Goal: Complete Application Form: Complete application form

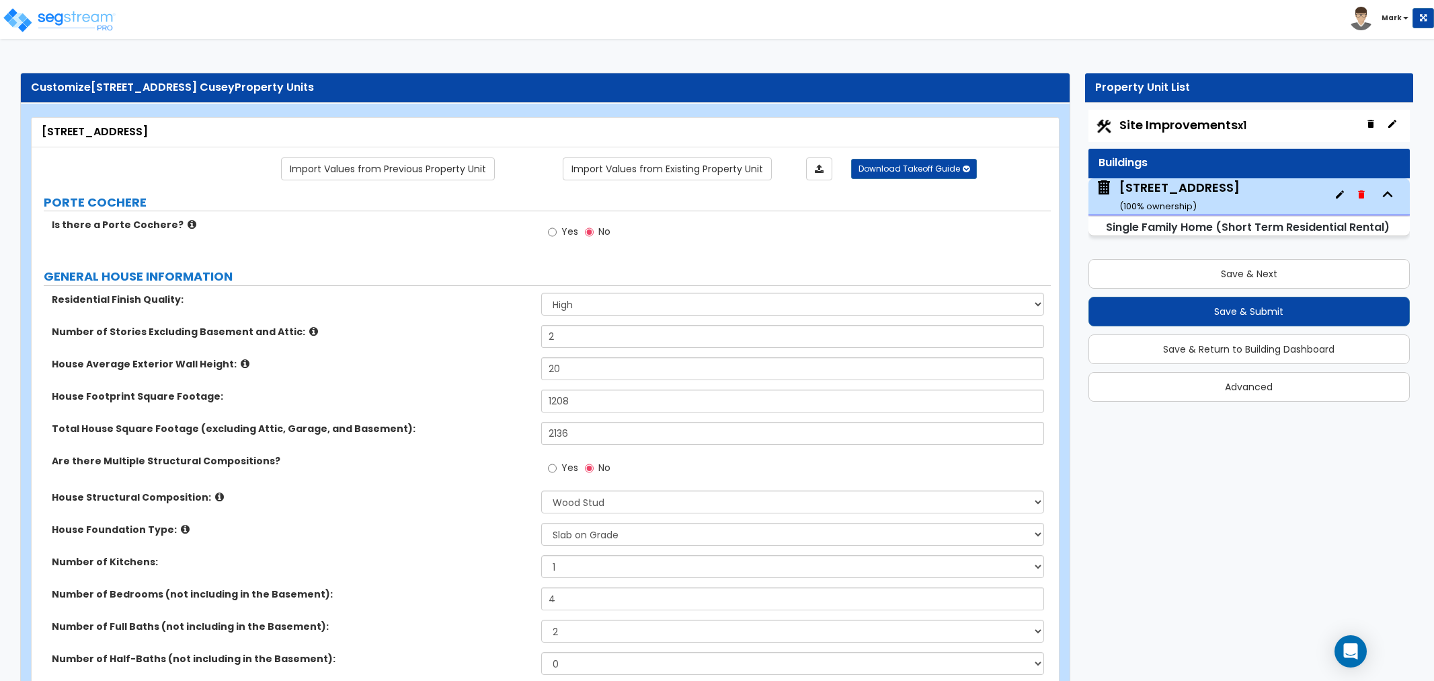
select select "2"
select select "7"
select select "3"
select select "2"
select select "1"
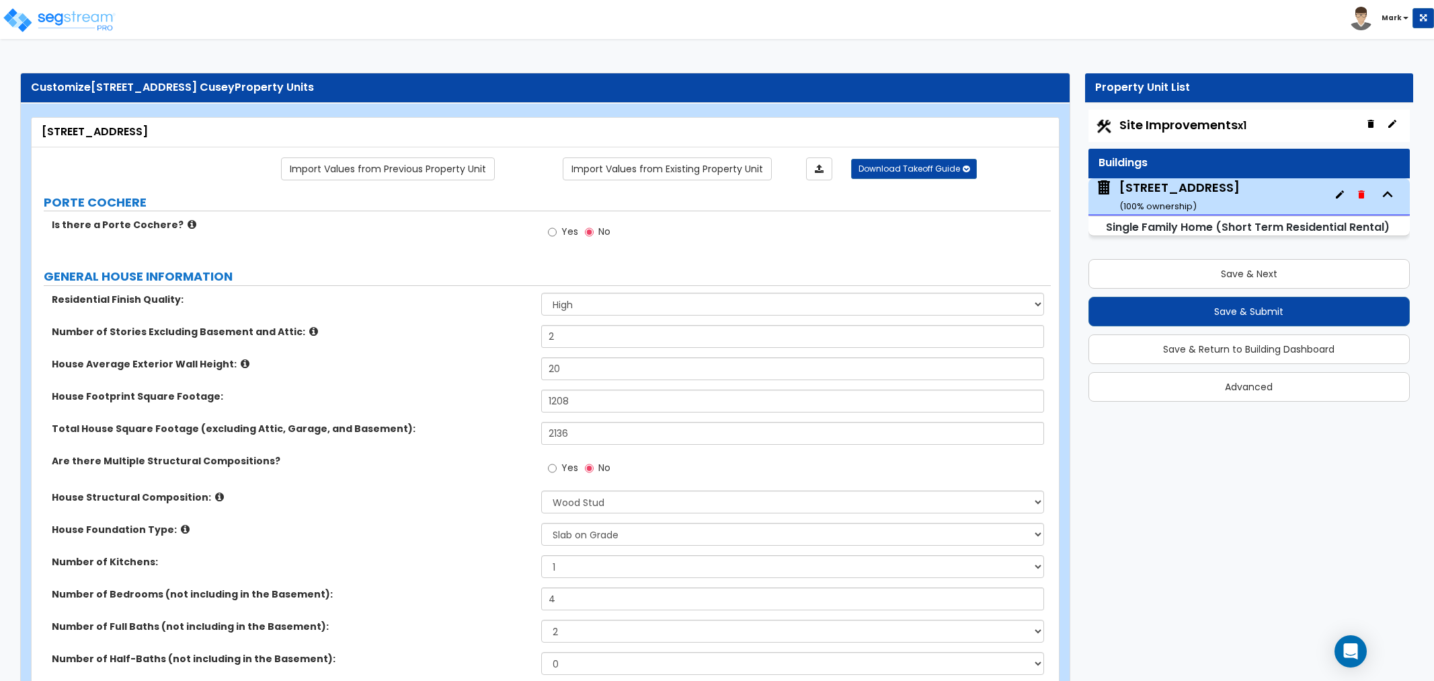
select select "4"
select select "1"
select select "5"
select select "1"
select select "5"
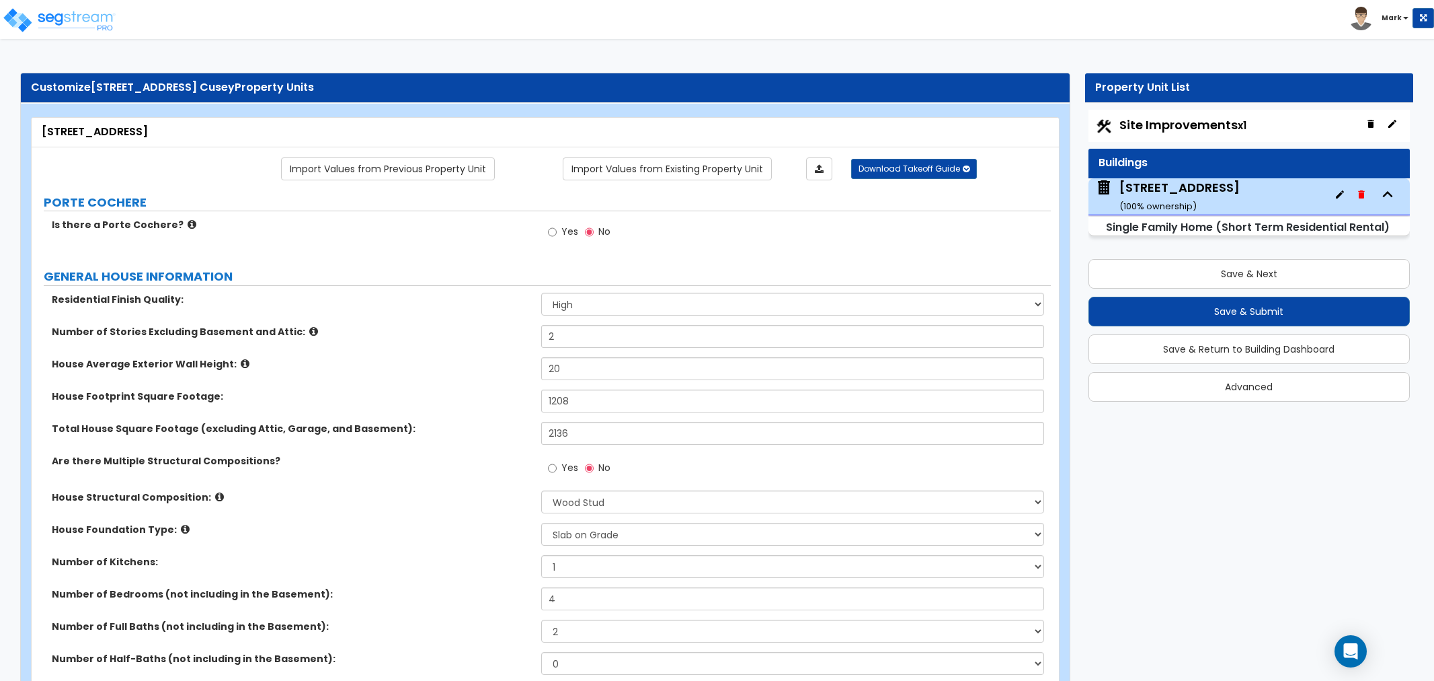
select select "1"
select select "2"
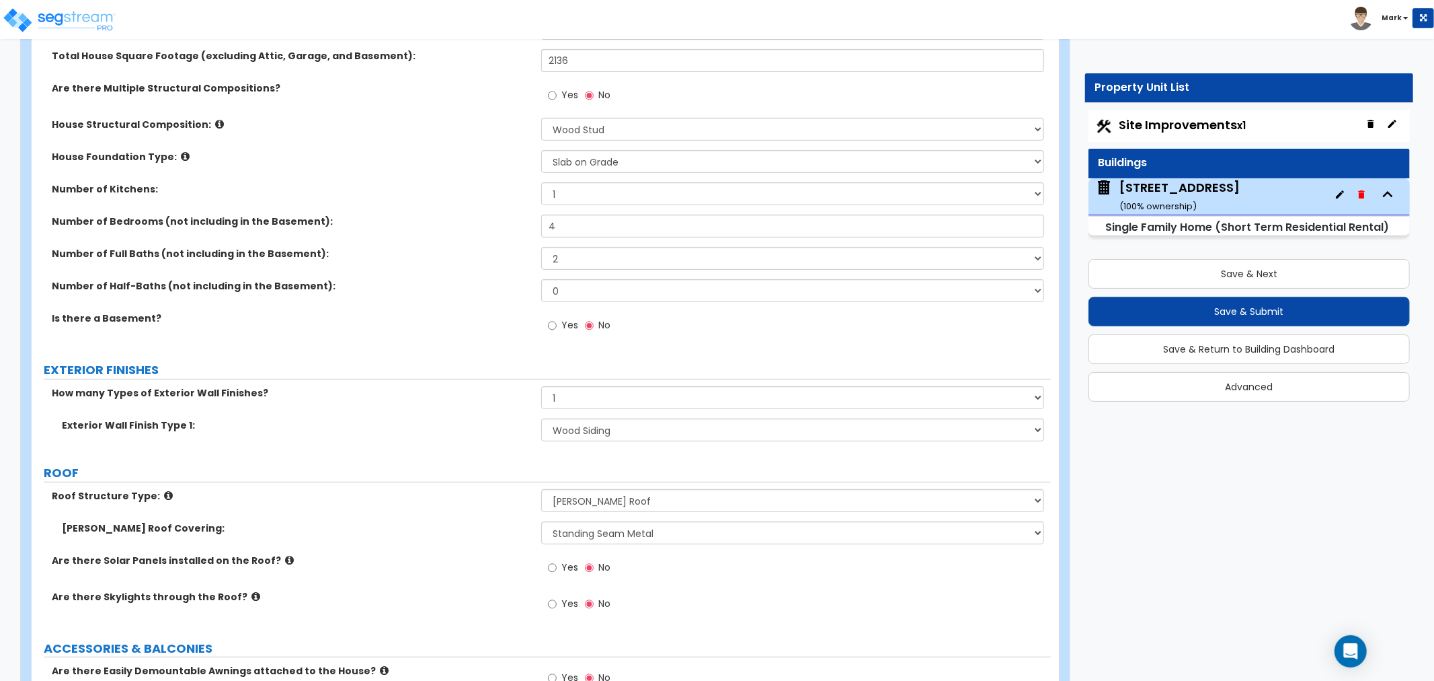
scroll to position [373, 0]
click at [595, 394] on select "None 1 2 3" at bounding box center [792, 396] width 503 height 23
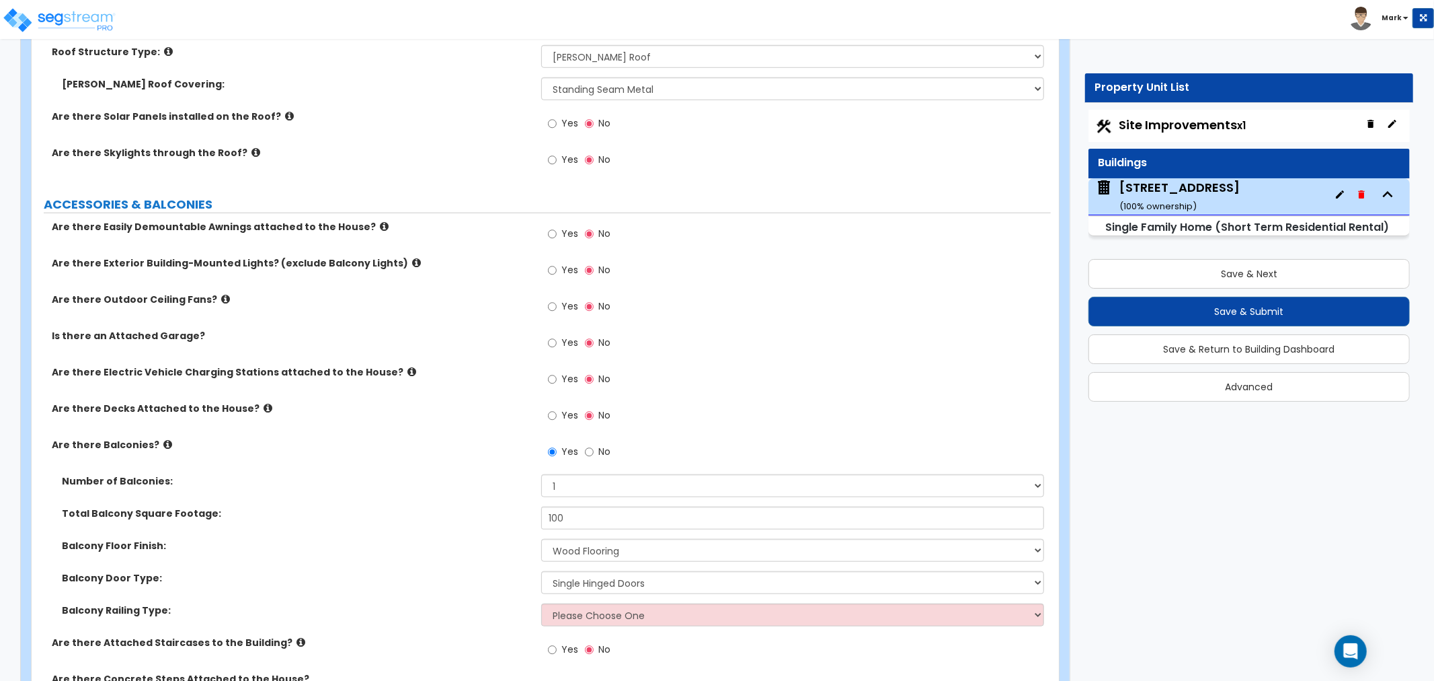
scroll to position [971, 0]
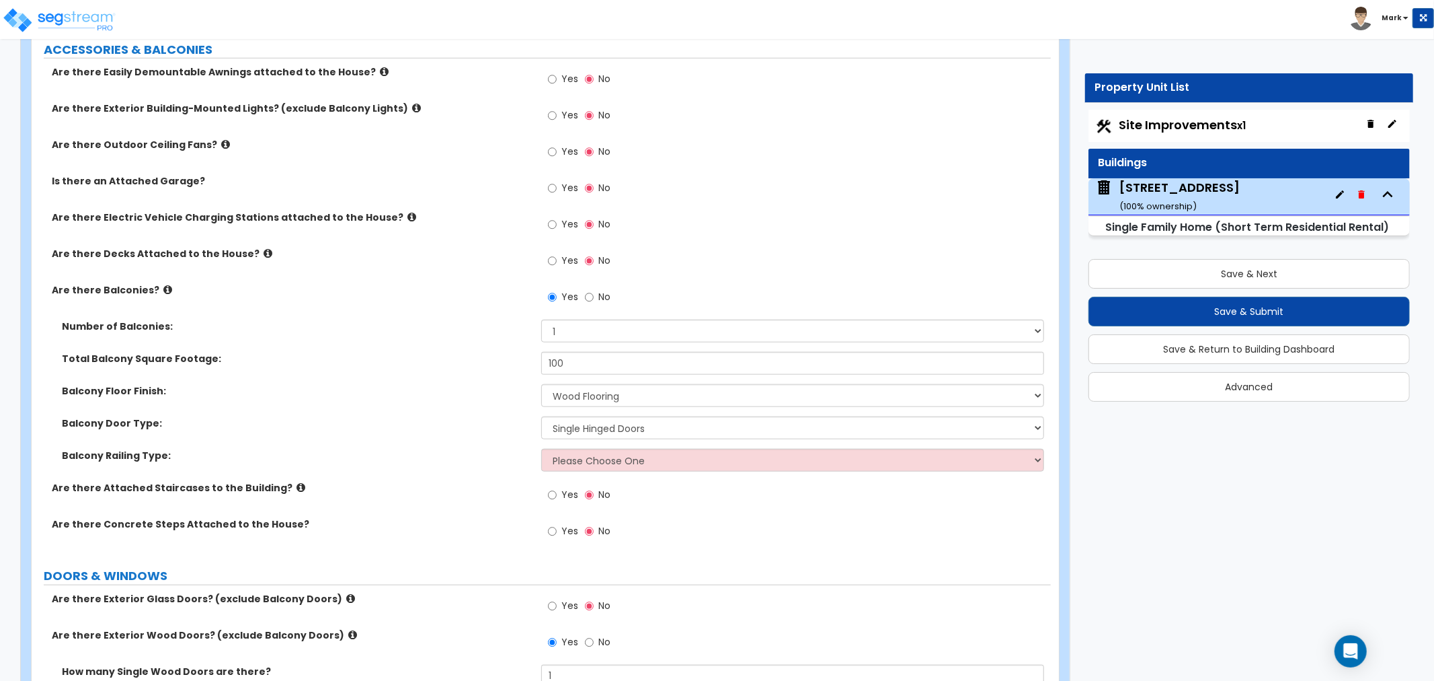
click at [640, 475] on div "Balcony Railing Type: Please Choose One Steel Aluminum Wood Glass and Metal Wro…" at bounding box center [541, 465] width 1019 height 32
click at [638, 469] on select "Please Choose One Steel Aluminum Wood Glass and Metal Wrought Iron" at bounding box center [792, 460] width 503 height 23
select select "3"
click at [541, 449] on select "Please Choose One Steel Aluminum Wood Glass and Metal Wrought Iron" at bounding box center [792, 460] width 503 height 23
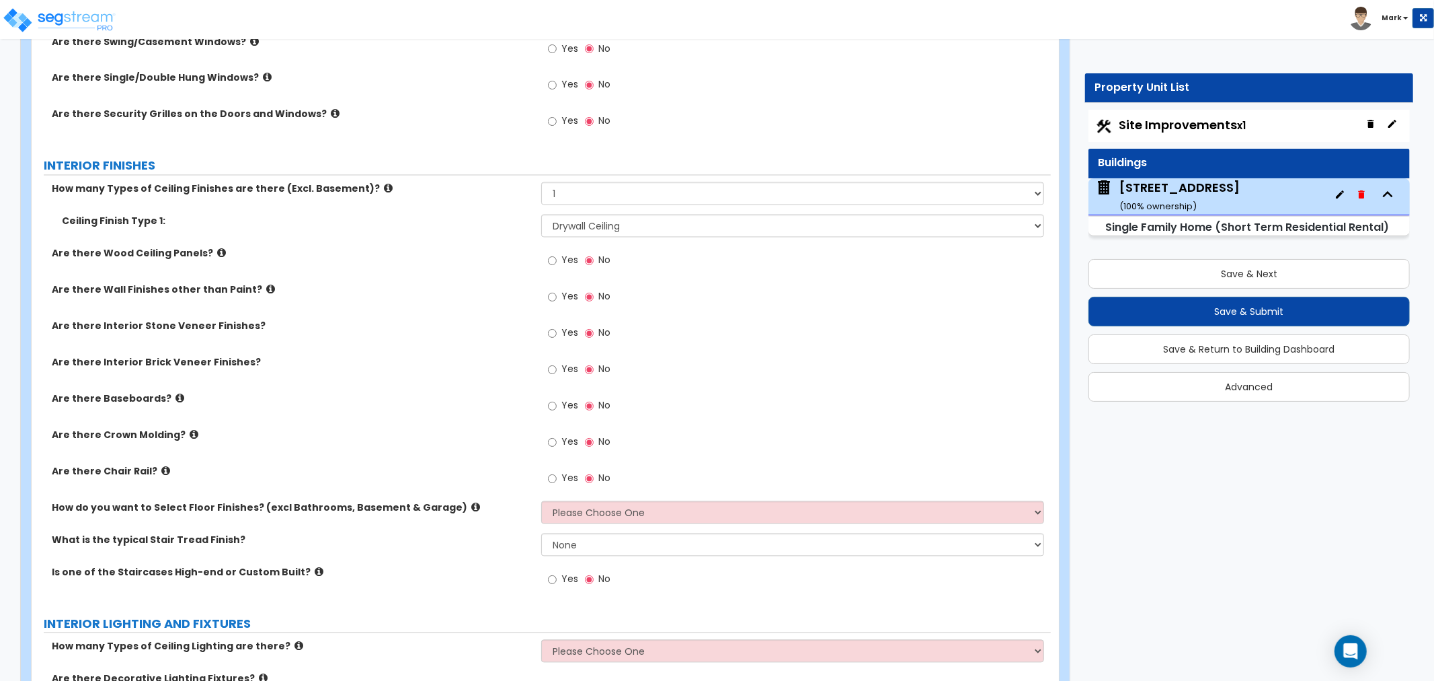
scroll to position [2241, 0]
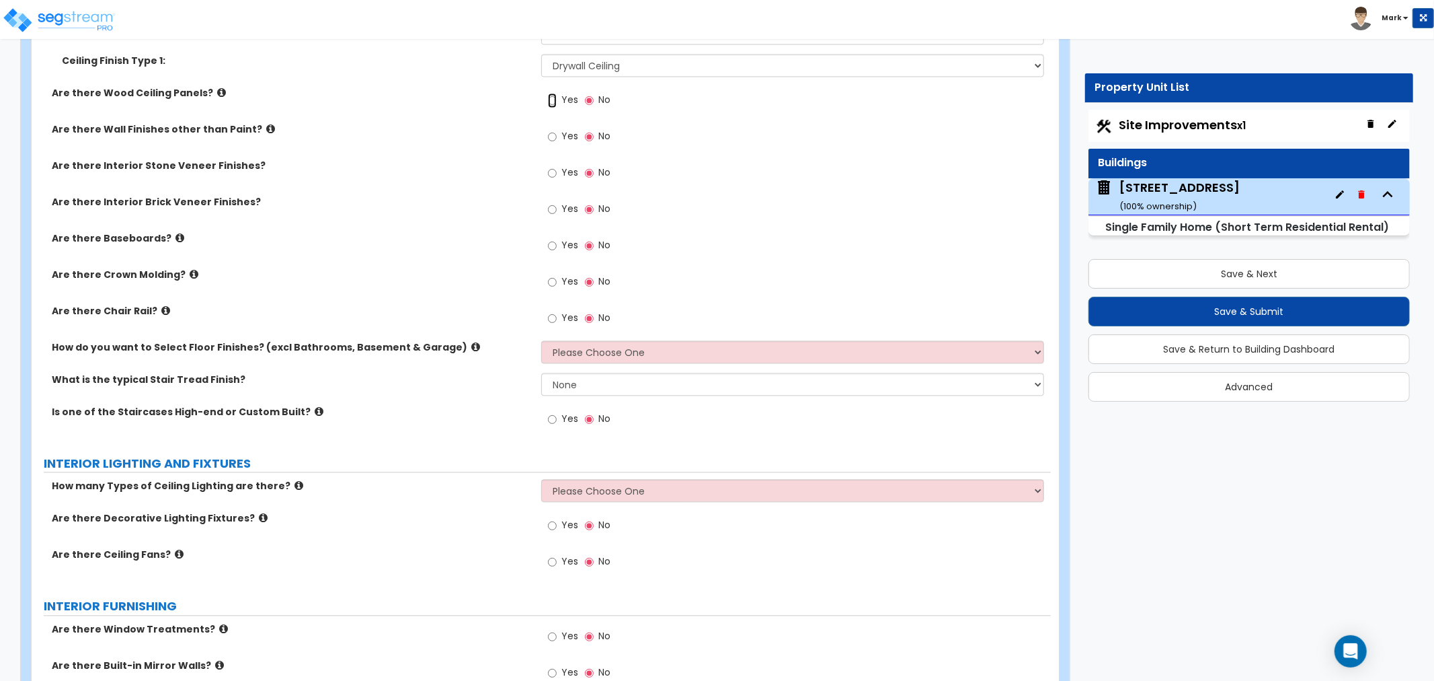
click at [555, 97] on input "Yes" at bounding box center [552, 100] width 9 height 15
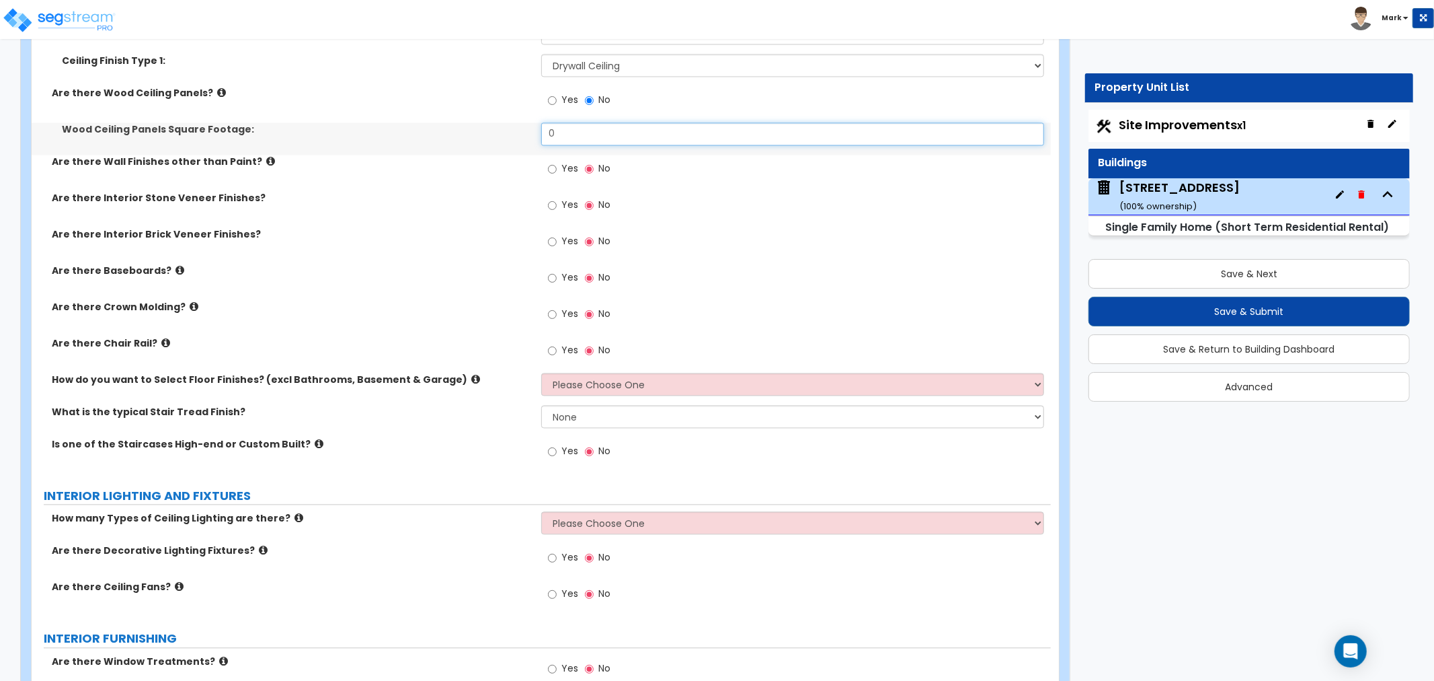
click at [574, 134] on input "0" at bounding box center [792, 133] width 503 height 23
click at [597, 130] on input "0" at bounding box center [792, 133] width 503 height 23
type input "150"
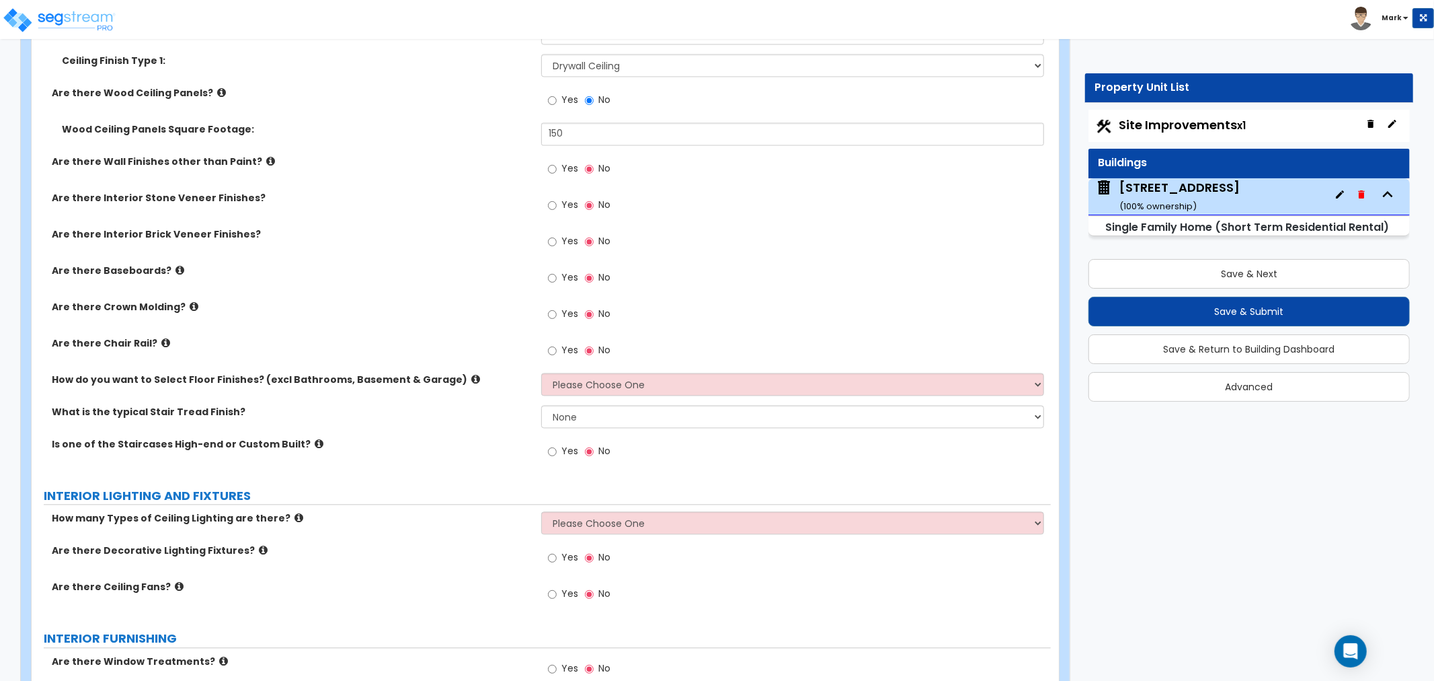
drag, startPoint x: 559, startPoint y: 178, endPoint x: 555, endPoint y: 171, distance: 8.4
click at [555, 171] on label "Yes" at bounding box center [563, 170] width 30 height 23
click at [555, 168] on input "Yes" at bounding box center [552, 168] width 9 height 15
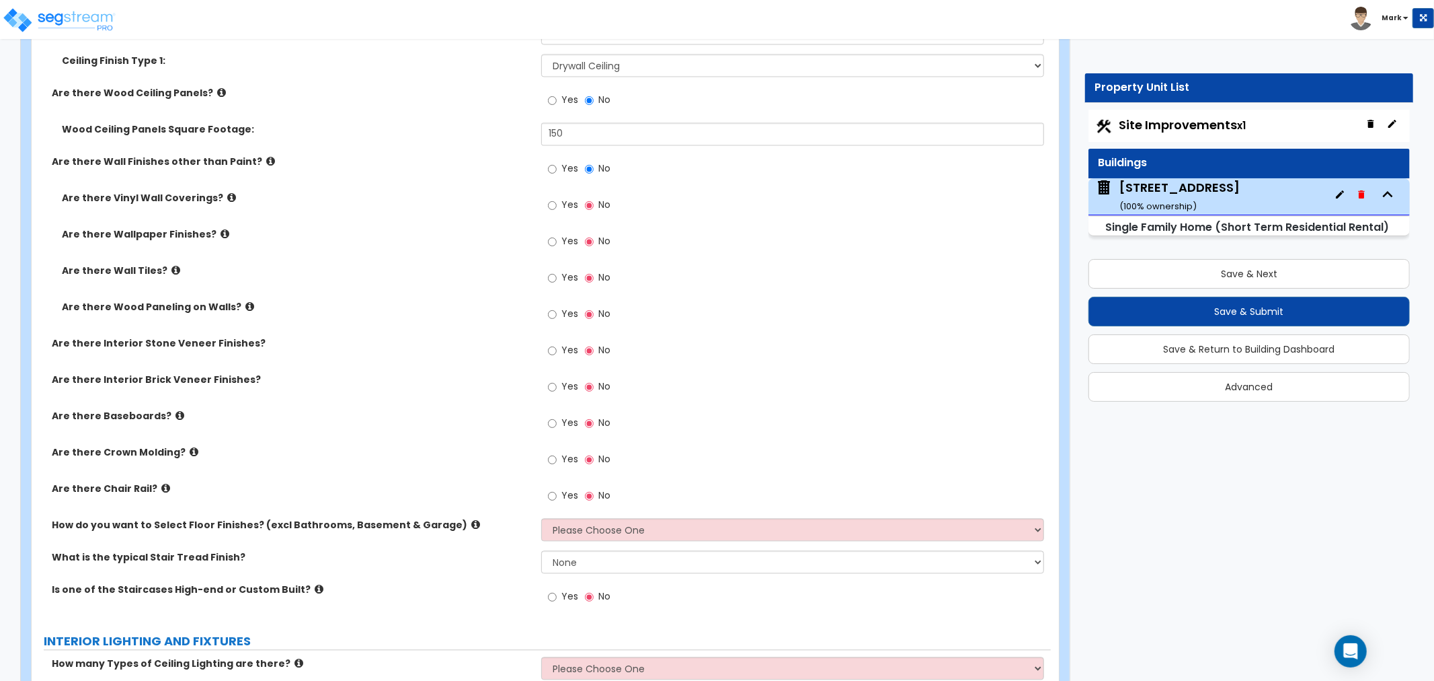
drag, startPoint x: 251, startPoint y: 307, endPoint x: 508, endPoint y: 293, distance: 257.3
click at [252, 307] on label "Are there Wood Paneling on Walls?" at bounding box center [296, 306] width 469 height 13
click at [564, 308] on span "Yes" at bounding box center [570, 313] width 17 height 13
click at [557, 308] on input "Yes" at bounding box center [552, 314] width 9 height 15
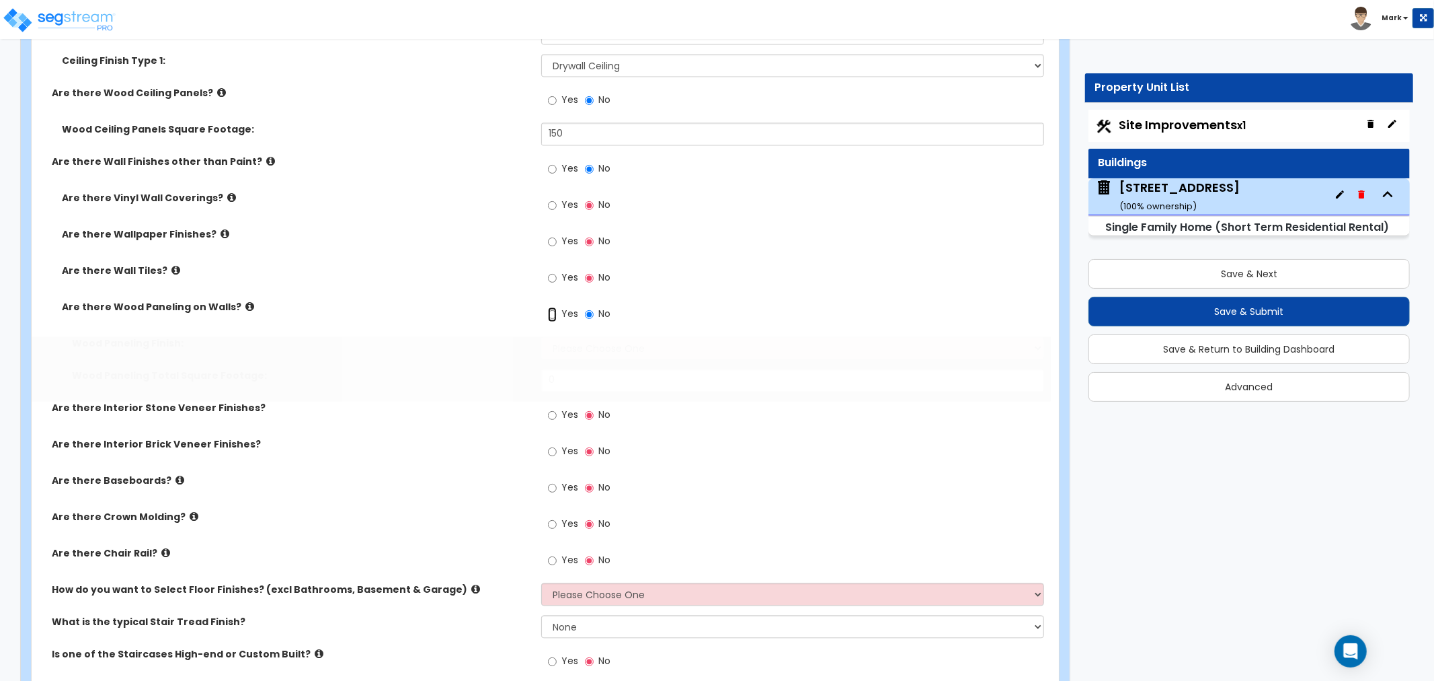
radio input "true"
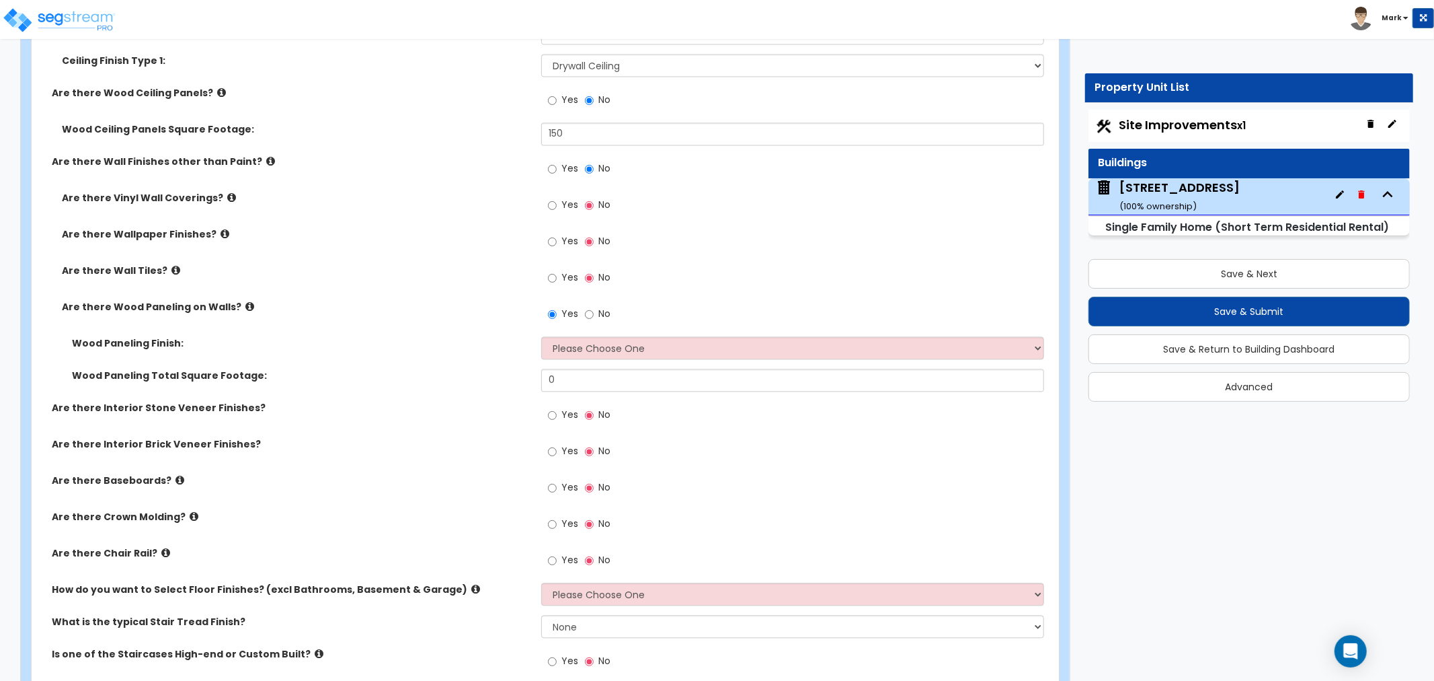
click at [566, 237] on span "Yes" at bounding box center [570, 240] width 17 height 13
click at [557, 237] on input "Yes" at bounding box center [552, 241] width 9 height 15
radio input "true"
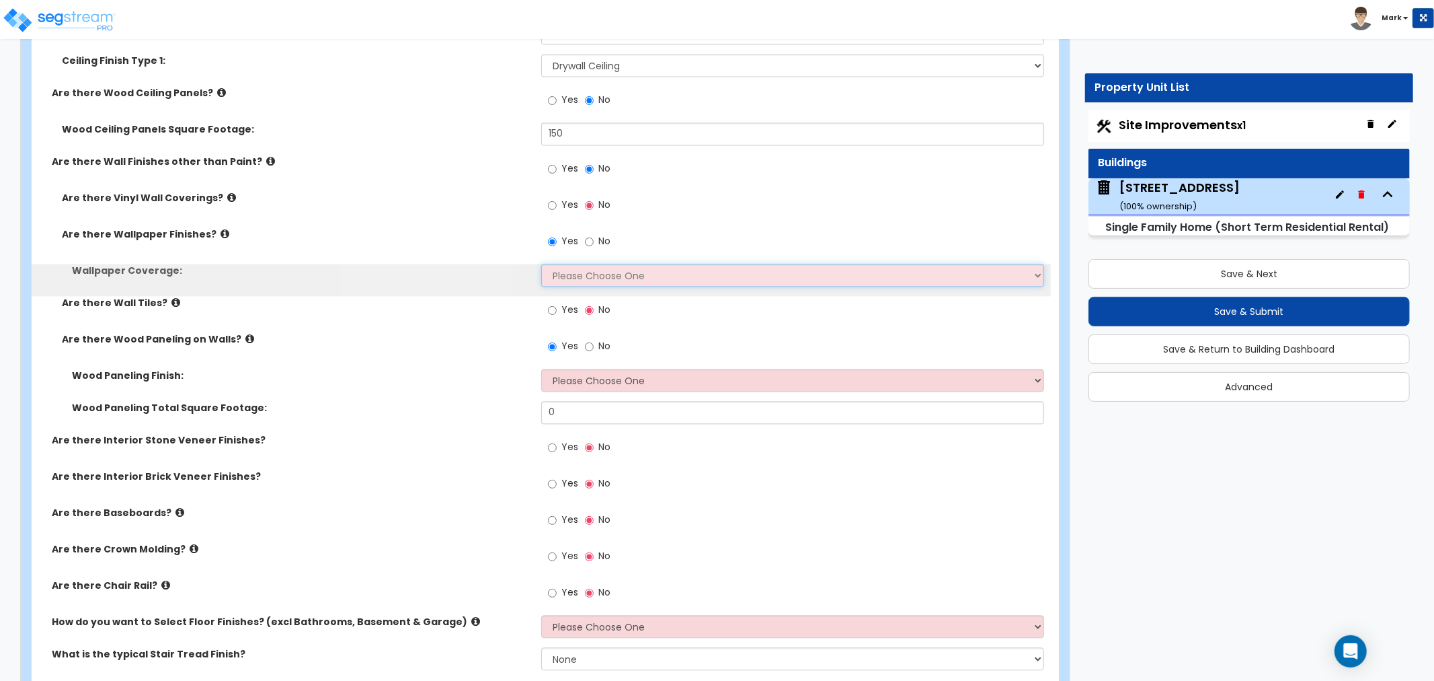
click at [595, 276] on select "Please Choose One Only a Small Portion of Walls are Covered Several Walls are C…" at bounding box center [792, 275] width 503 height 23
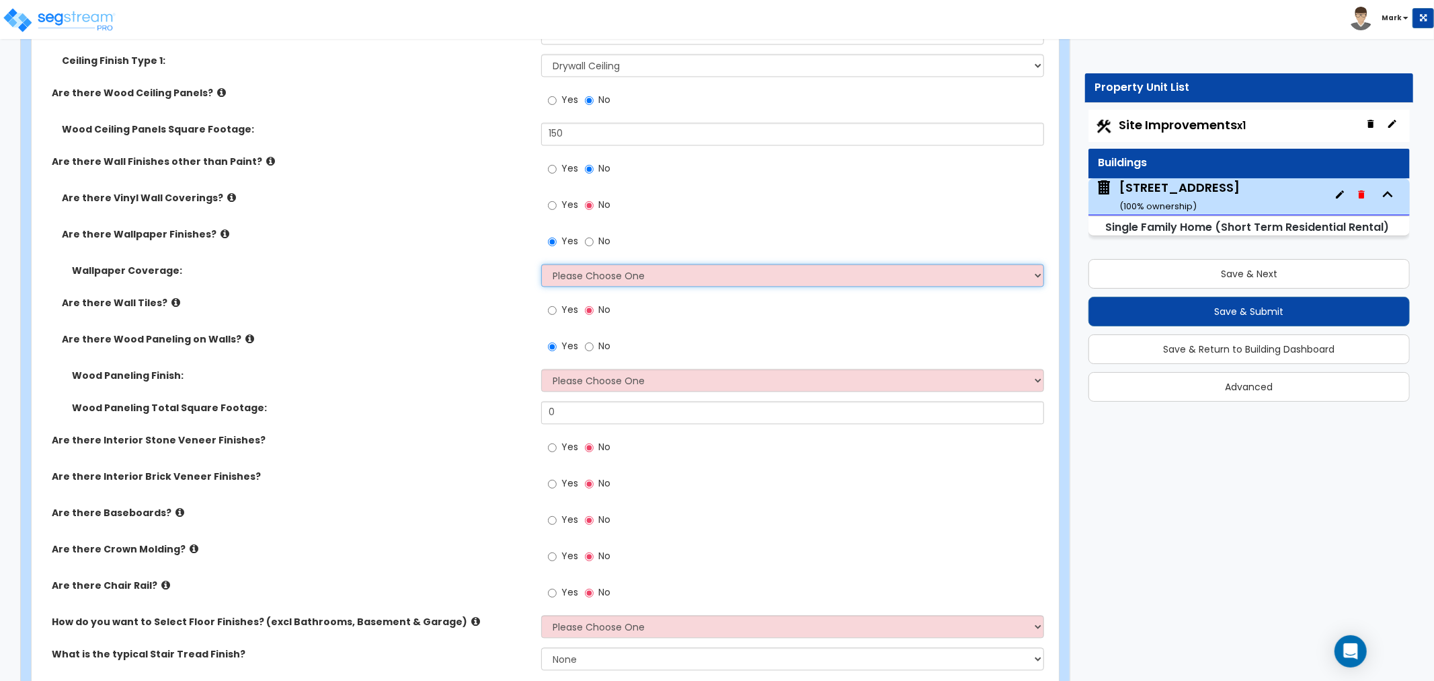
select select "3"
click at [541, 264] on select "Please Choose One Only a Small Portion of Walls are Covered Several Walls are C…" at bounding box center [792, 275] width 503 height 23
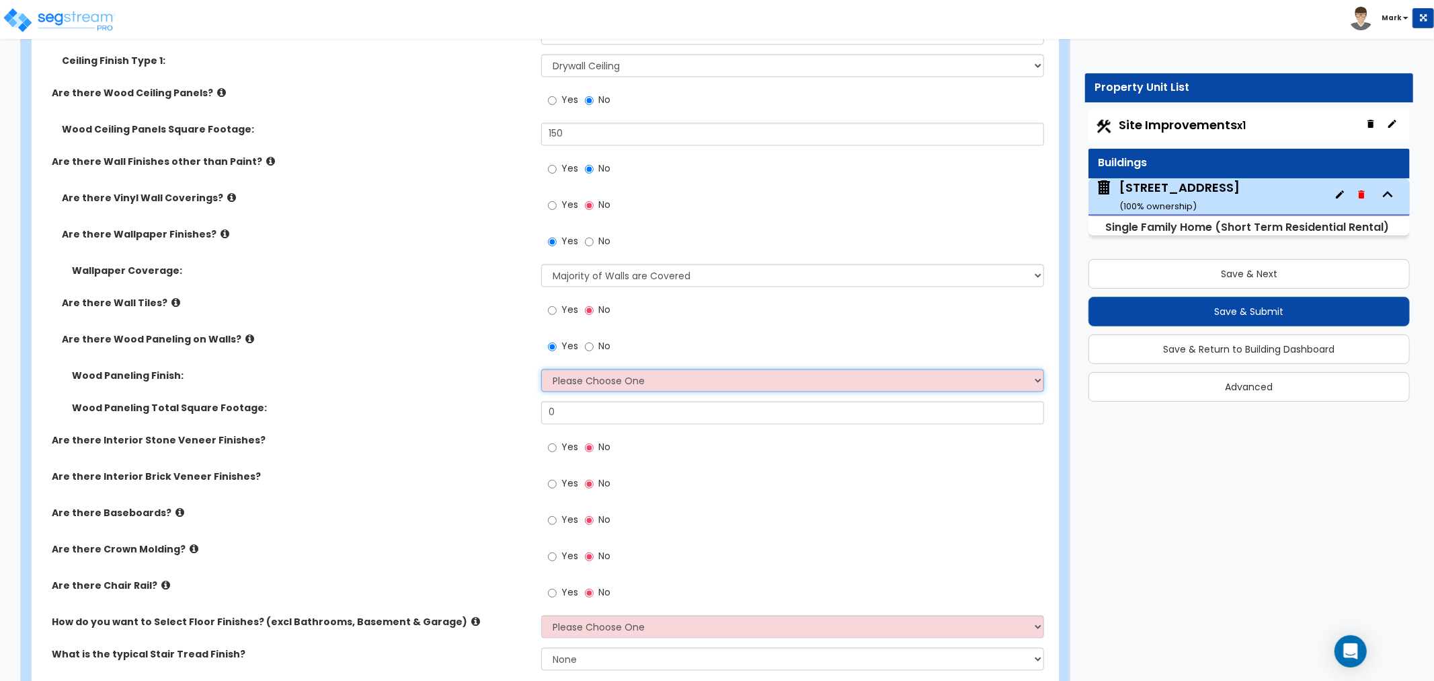
click at [691, 379] on select "Please Choose One Birch Mahogany Oak or Cherry Rosewood Teak I Don't Know, Plea…" at bounding box center [792, 380] width 503 height 23
select select "6"
click at [541, 369] on select "Please Choose One Birch Mahogany Oak or Cherry Rosewood Teak I Don't Know, Plea…" at bounding box center [792, 380] width 503 height 23
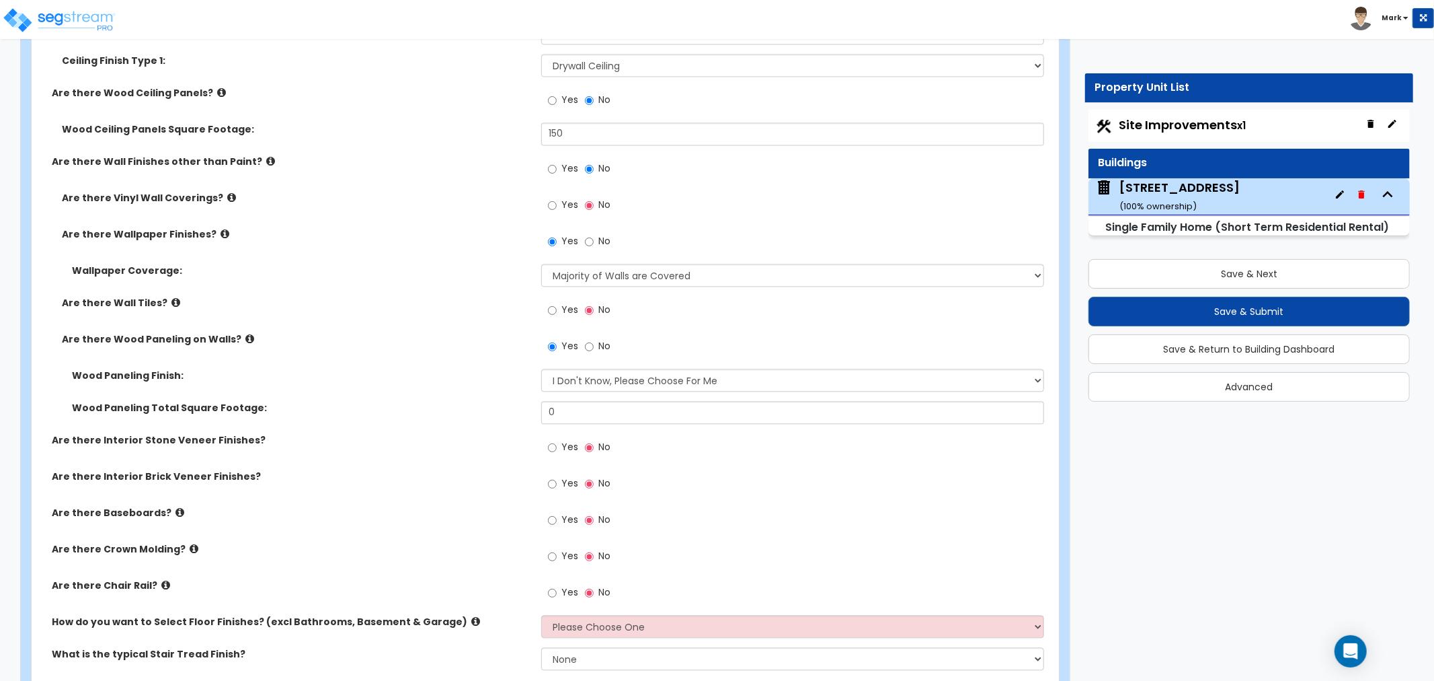
click at [684, 424] on div "Wood Paneling Total Square Footage: 0" at bounding box center [541, 417] width 1019 height 32
click at [684, 411] on input "0" at bounding box center [792, 412] width 503 height 23
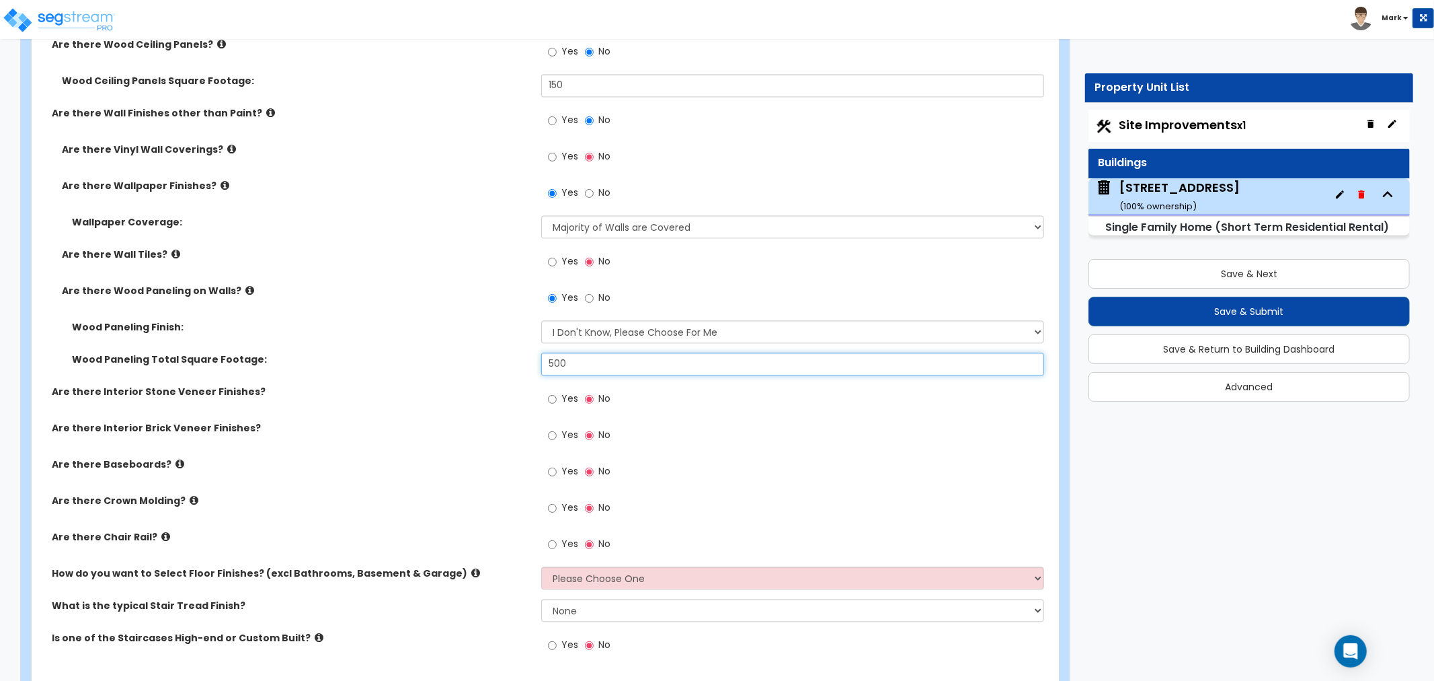
scroll to position [2316, 0]
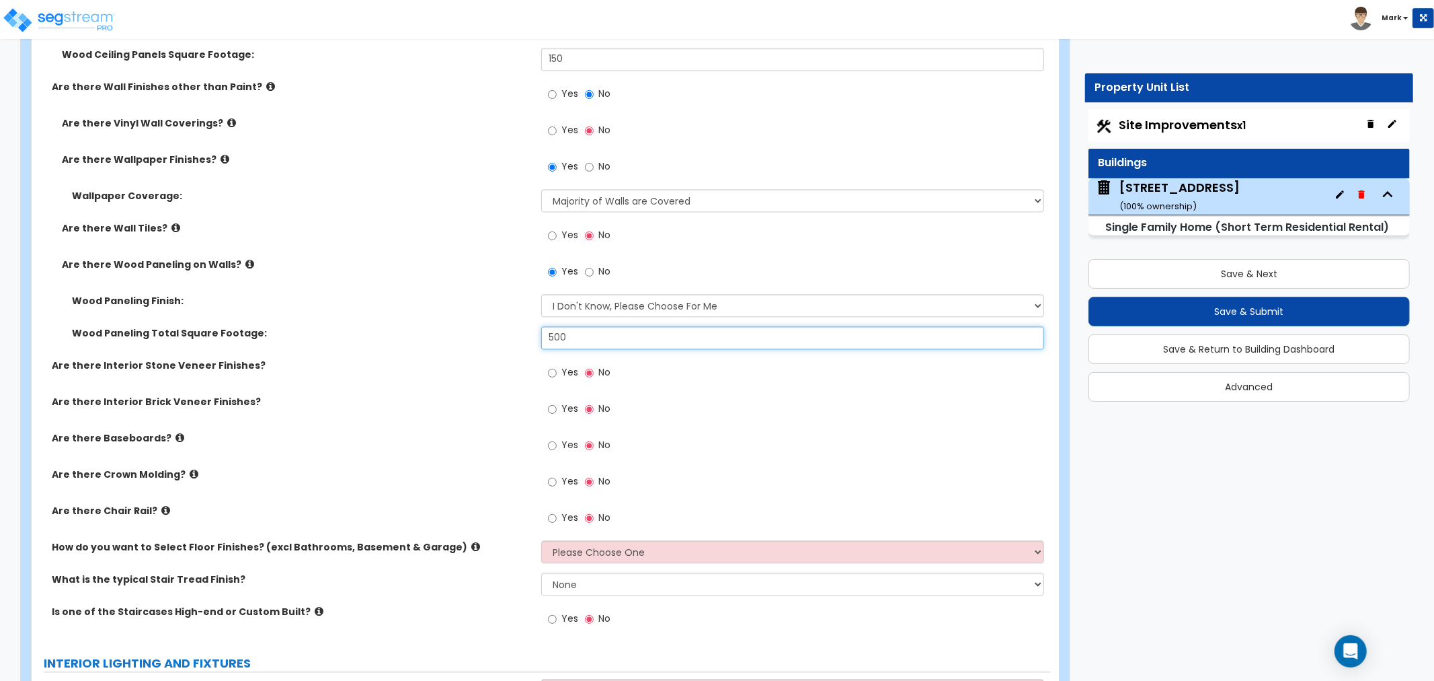
type input "500"
click at [572, 438] on span "Yes" at bounding box center [570, 444] width 17 height 13
click at [557, 438] on input "Yes" at bounding box center [552, 445] width 9 height 15
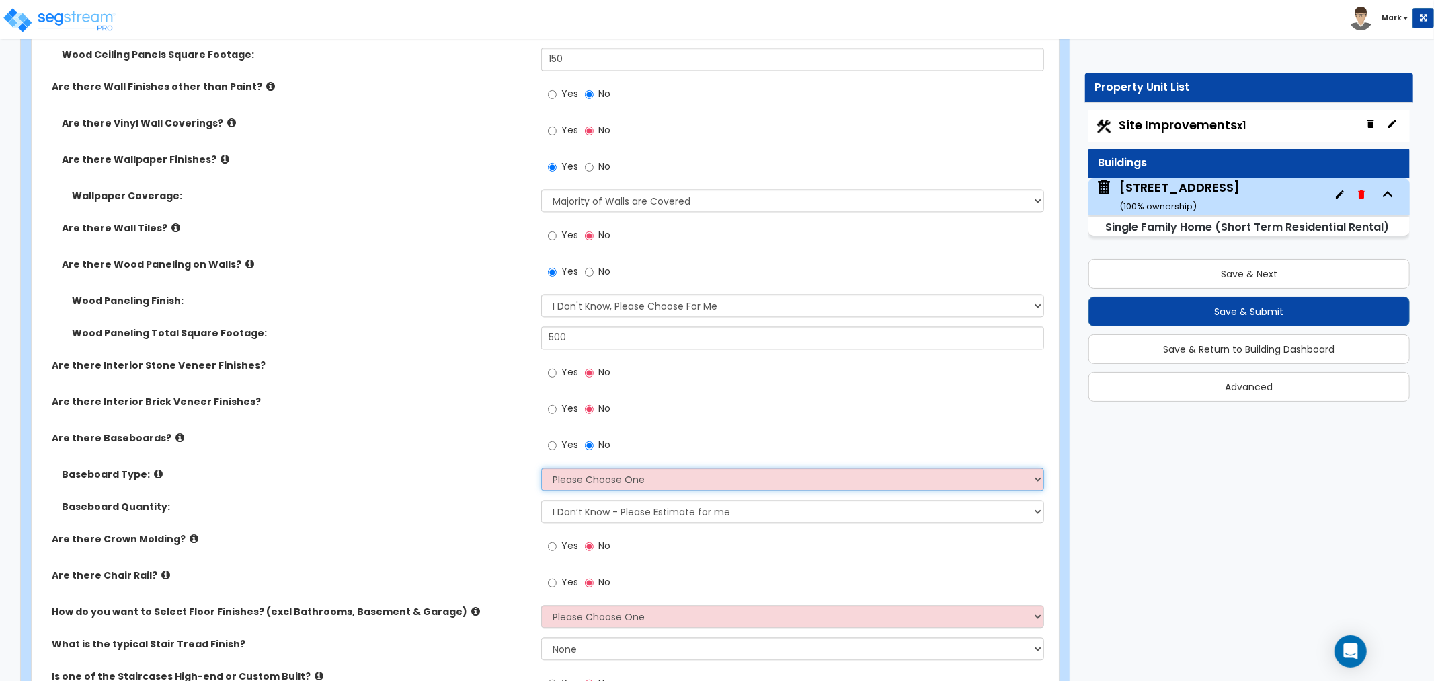
click at [824, 479] on select "Please Choose One Wood Vinyl Carpet Tile" at bounding box center [792, 478] width 503 height 23
select select "1"
click at [541, 467] on select "Please Choose One Wood Vinyl Carpet Tile" at bounding box center [792, 478] width 503 height 23
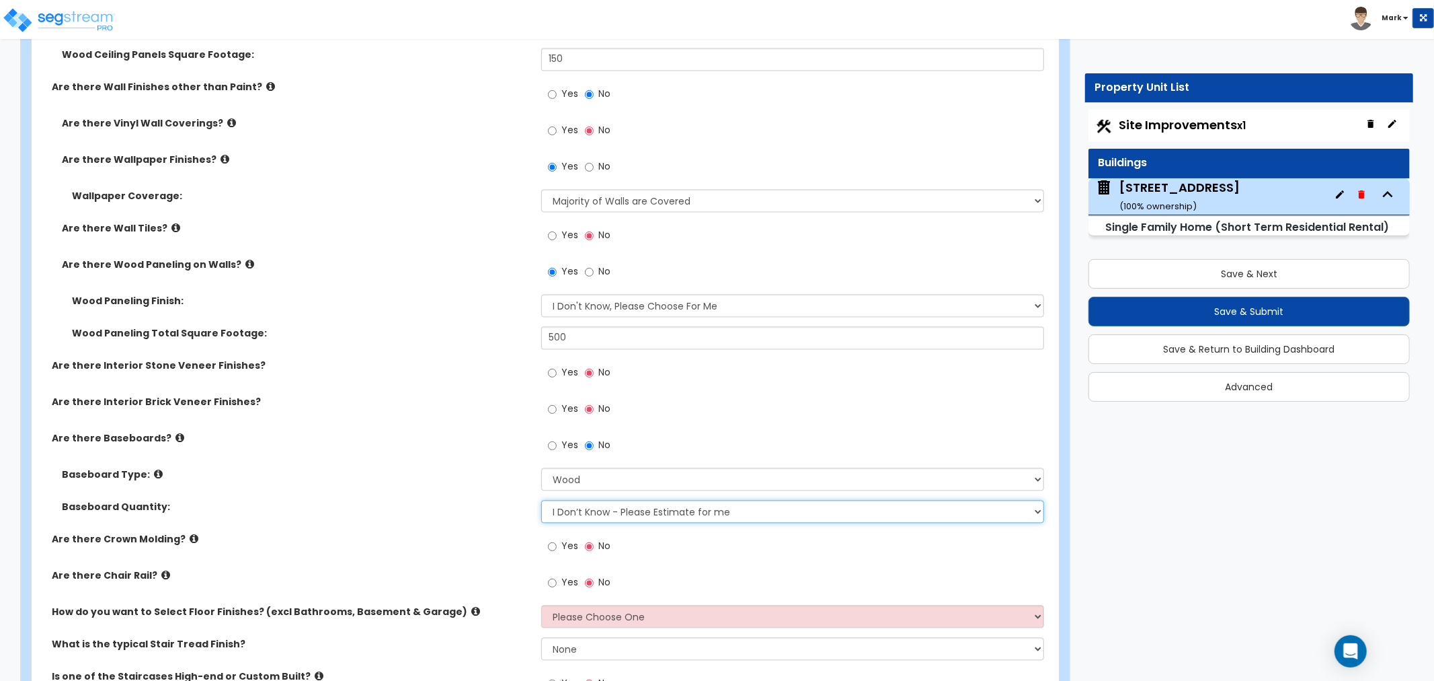
click at [801, 511] on select "I Don’t Know - Please Estimate for me I want to Enter the Linear Footage" at bounding box center [792, 511] width 503 height 23
click at [317, 516] on div "Baseboard Quantity: I Don’t Know - Please Estimate for me I want to Enter the L…" at bounding box center [541, 516] width 1019 height 32
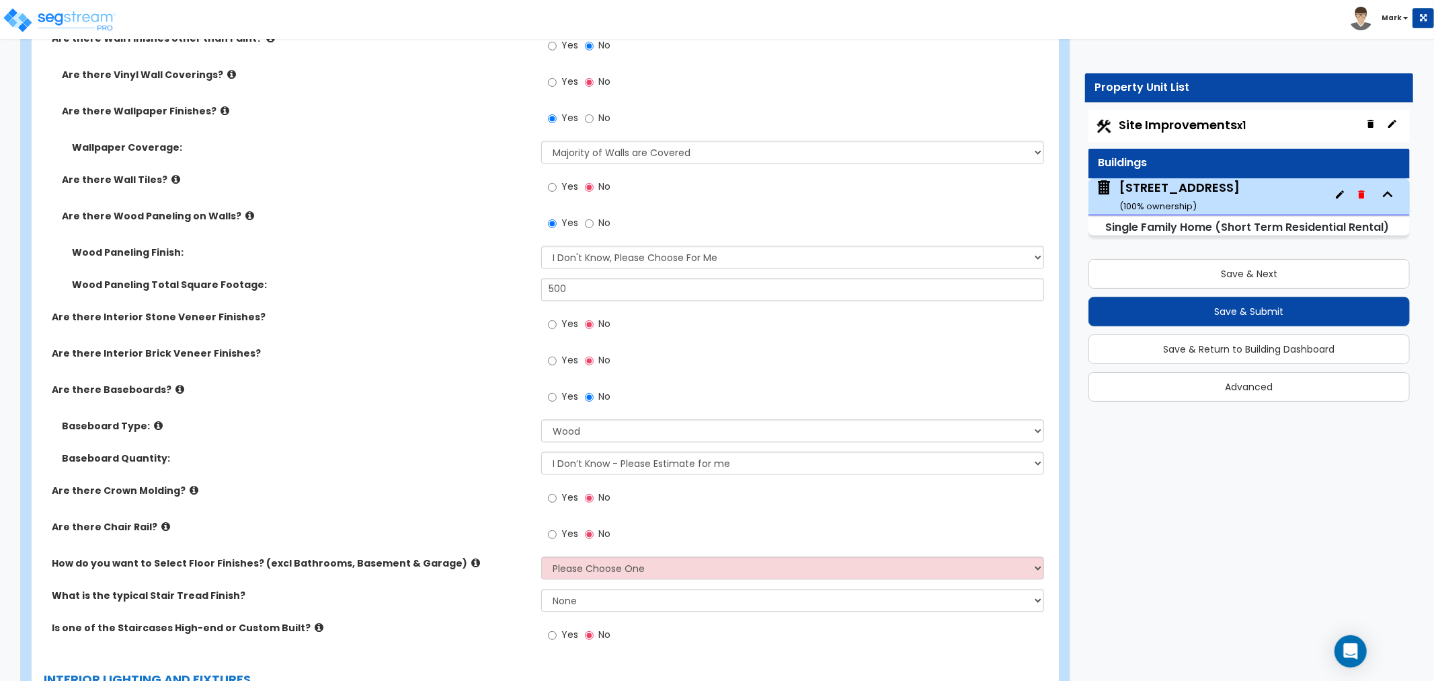
scroll to position [2391, 0]
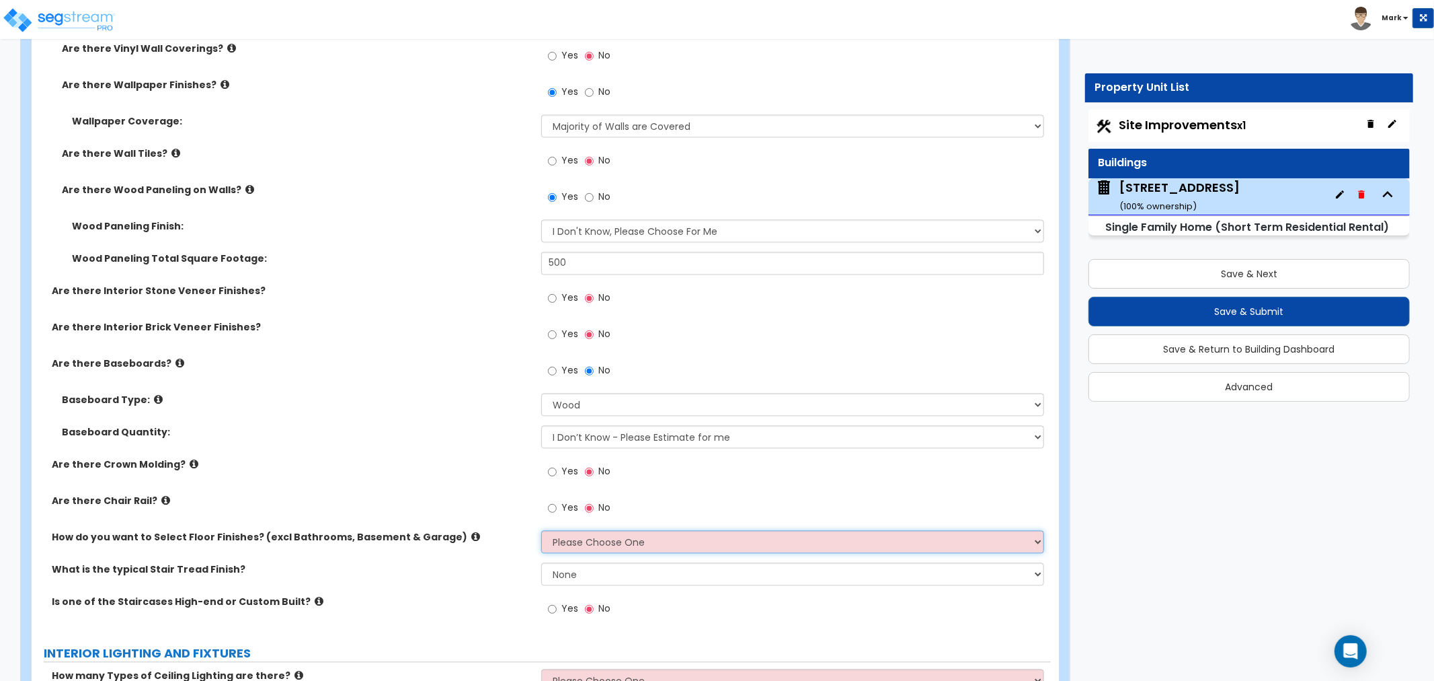
click at [604, 540] on select "Please Choose One I want to Select Floor Finishes for the Areas of the House I …" at bounding box center [792, 541] width 503 height 23
select select "2"
click at [541, 530] on select "Please Choose One I want to Select Floor Finishes for the Areas of the House I …" at bounding box center [792, 541] width 503 height 23
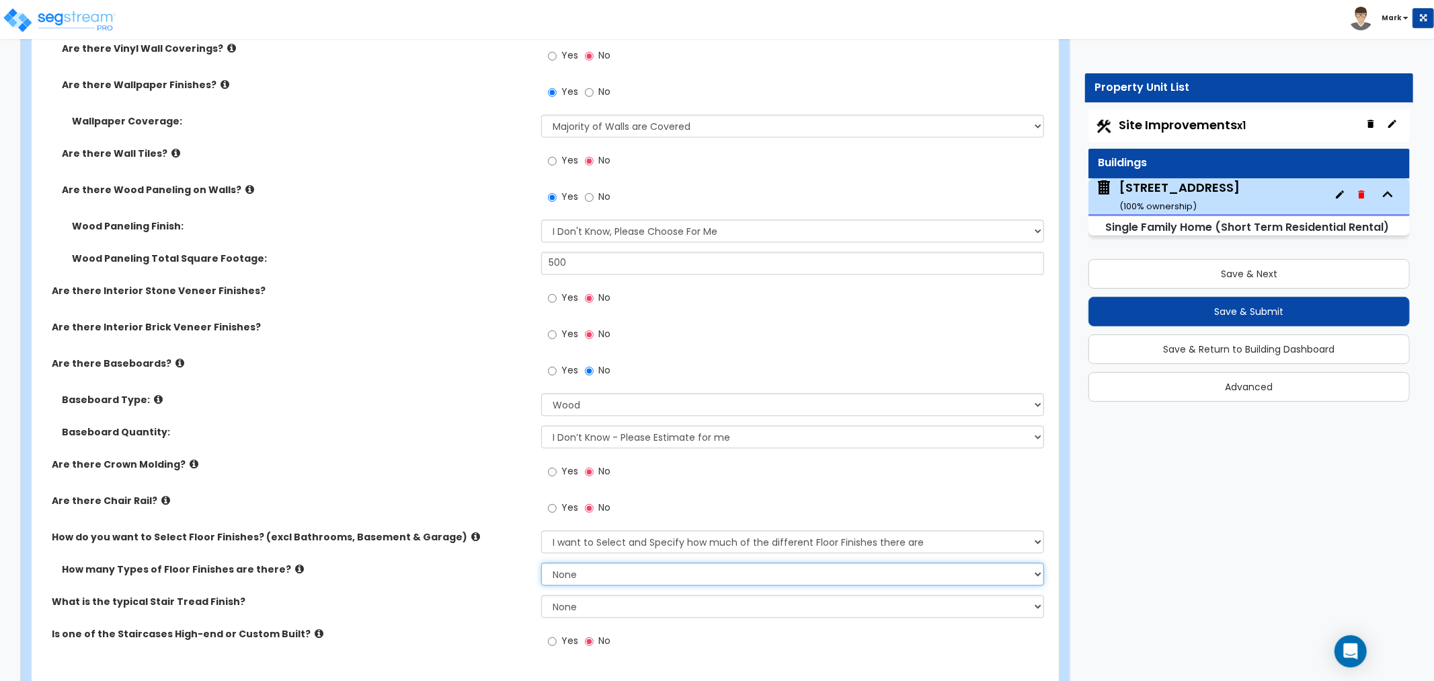
click at [644, 576] on select "None 1 2 3 4" at bounding box center [792, 573] width 503 height 23
select select "1"
click at [541, 562] on select "None 1 2 3 4" at bounding box center [792, 573] width 503 height 23
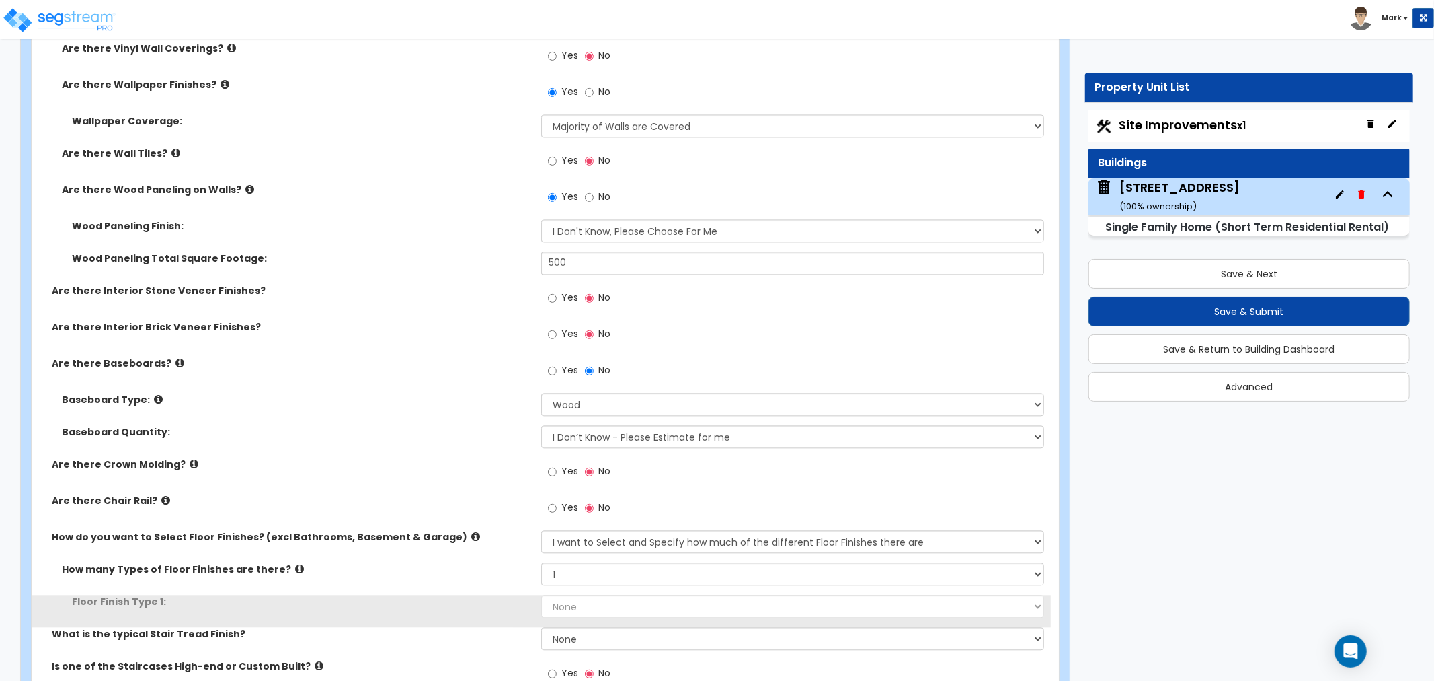
click at [615, 586] on div "How many Types of Floor Finishes are there? None 1 2 3 4" at bounding box center [541, 578] width 1019 height 32
click at [615, 605] on select "None Tile Flooring Hardwood Flooring Resilient Laminate Flooring VCT Flooring S…" at bounding box center [792, 605] width 503 height 23
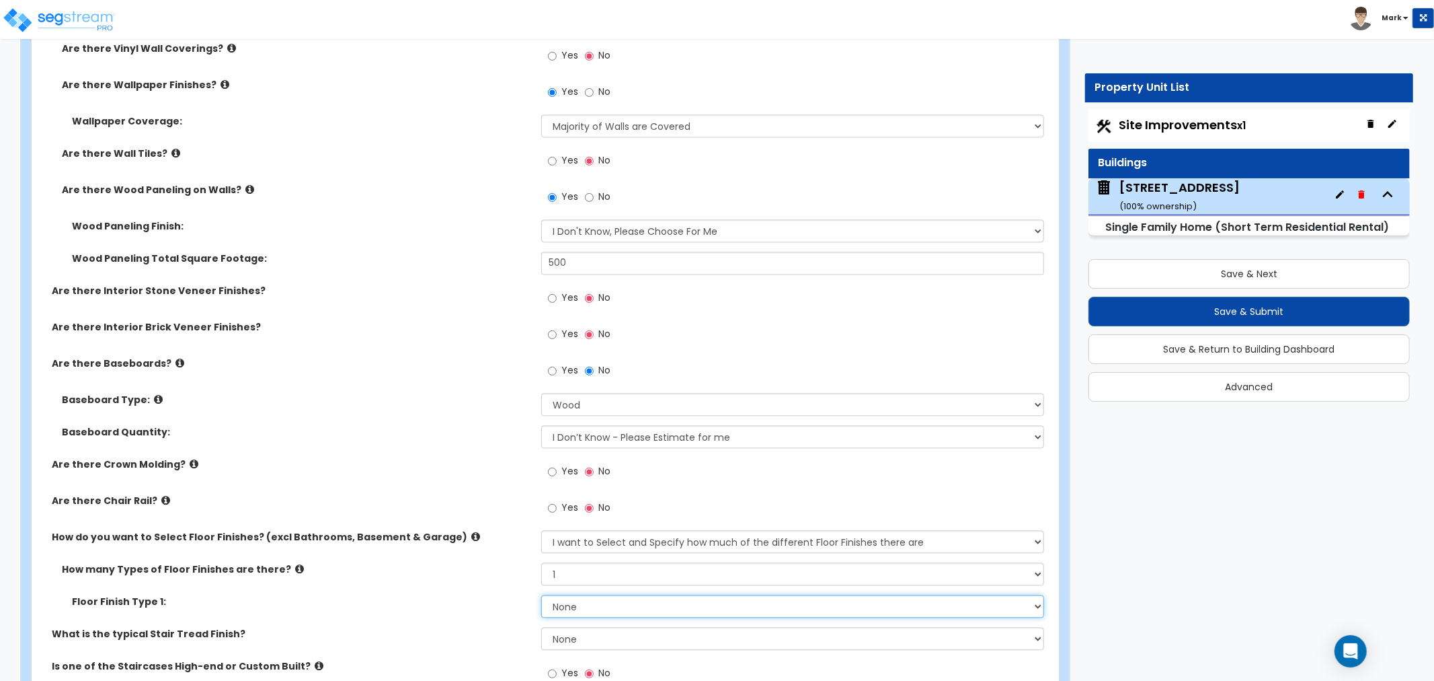
select select "3"
click at [541, 594] on select "None Tile Flooring Hardwood Flooring Resilient Laminate Flooring VCT Flooring S…" at bounding box center [792, 605] width 503 height 23
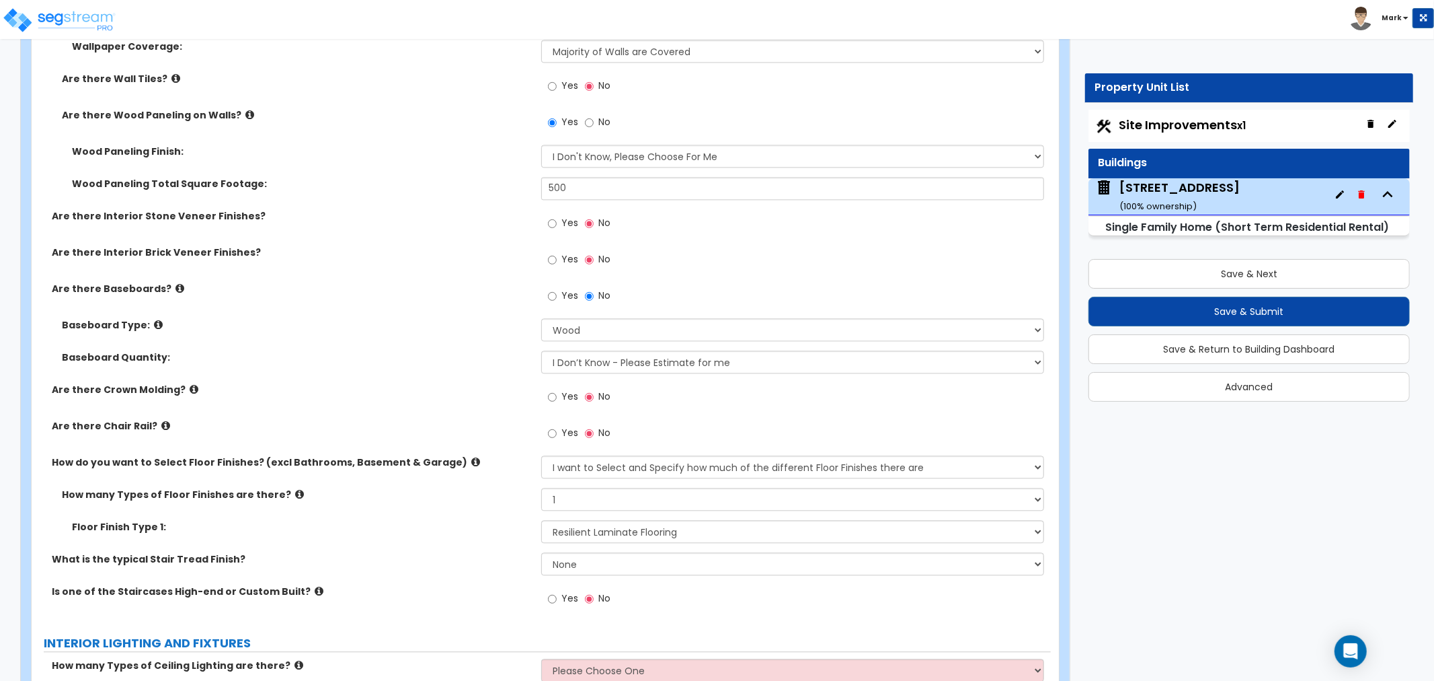
scroll to position [2540, 0]
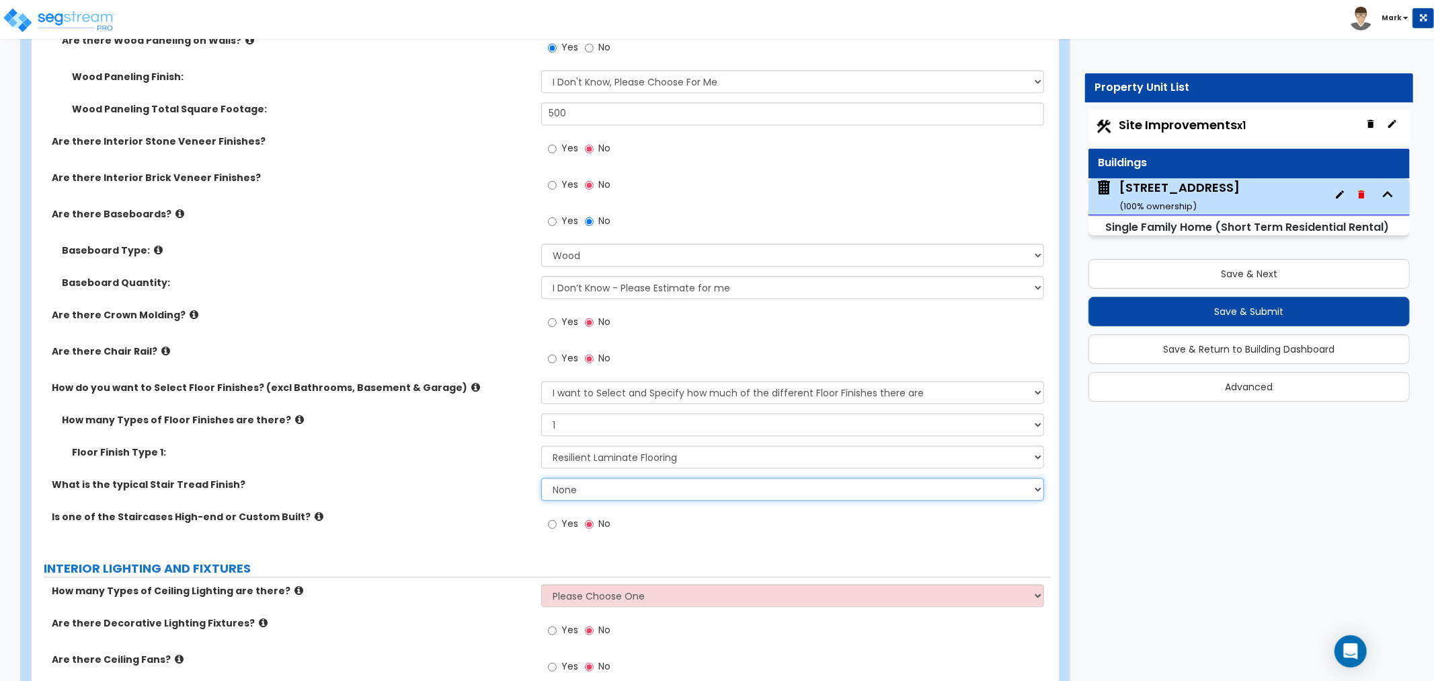
click at [562, 487] on select "None Tile Wood Laminate VCT Sheet Carpet Sheet Vinyl Carpet Tile" at bounding box center [792, 488] width 503 height 23
select select "2"
click at [541, 477] on select "None Tile Wood Laminate VCT Sheet Carpet Sheet Vinyl Carpet Tile" at bounding box center [792, 488] width 503 height 23
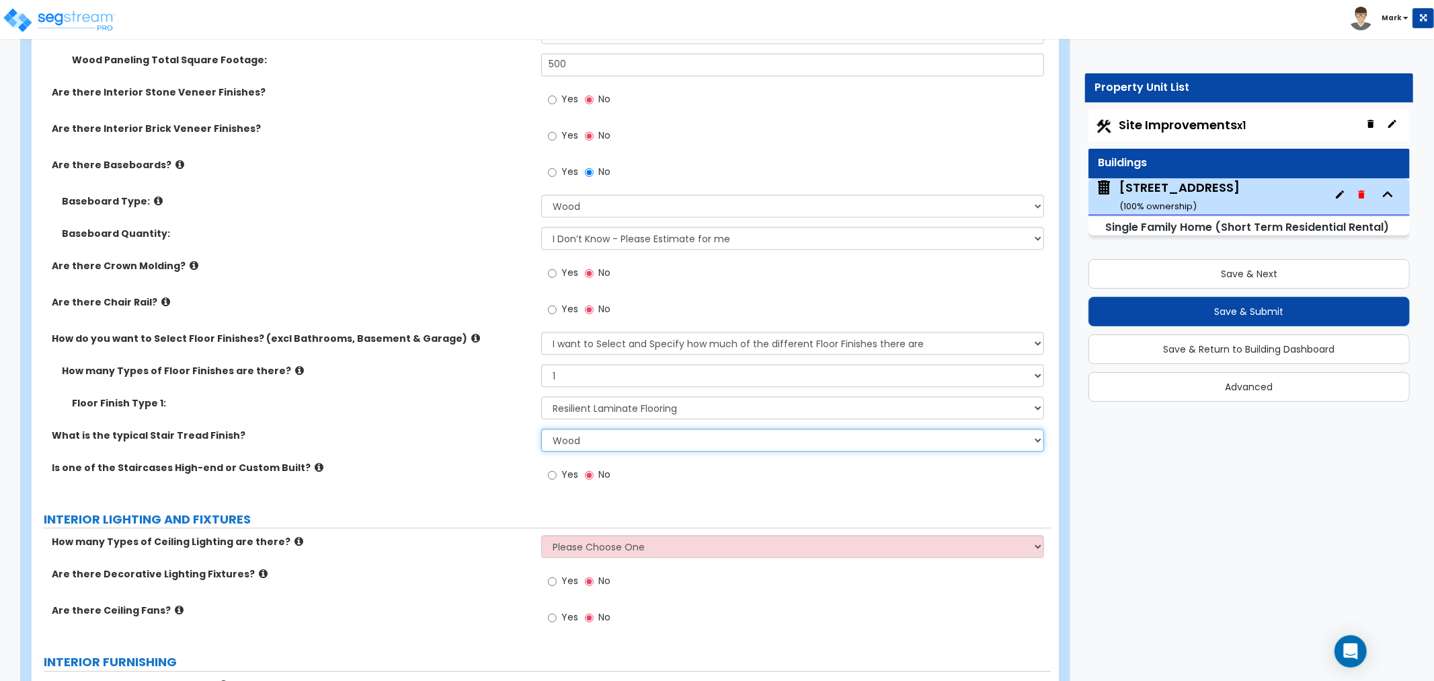
scroll to position [2615, 0]
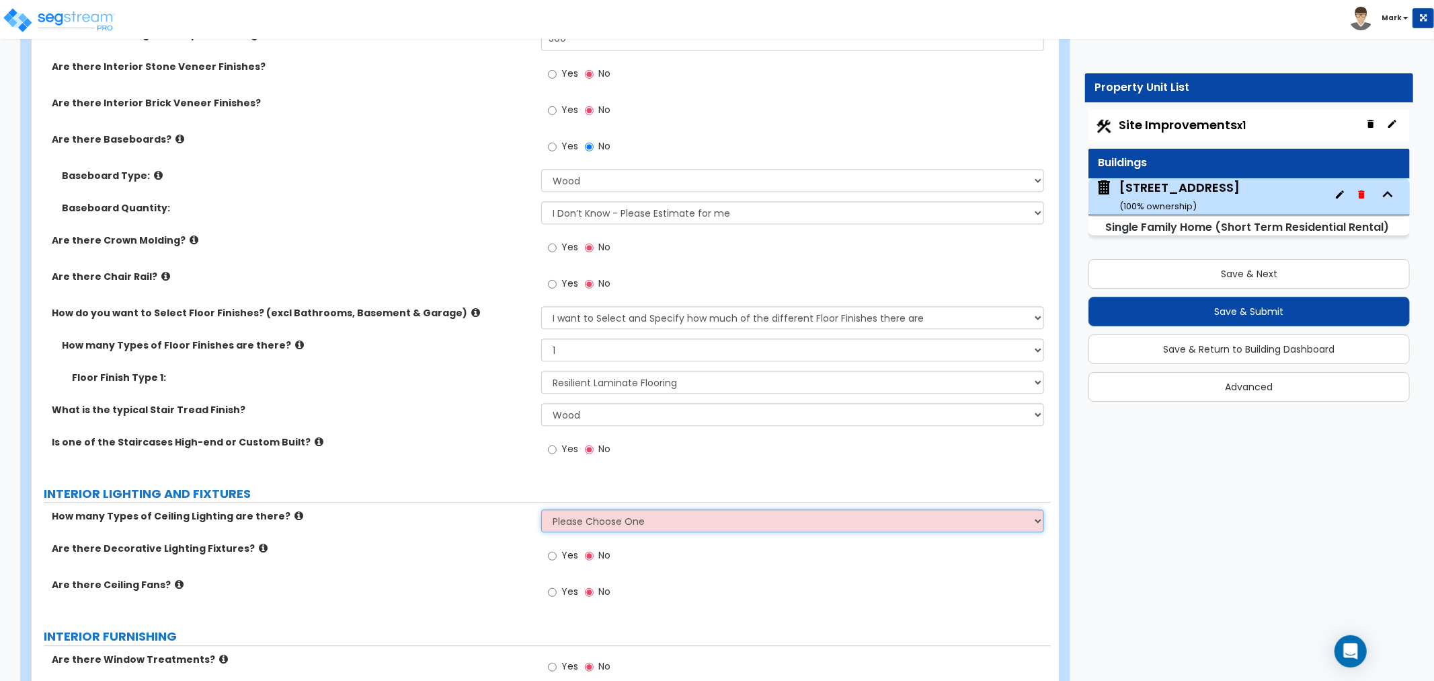
click at [584, 512] on select "Please Choose One 1 2 3" at bounding box center [792, 520] width 503 height 23
select select "1"
click at [541, 509] on select "Please Choose One 1 2 3" at bounding box center [792, 520] width 503 height 23
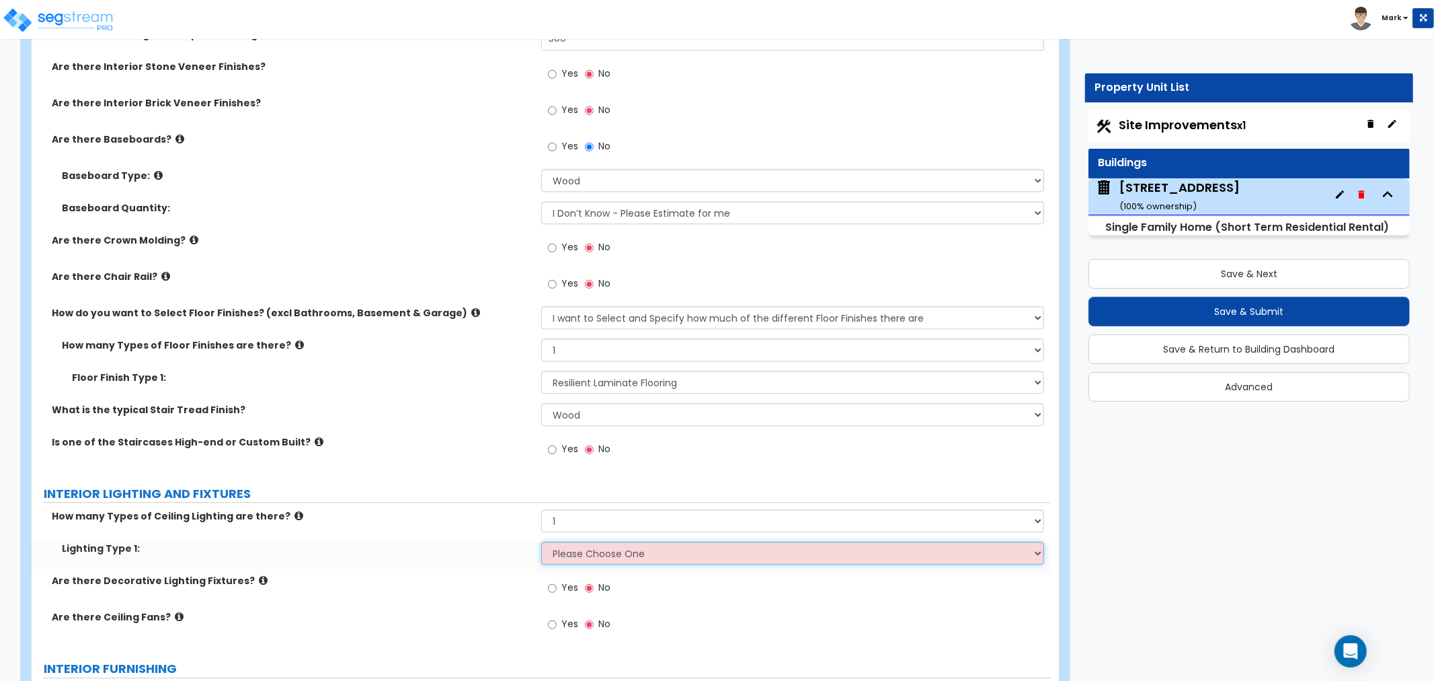
click at [596, 552] on select "Please Choose One LED Surface-Mounted LED Recessed Fluorescent Surface-Mounted …" at bounding box center [792, 552] width 503 height 23
select select "2"
click at [541, 541] on select "Please Choose One LED Surface-Mounted LED Recessed Fluorescent Surface-Mounted …" at bounding box center [792, 552] width 503 height 23
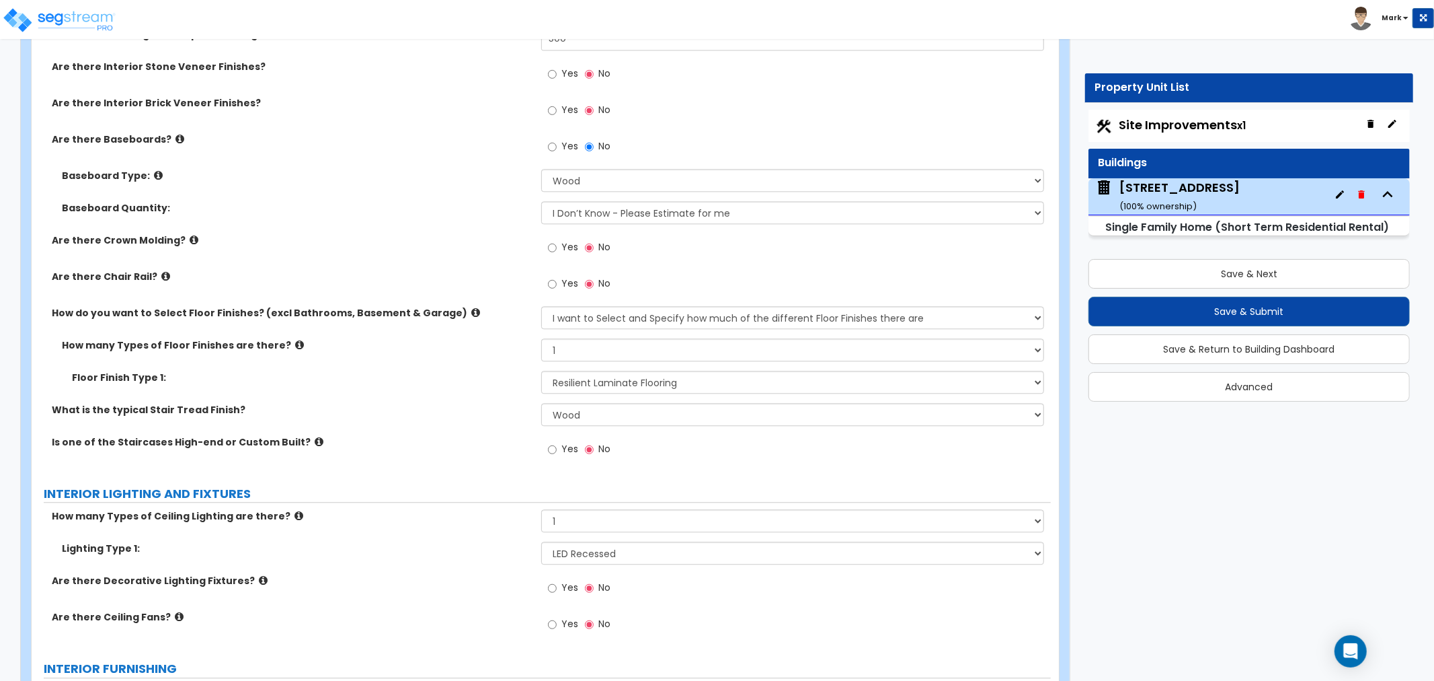
click at [565, 588] on span "Yes" at bounding box center [570, 586] width 17 height 13
click at [557, 588] on input "Yes" at bounding box center [552, 587] width 9 height 15
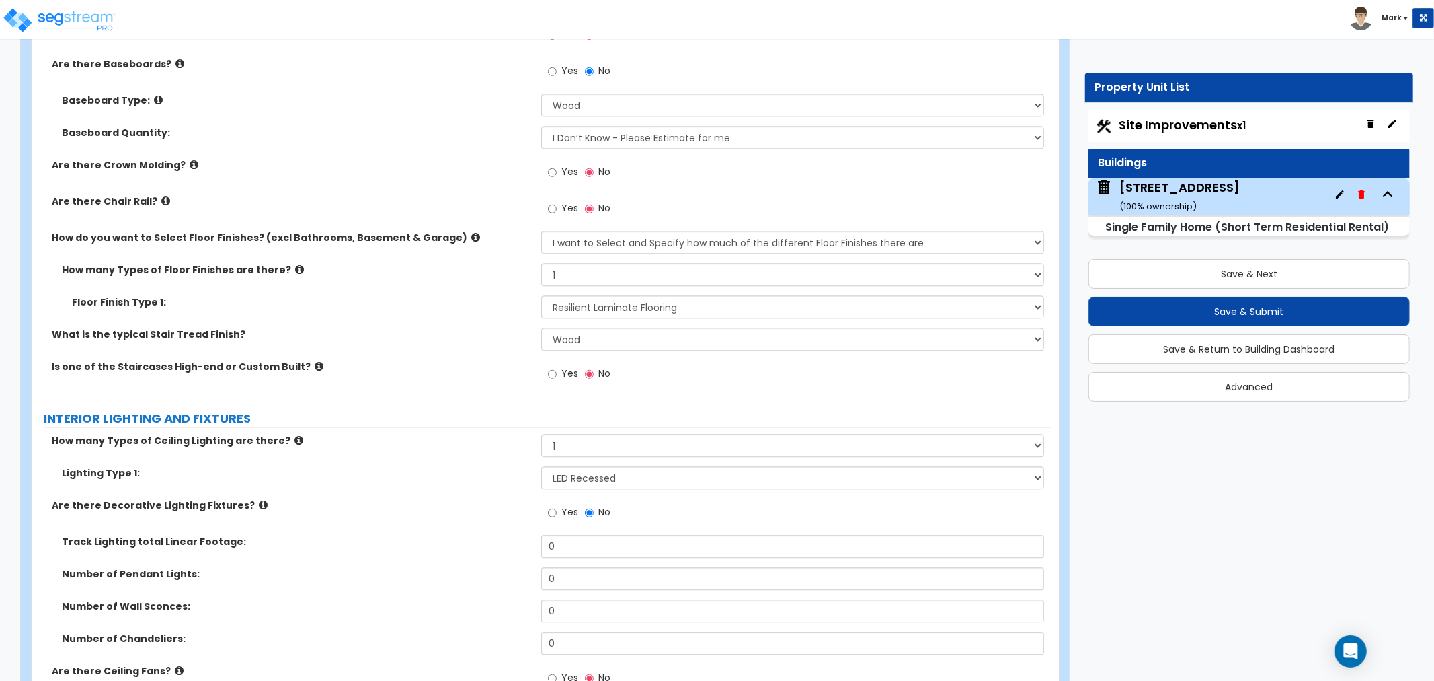
click at [570, 594] on div "Number of Pendant Lights: 0" at bounding box center [541, 583] width 1019 height 32
click at [580, 644] on input "0" at bounding box center [792, 642] width 503 height 23
type input "1"
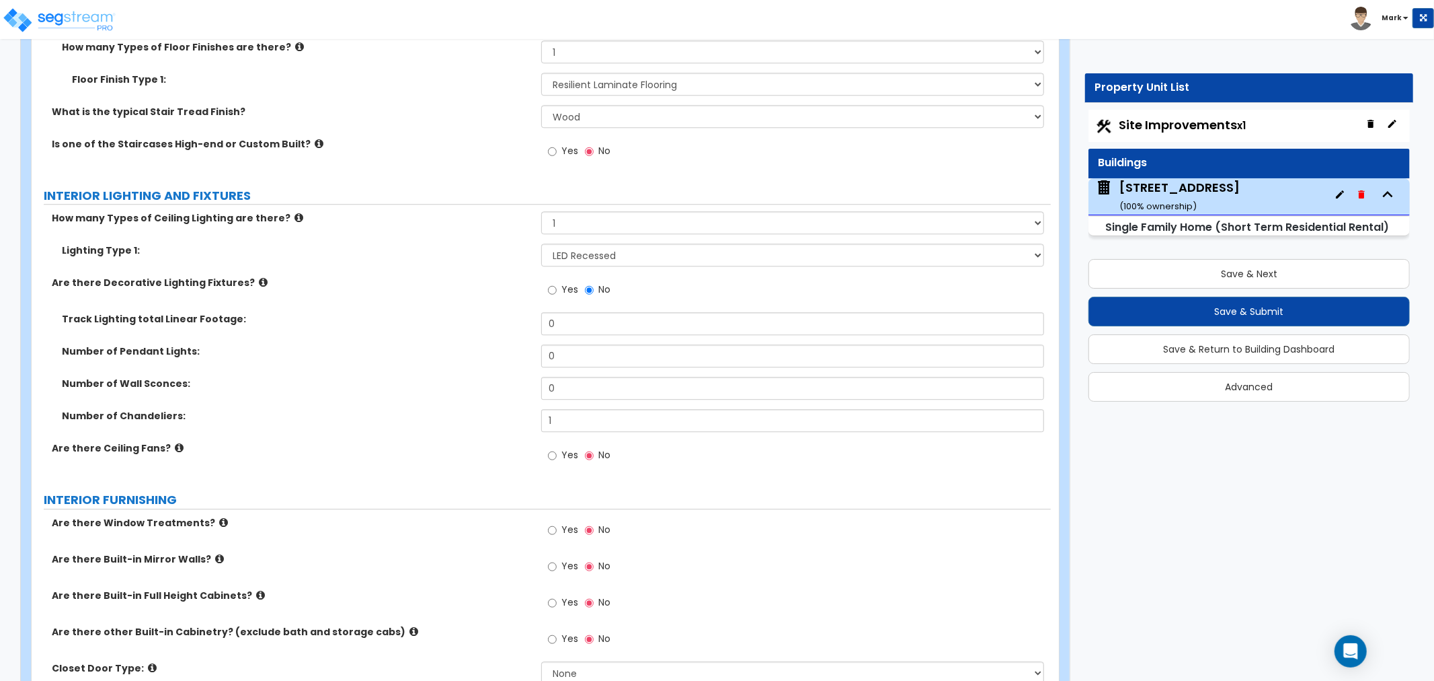
scroll to position [2914, 0]
click at [556, 454] on input "Yes" at bounding box center [552, 454] width 9 height 15
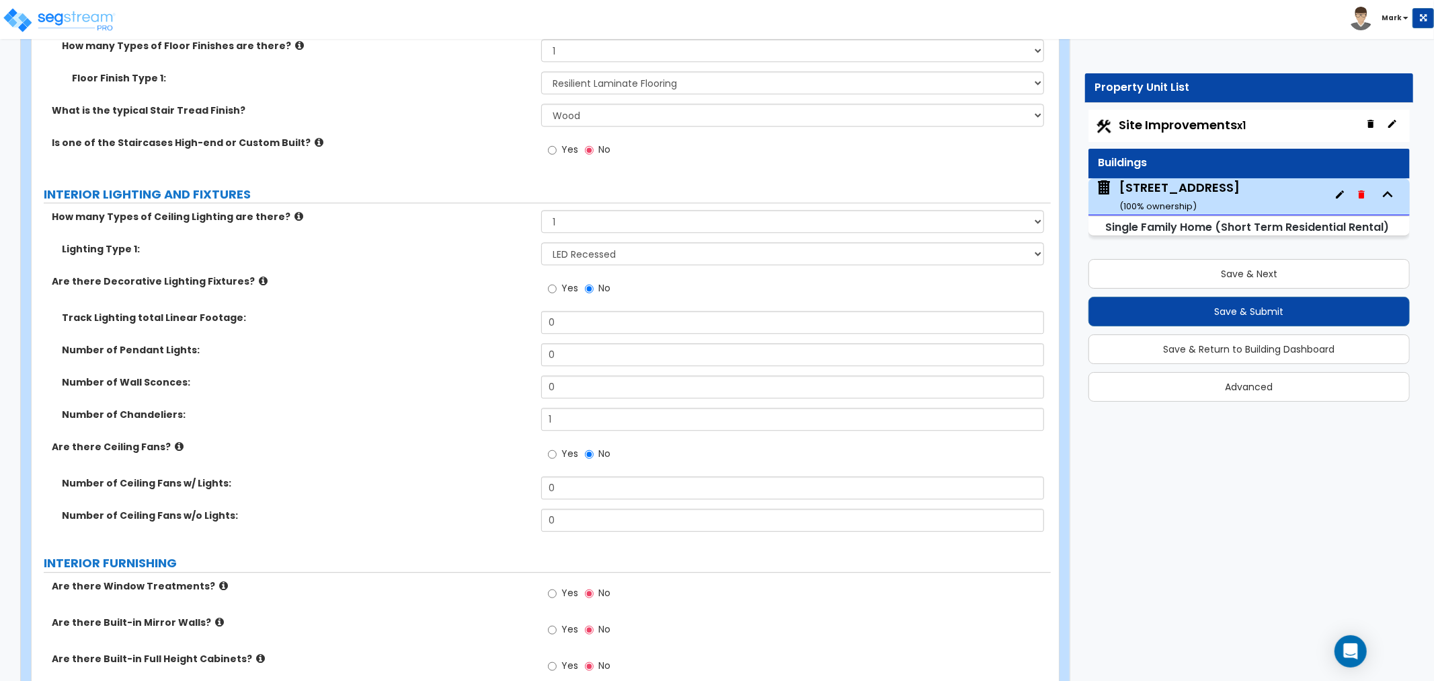
click at [572, 498] on div "Number of Ceiling Fans w/ Lights: 0" at bounding box center [541, 492] width 1019 height 32
click at [568, 492] on input "0" at bounding box center [792, 487] width 503 height 23
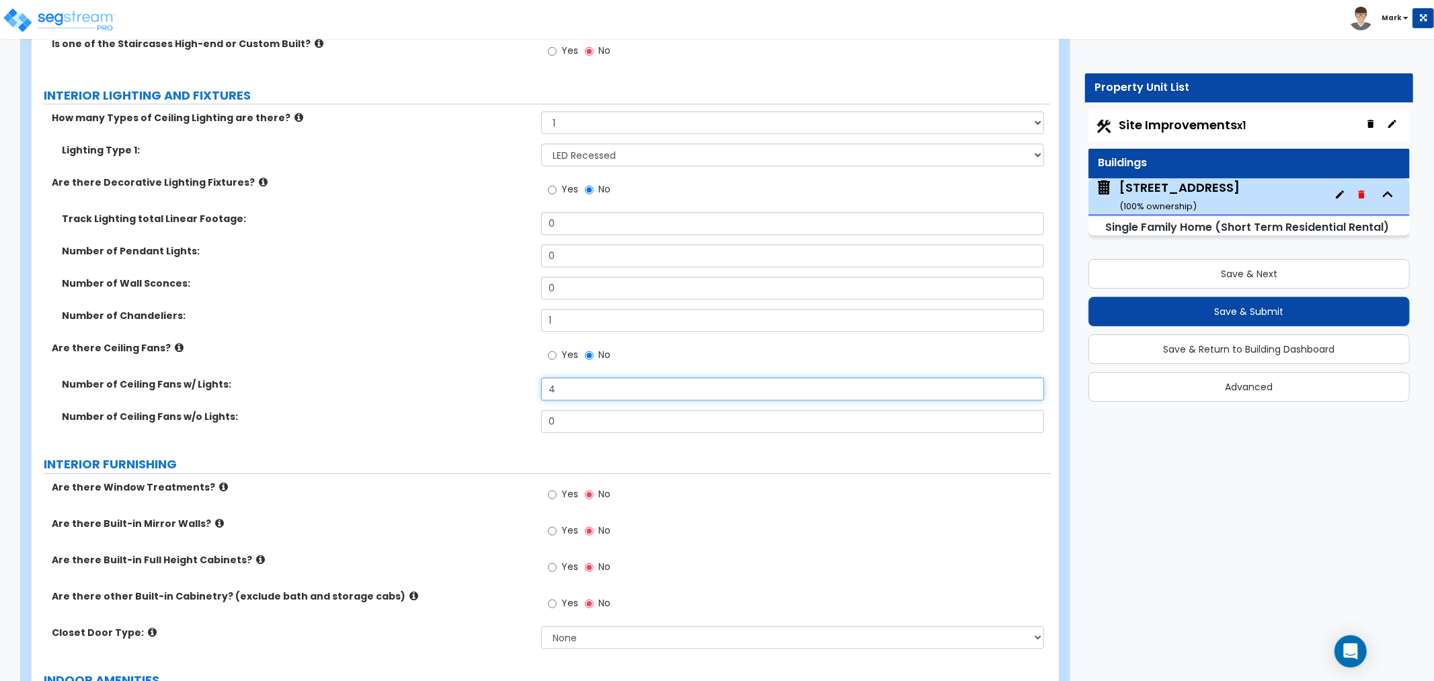
scroll to position [3063, 0]
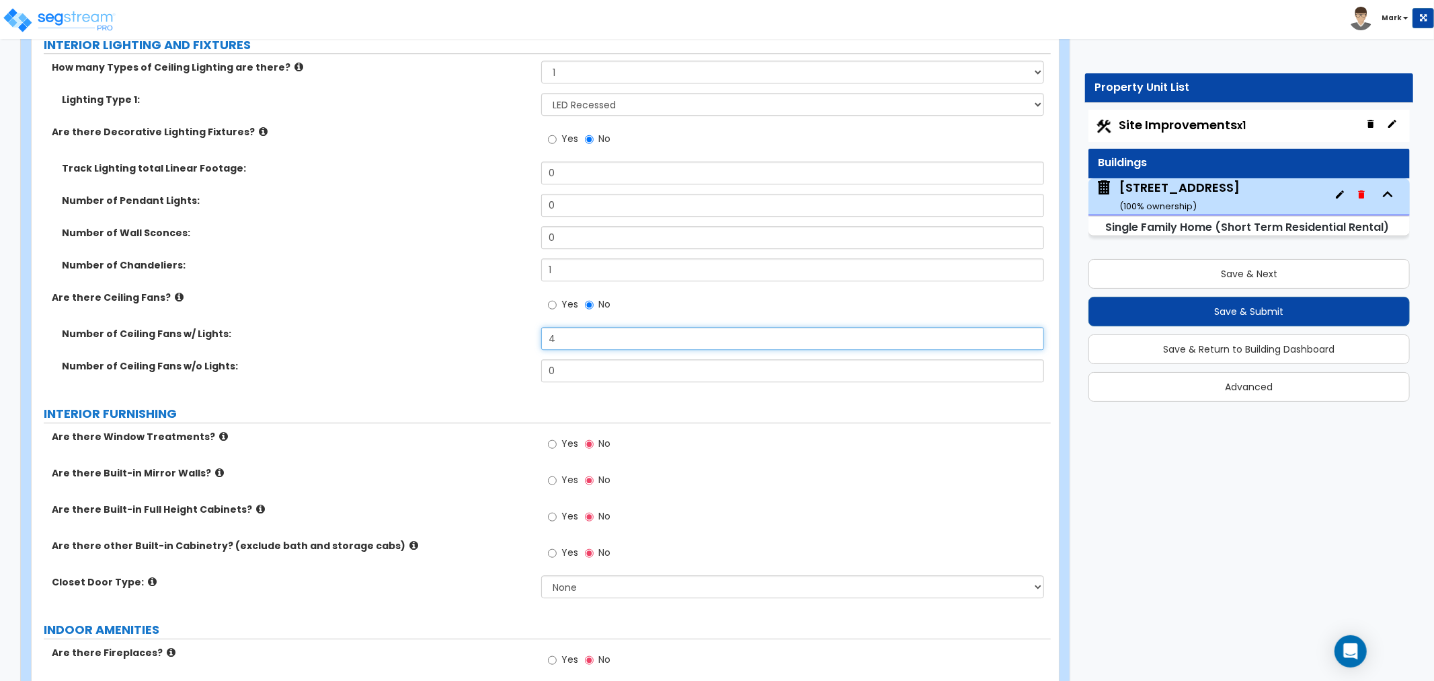
type input "4"
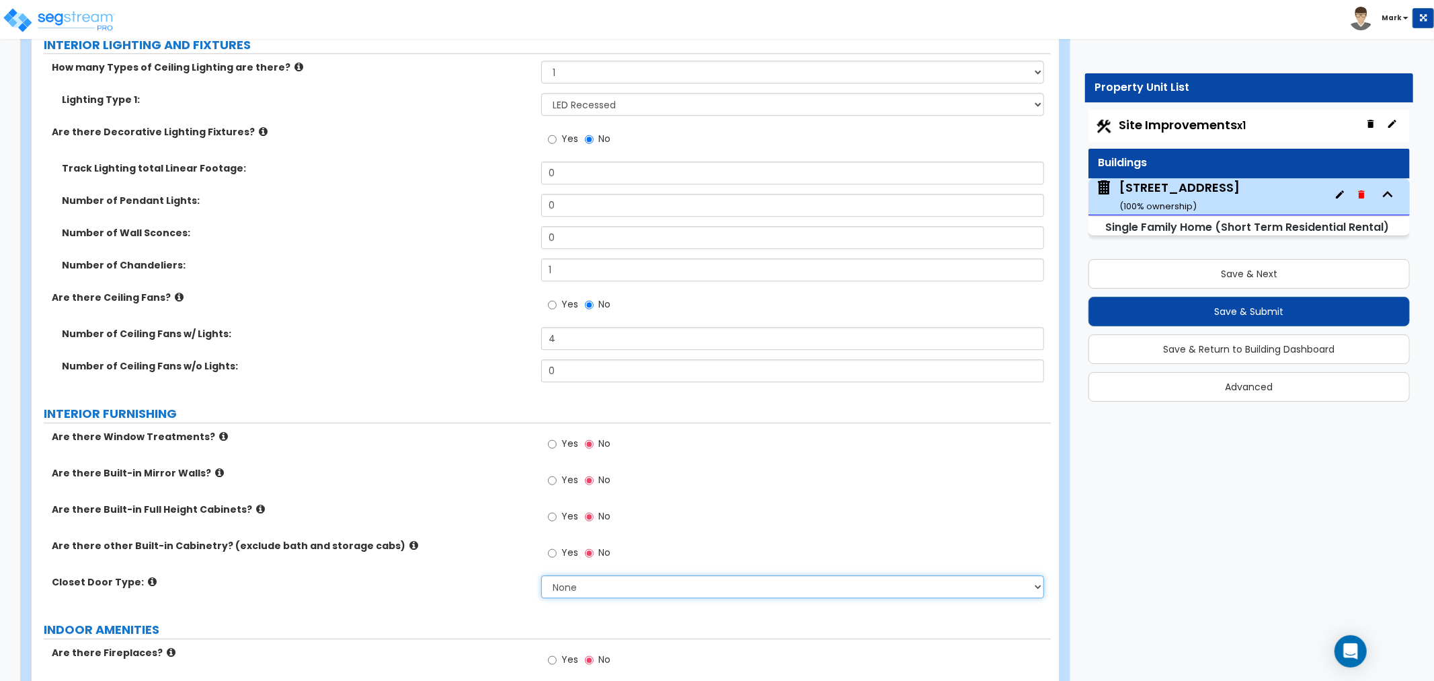
click at [562, 590] on select "None Bi-fold Louvered Doors Bi-fold Panel Doors Sliding Doors Hinged Wood Door" at bounding box center [792, 586] width 503 height 23
select select "3"
click at [541, 575] on select "None Bi-fold Louvered Doors Bi-fold Panel Doors Sliding Doors Hinged Wood Door" at bounding box center [792, 586] width 503 height 23
click at [565, 441] on span "Yes" at bounding box center [570, 442] width 17 height 13
click at [557, 441] on input "Yes" at bounding box center [552, 443] width 9 height 15
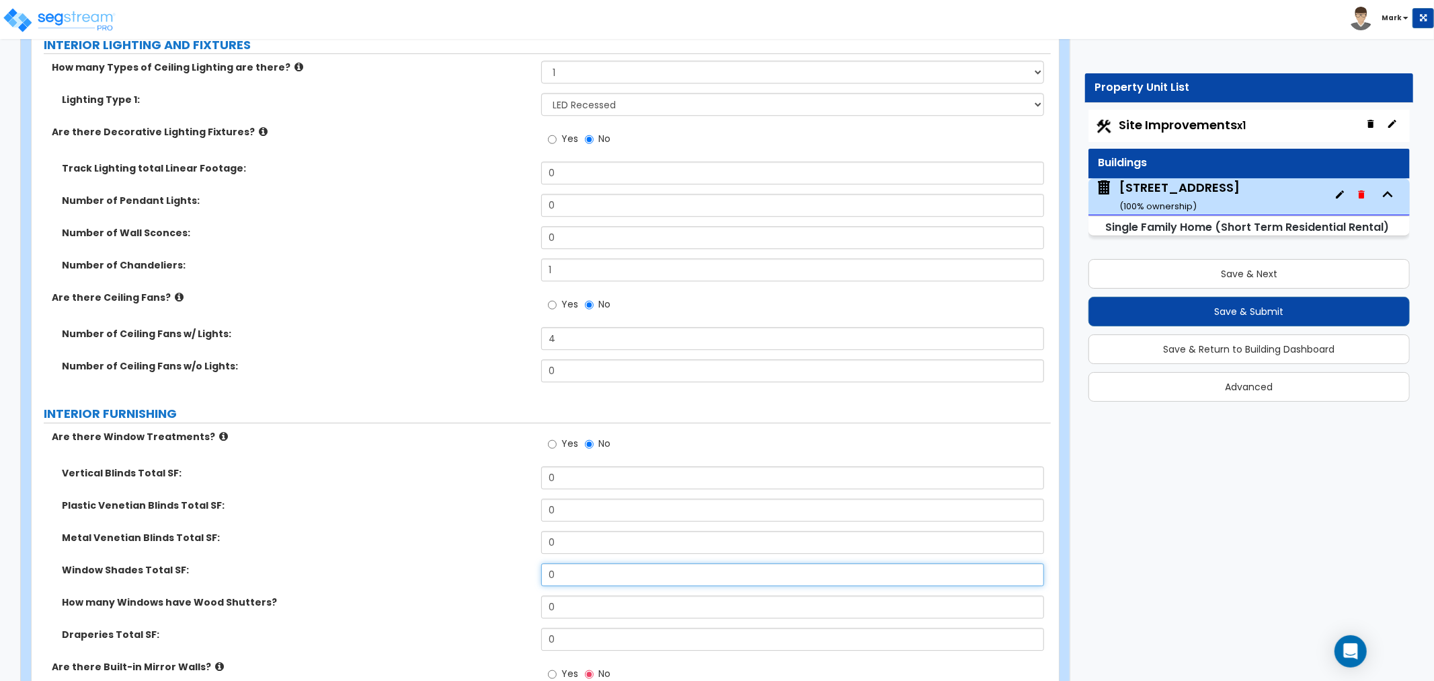
click at [691, 570] on input "0" at bounding box center [792, 574] width 503 height 23
click at [699, 564] on input "55" at bounding box center [792, 574] width 503 height 23
click at [700, 564] on input "55" at bounding box center [792, 574] width 503 height 23
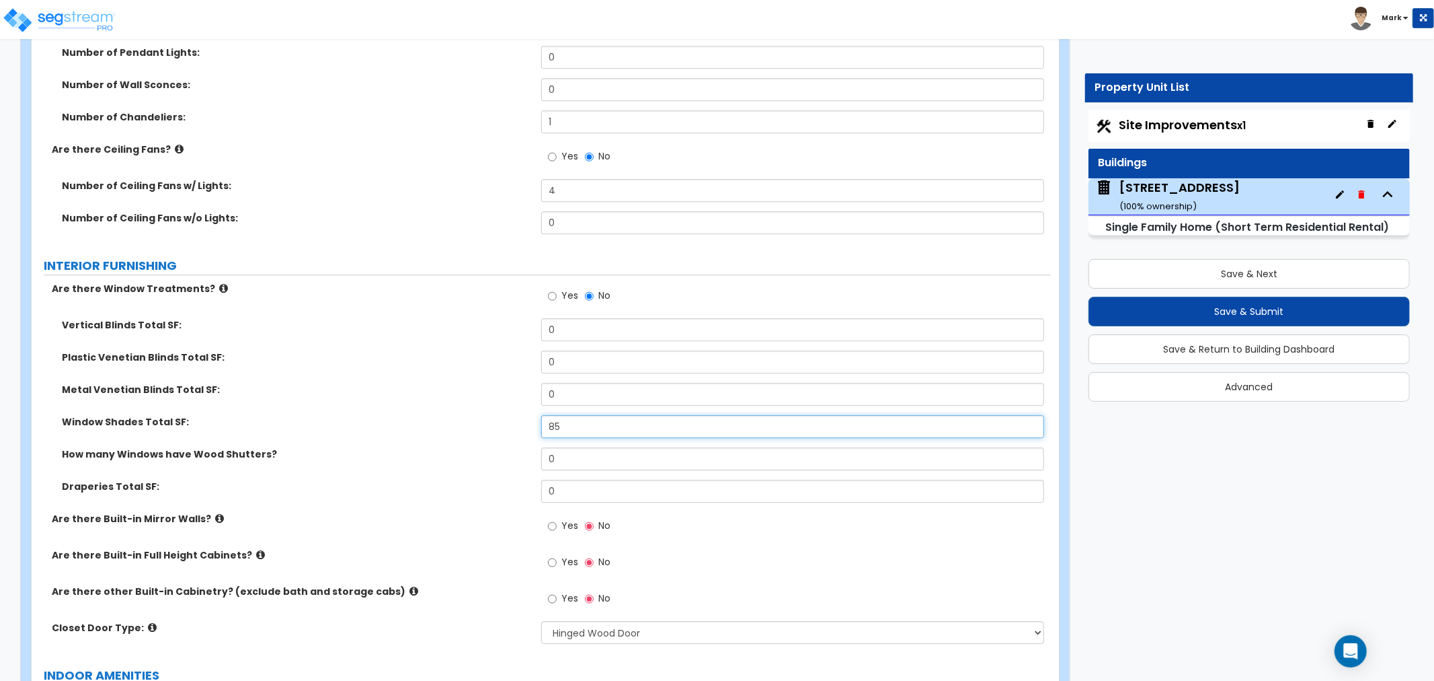
scroll to position [3212, 0]
type input "85"
click at [412, 499] on div "Draperies Total SF: 0" at bounding box center [541, 494] width 1019 height 32
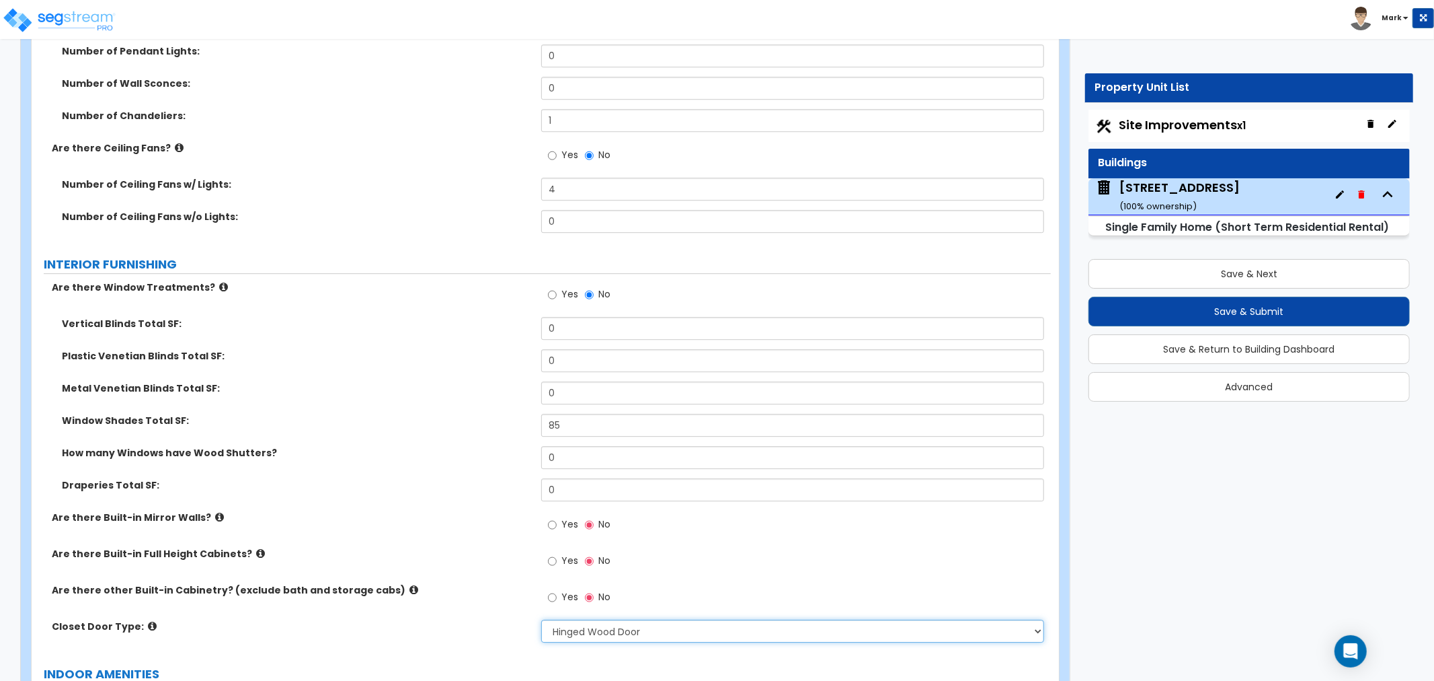
click at [605, 635] on select "None Bi-fold Louvered Doors Bi-fold Panel Doors Sliding Doors Hinged Wood Door" at bounding box center [792, 630] width 503 height 23
click at [488, 604] on div "Are there other Built-in Cabinetry? (exclude bath and storage cabs) Yes No" at bounding box center [541, 601] width 1019 height 36
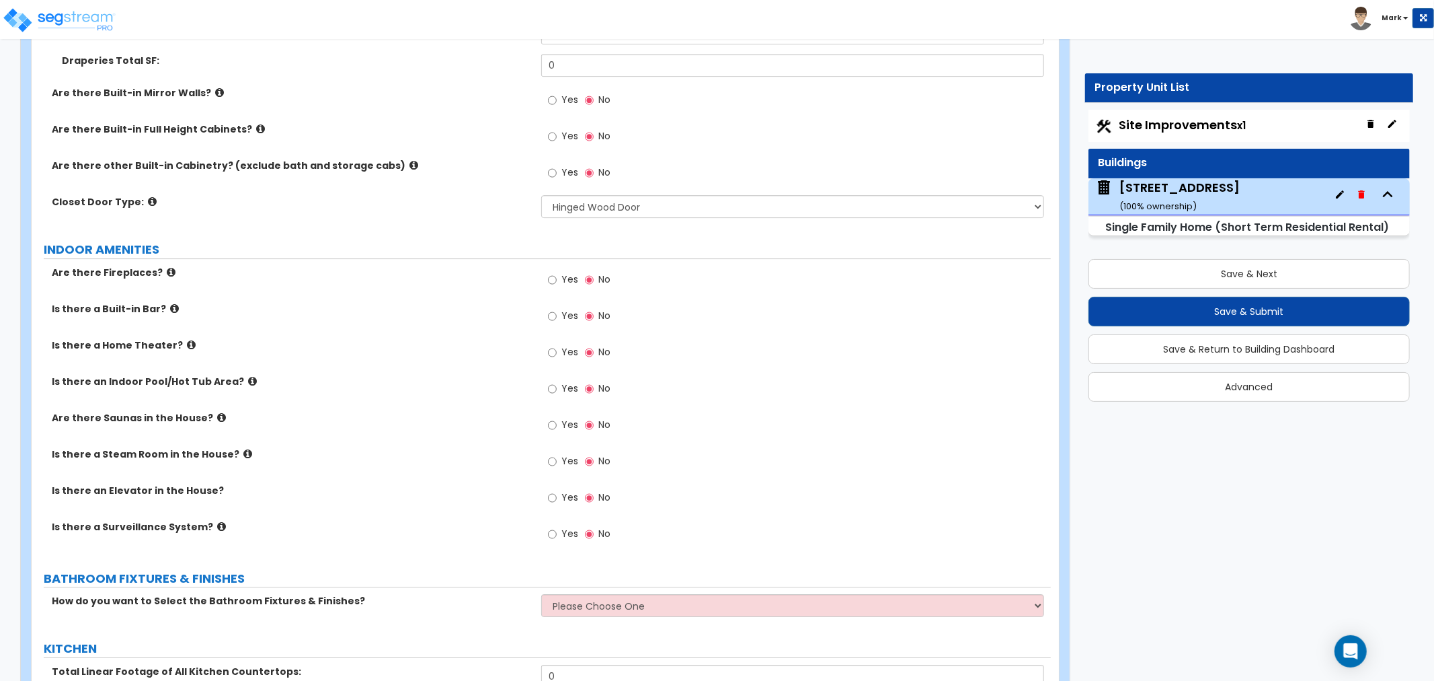
scroll to position [3661, 0]
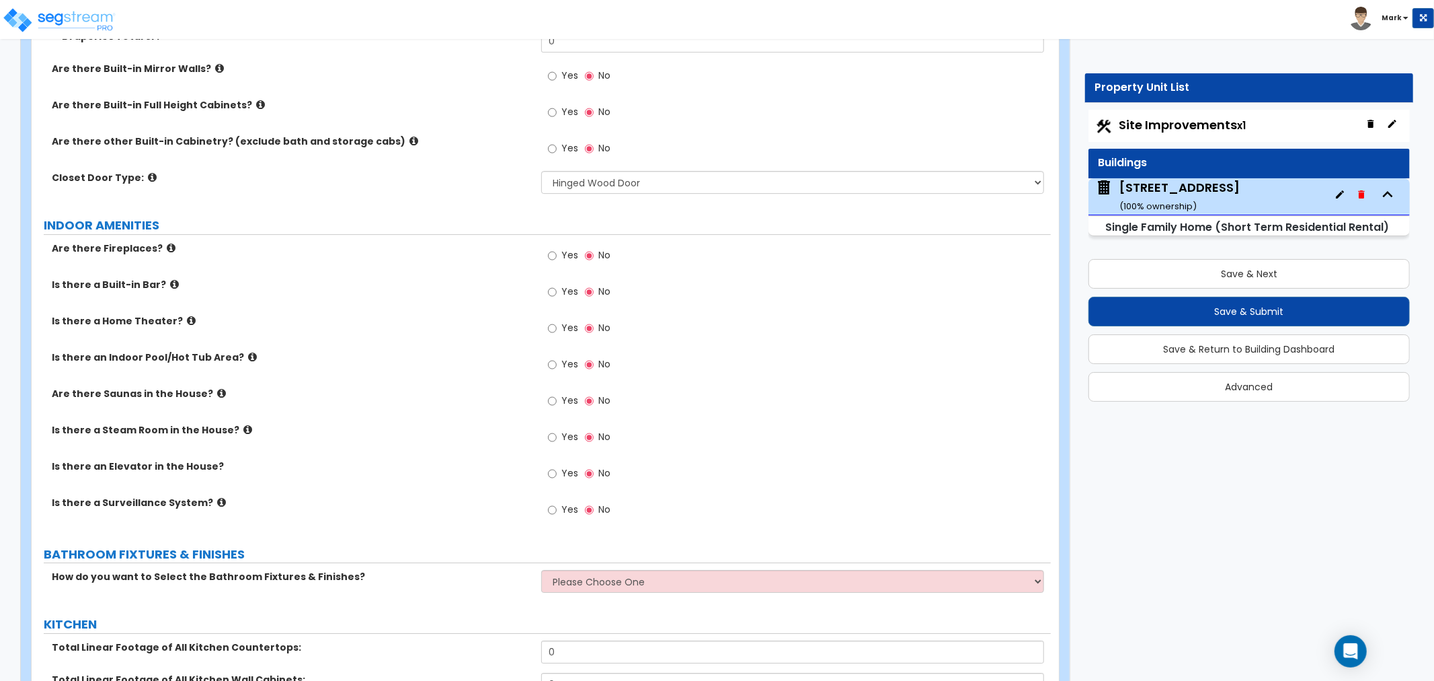
click at [572, 252] on span "Yes" at bounding box center [570, 254] width 17 height 13
click at [557, 252] on input "Yes" at bounding box center [552, 255] width 9 height 15
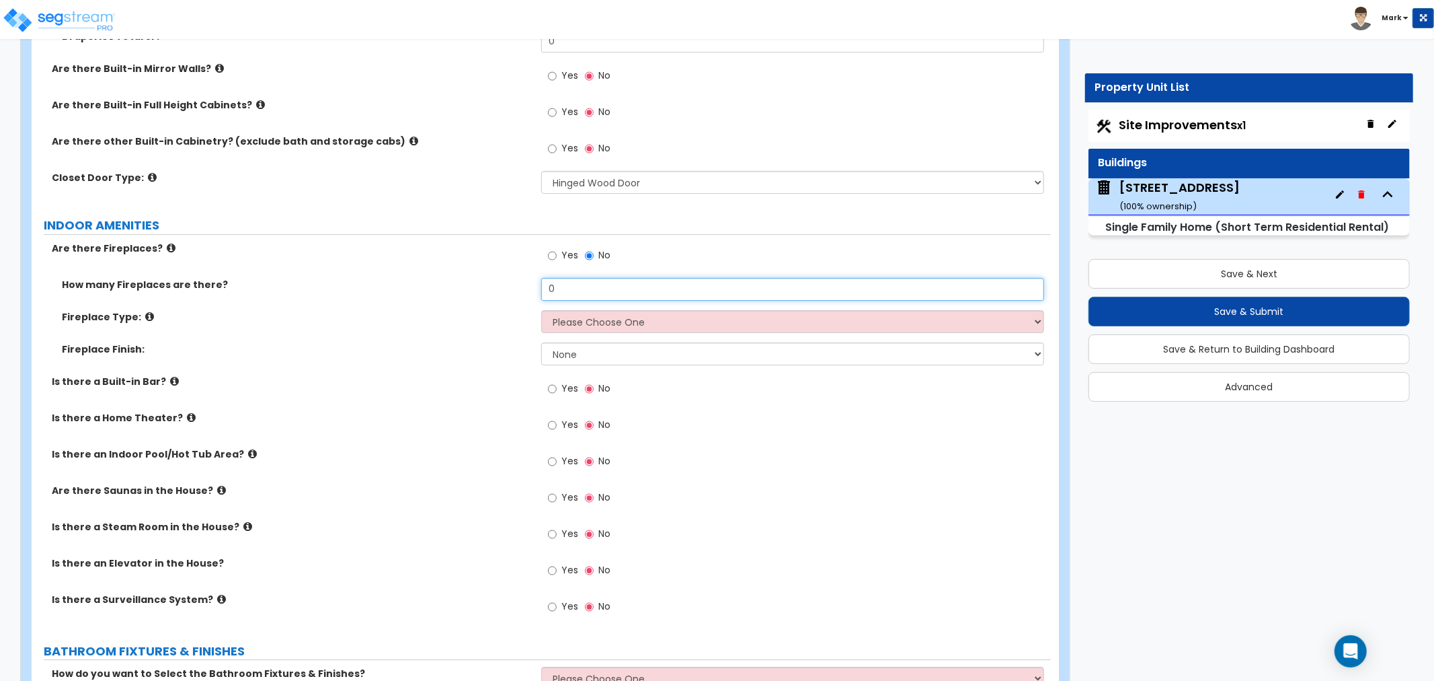
click at [565, 294] on input "0" at bounding box center [792, 289] width 503 height 23
click at [564, 294] on input "0" at bounding box center [792, 289] width 503 height 23
type input "1"
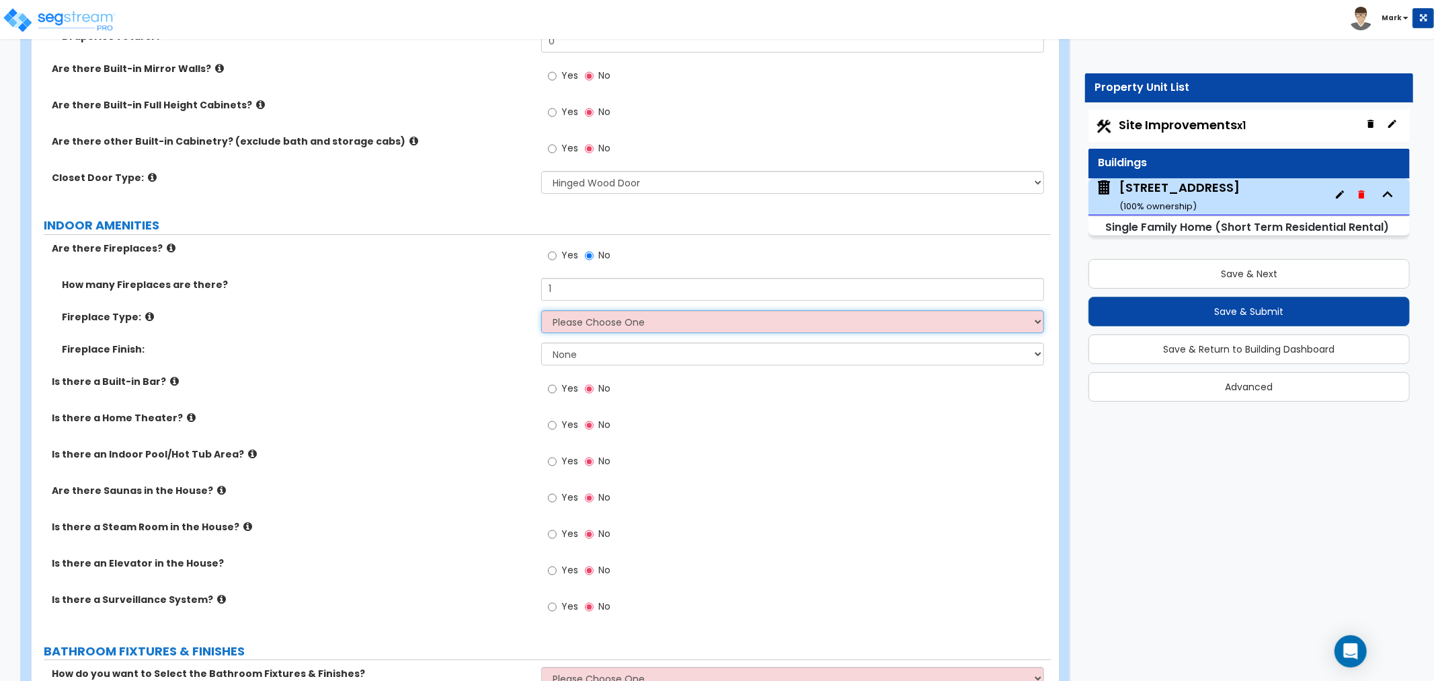
click at [569, 319] on select "Please Choose One Built-in Electric Fireplace Built-in Gas Fireplace Built-in W…" at bounding box center [792, 321] width 503 height 23
select select "3"
click at [541, 310] on select "Please Choose One Built-in Electric Fireplace Built-in Gas Fireplace Built-in W…" at bounding box center [792, 321] width 503 height 23
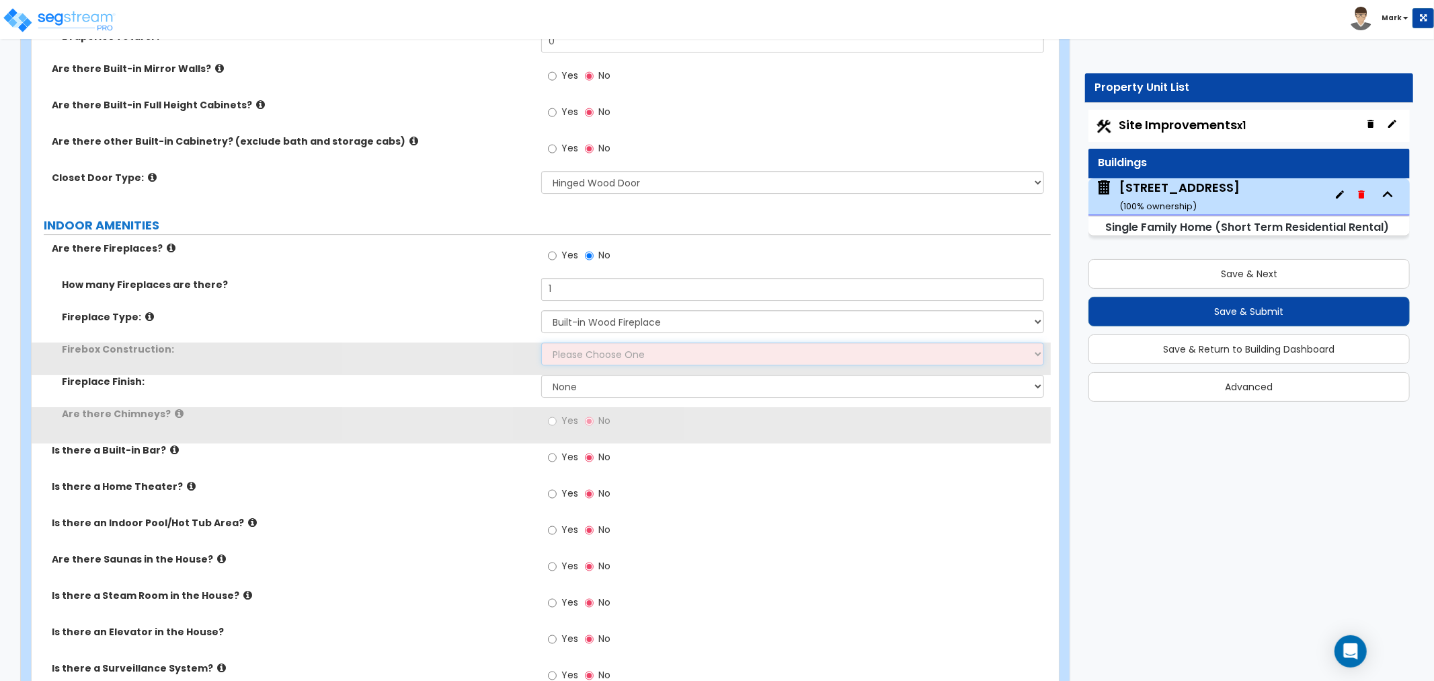
click at [587, 350] on select "Please Choose One Brick Stone I Don't Know, Please Choose for me" at bounding box center [792, 353] width 503 height 23
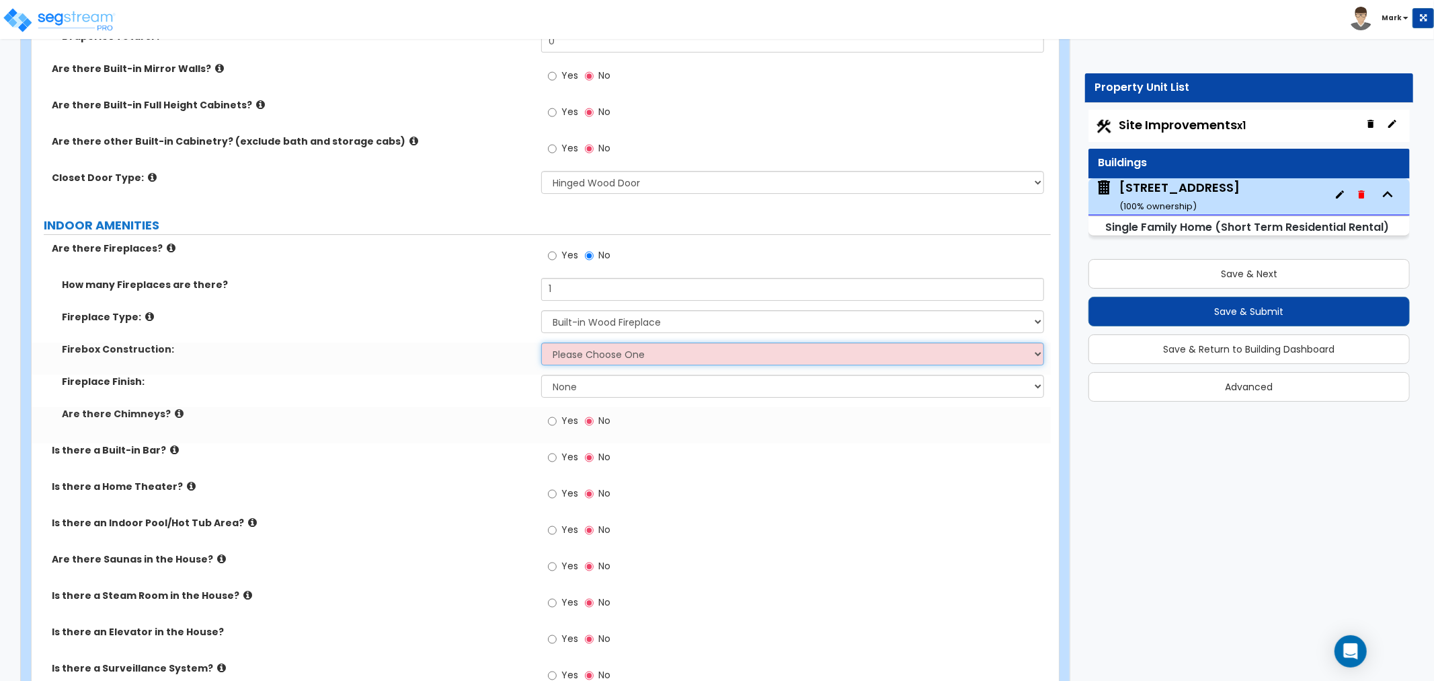
select select "1"
click at [541, 342] on select "Please Choose One Brick Stone I Don't Know, Please Choose for me" at bounding box center [792, 353] width 503 height 23
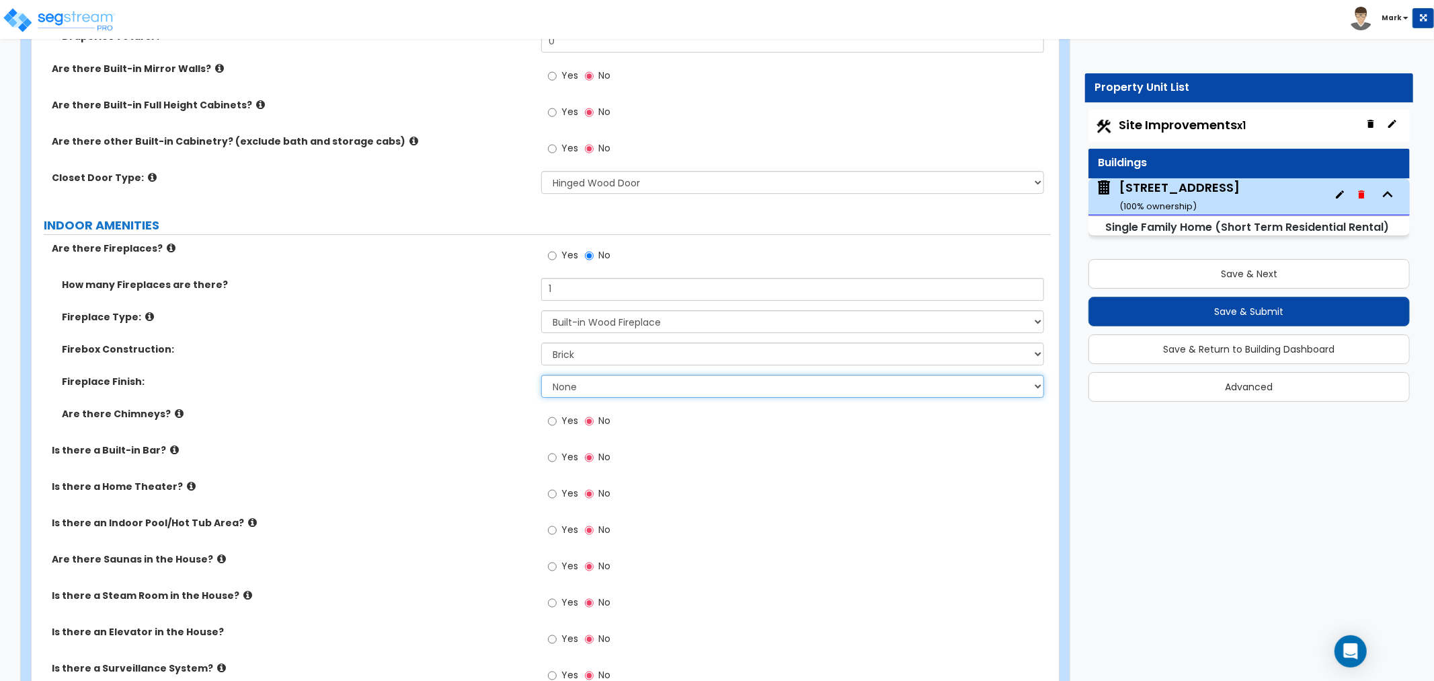
click at [586, 384] on select "None Brick Stone Tile Painted Molding" at bounding box center [792, 386] width 503 height 23
select select "1"
click at [541, 375] on select "None Brick Stone Tile Painted Molding" at bounding box center [792, 386] width 503 height 23
click at [568, 414] on span "Yes" at bounding box center [570, 420] width 17 height 13
click at [557, 414] on input "Yes" at bounding box center [552, 421] width 9 height 15
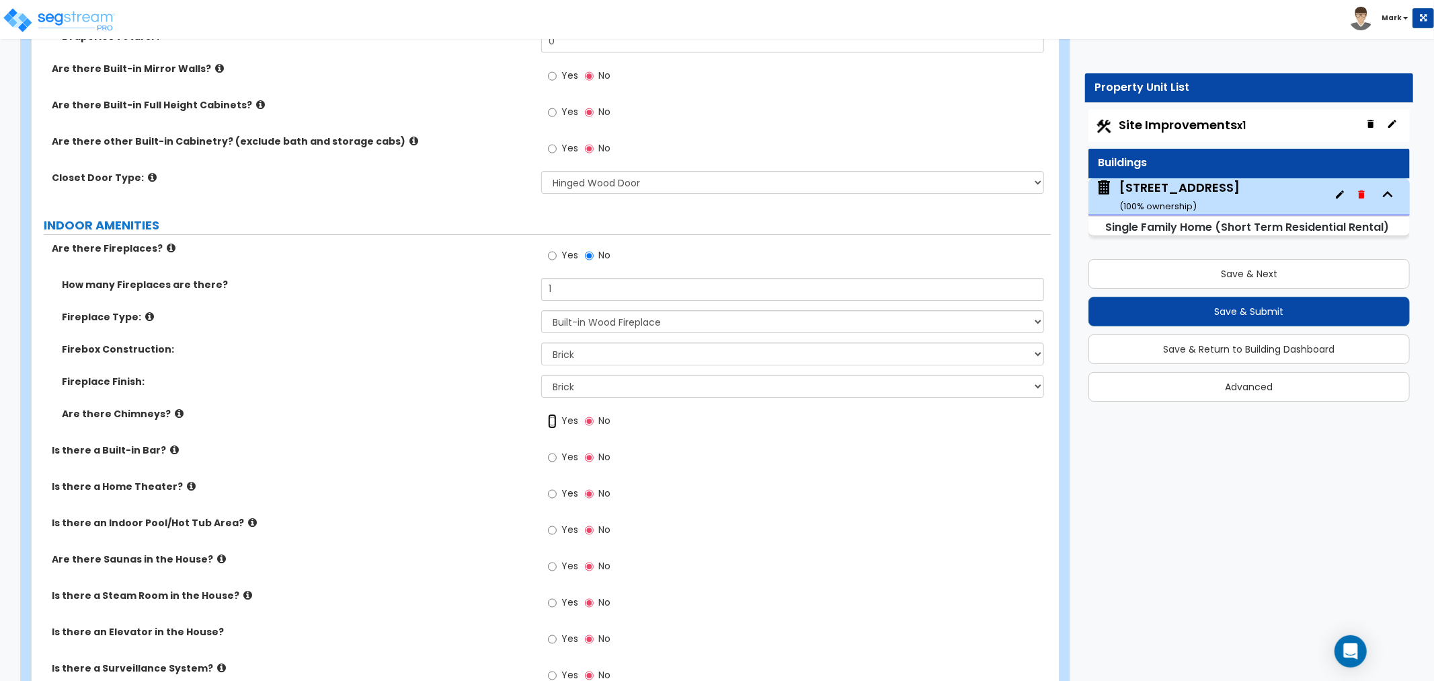
radio input "true"
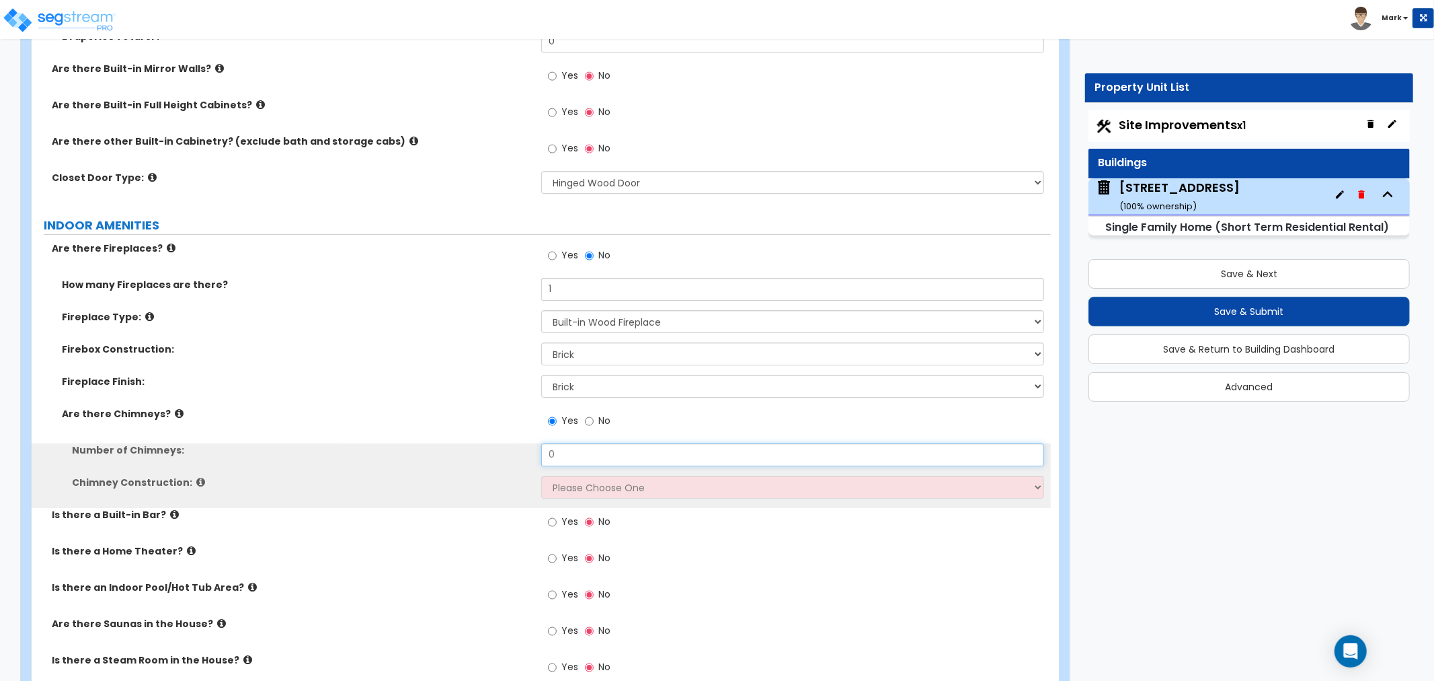
click at [574, 453] on input "0" at bounding box center [792, 454] width 503 height 23
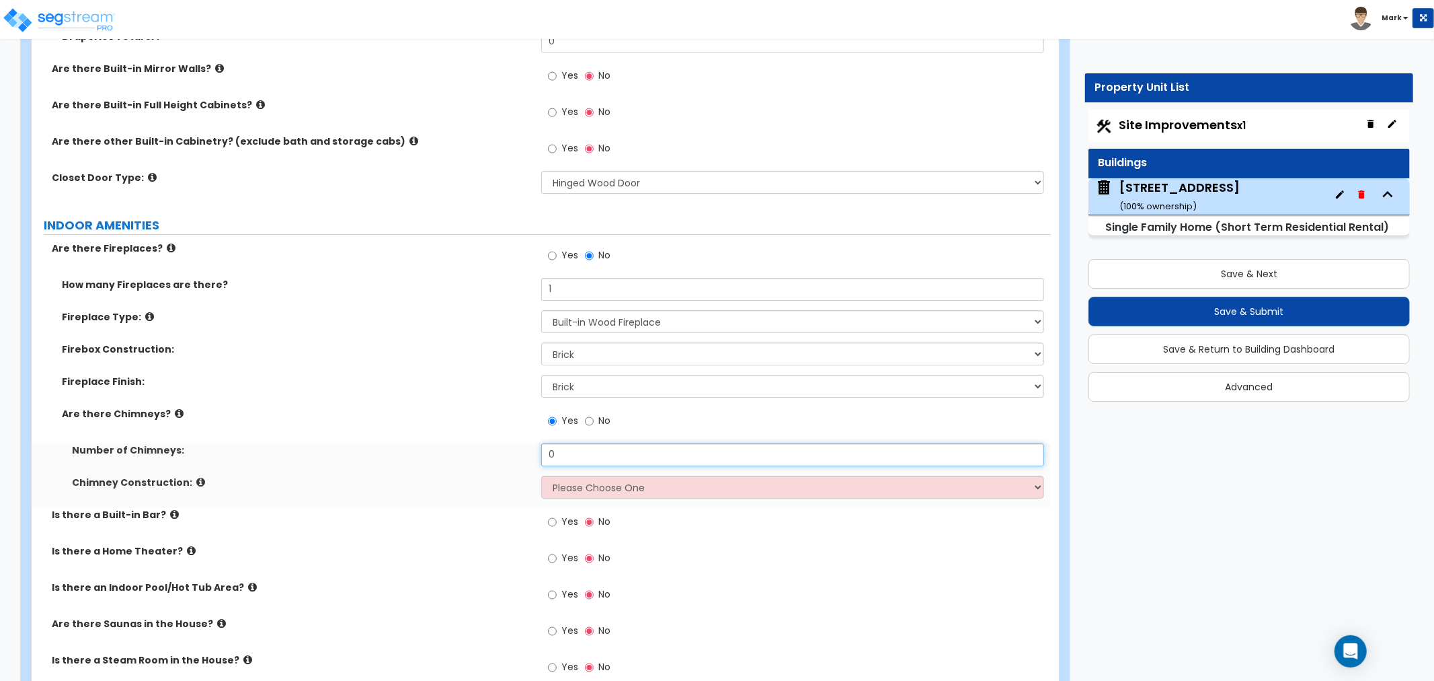
click at [574, 453] on input "0" at bounding box center [792, 454] width 503 height 23
type input "1"
click at [588, 494] on select "Please Choose One Brick Construction Cinder Block Construction Stone Constructi…" at bounding box center [792, 486] width 503 height 23
select select "1"
click at [541, 475] on select "Please Choose One Brick Construction Cinder Block Construction Stone Constructi…" at bounding box center [792, 486] width 503 height 23
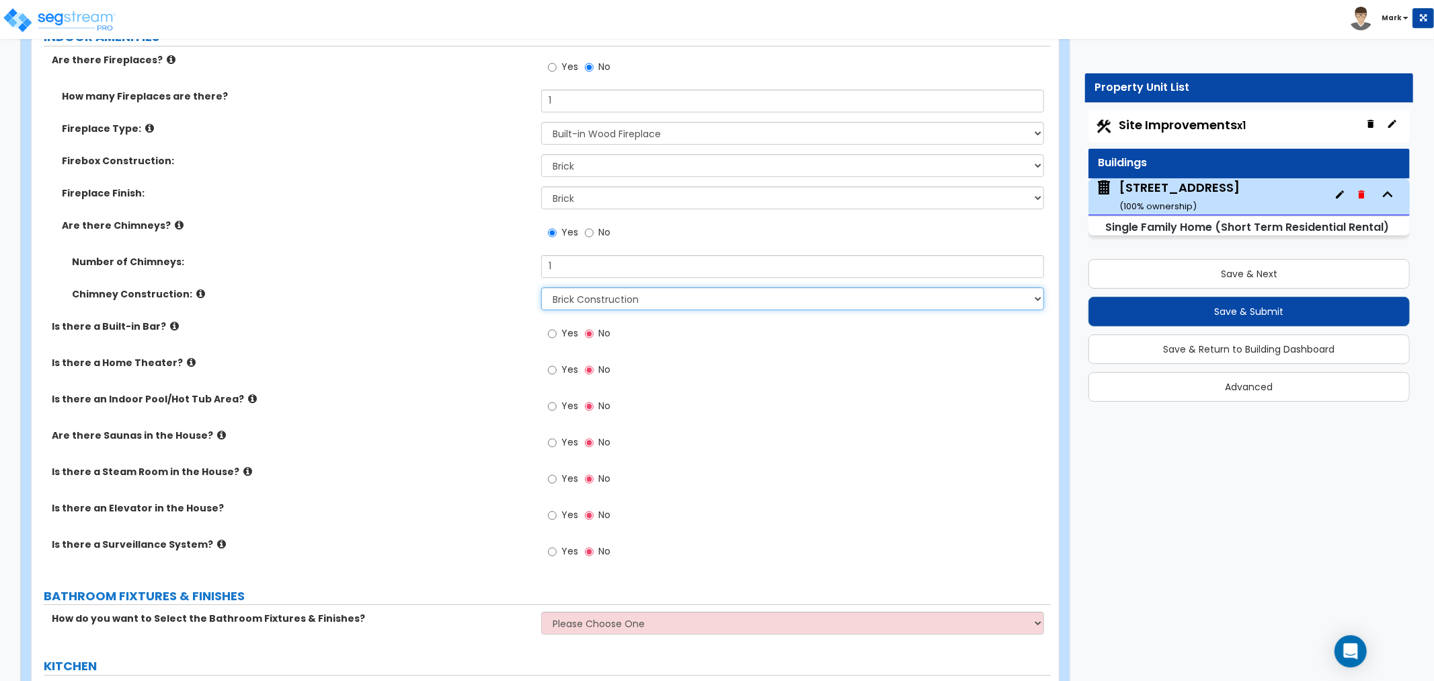
scroll to position [3885, 0]
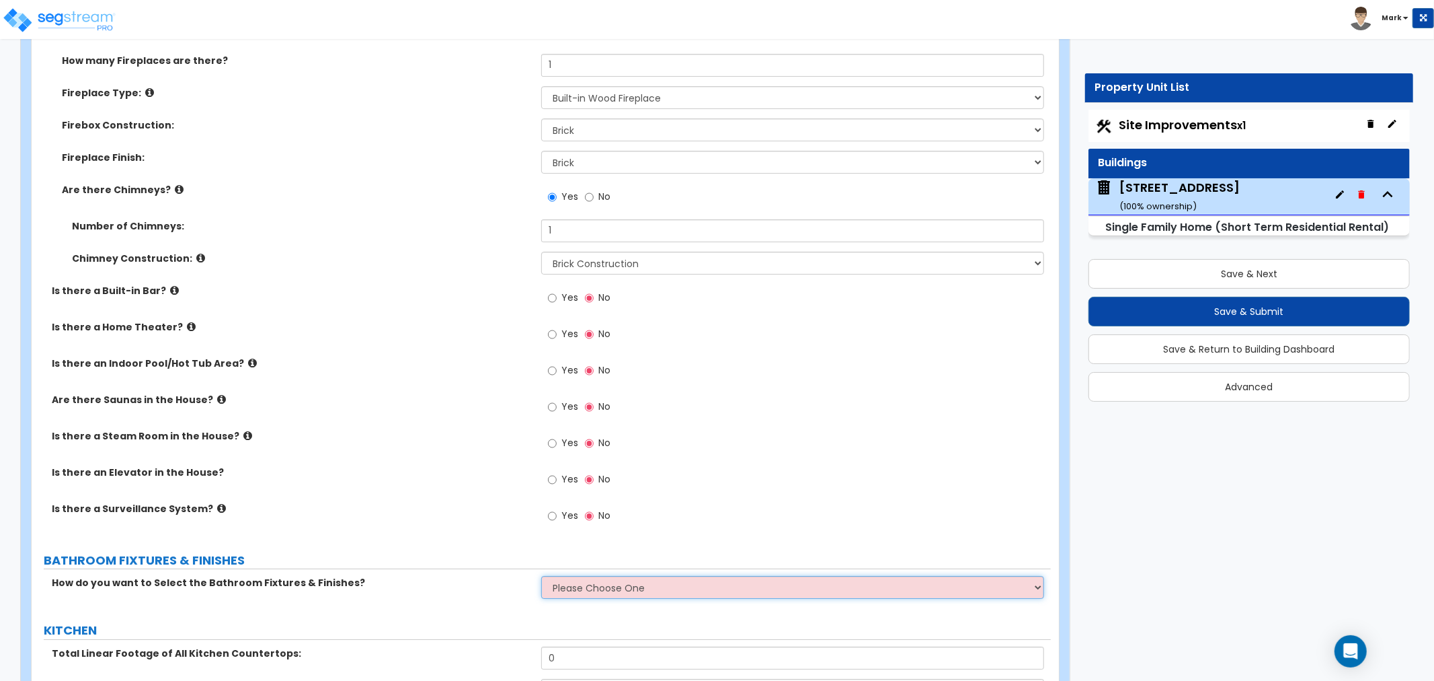
click at [581, 584] on select "Please Choose One I want to Select Fixtures and Finishes only for one Bath and …" at bounding box center [792, 587] width 503 height 23
select select "2"
click at [541, 576] on select "Please Choose One I want to Select Fixtures and Finishes only for one Bath and …" at bounding box center [792, 587] width 503 height 23
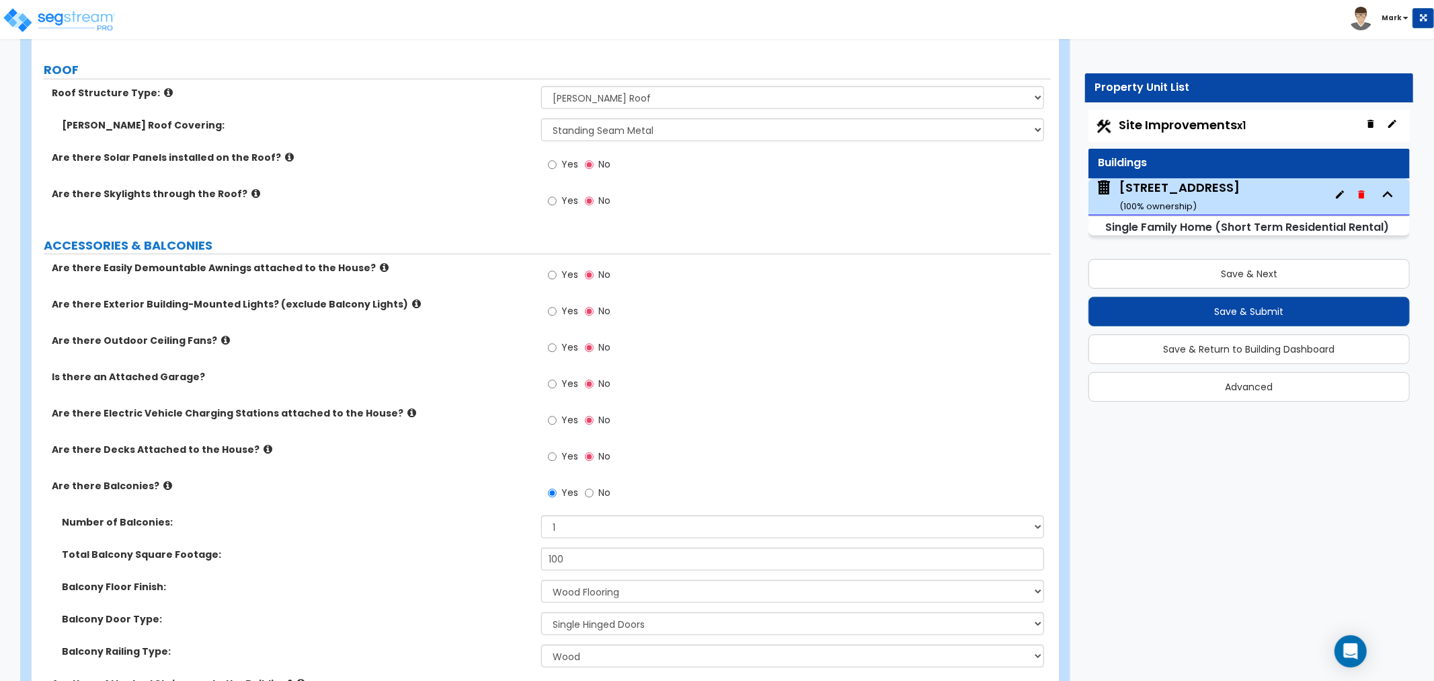
scroll to position [1928, 0]
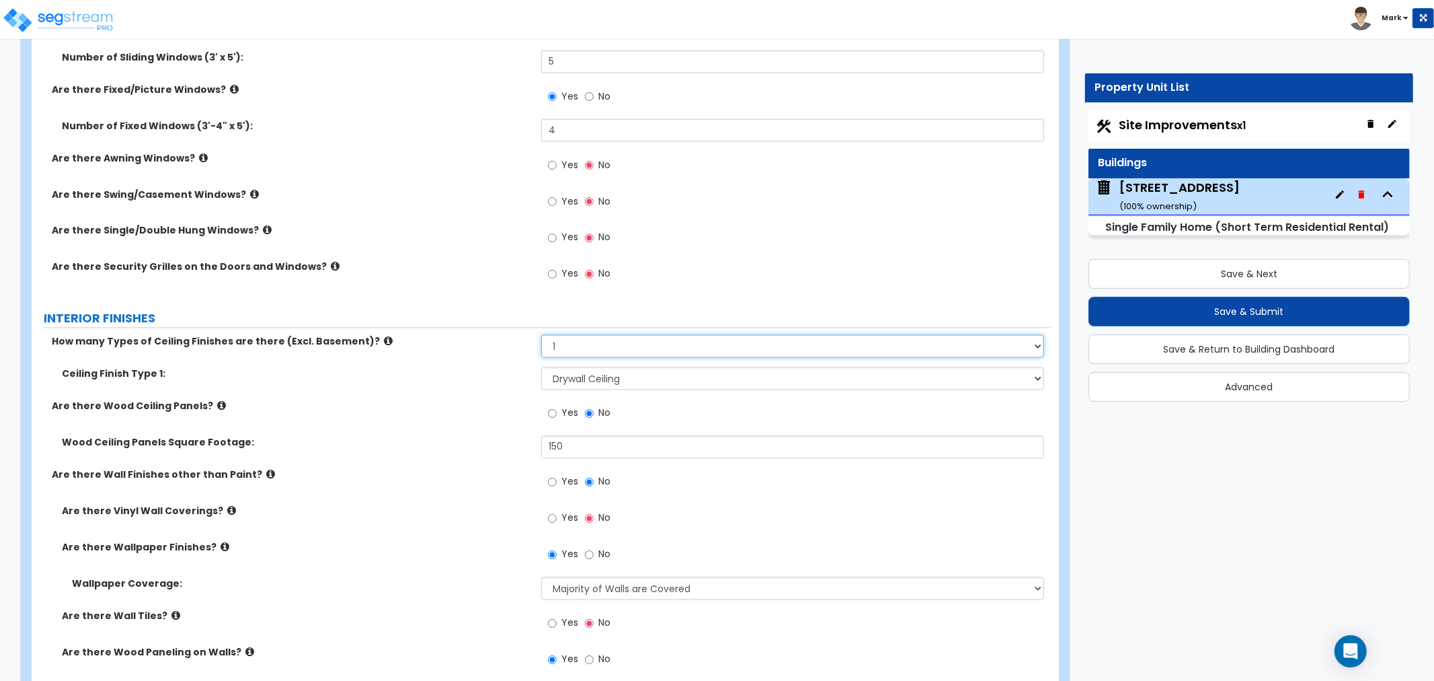
click at [627, 346] on select "Please Choose One 1 2 3" at bounding box center [792, 346] width 503 height 23
select select "2"
click at [541, 335] on select "Please Choose One 1 2 3" at bounding box center [792, 346] width 503 height 23
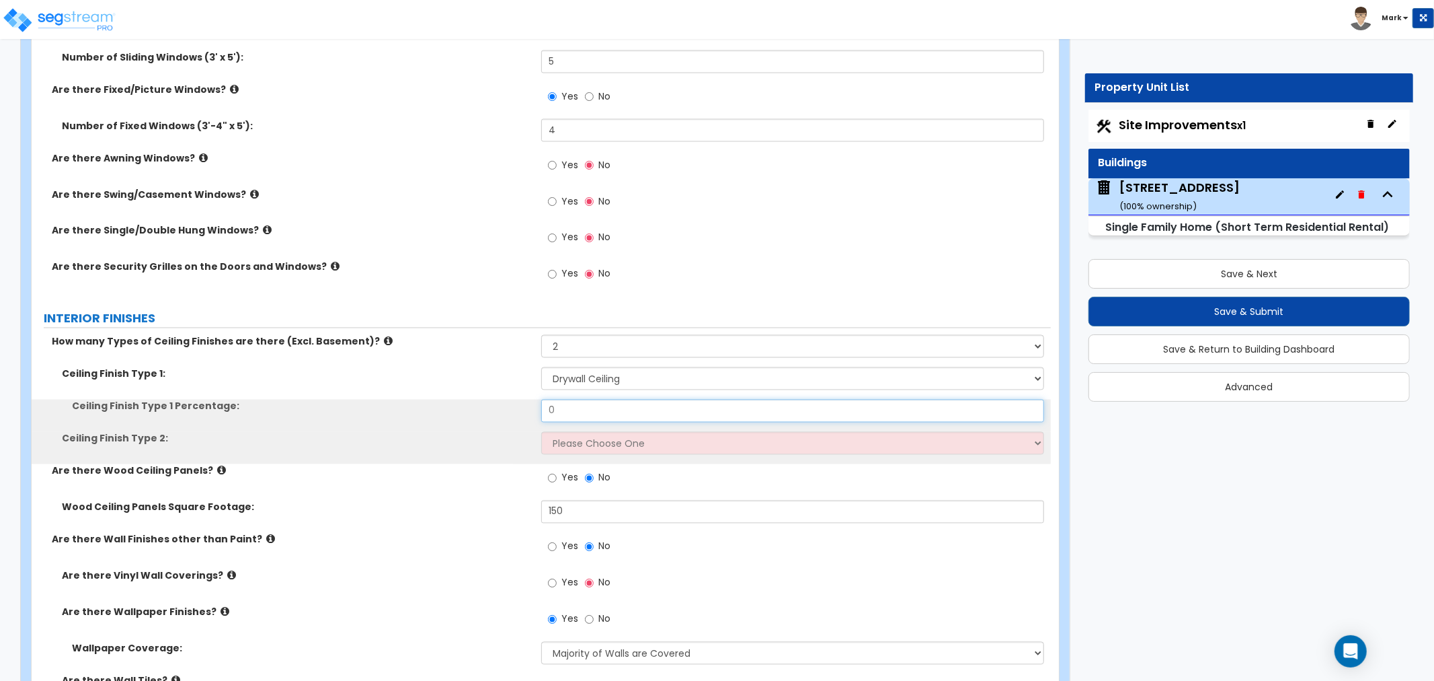
click at [616, 402] on input "0" at bounding box center [792, 410] width 503 height 23
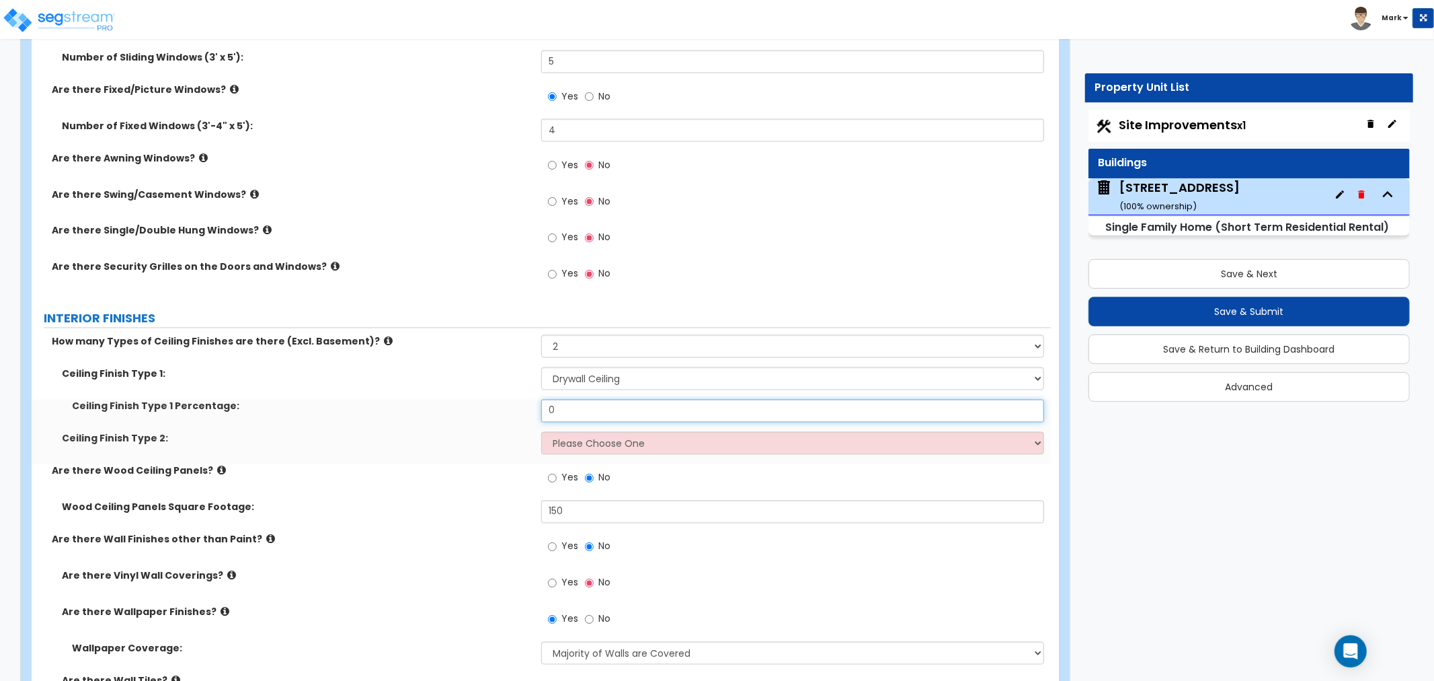
click at [616, 402] on input "0" at bounding box center [792, 410] width 503 height 23
type input "90"
click at [730, 441] on select "Please Choose One Drop Ceiling Drywall Ceiling Open Ceiling" at bounding box center [792, 443] width 503 height 23
select select "3"
click at [541, 432] on select "Please Choose One Drop Ceiling Drywall Ceiling Open Ceiling" at bounding box center [792, 443] width 503 height 23
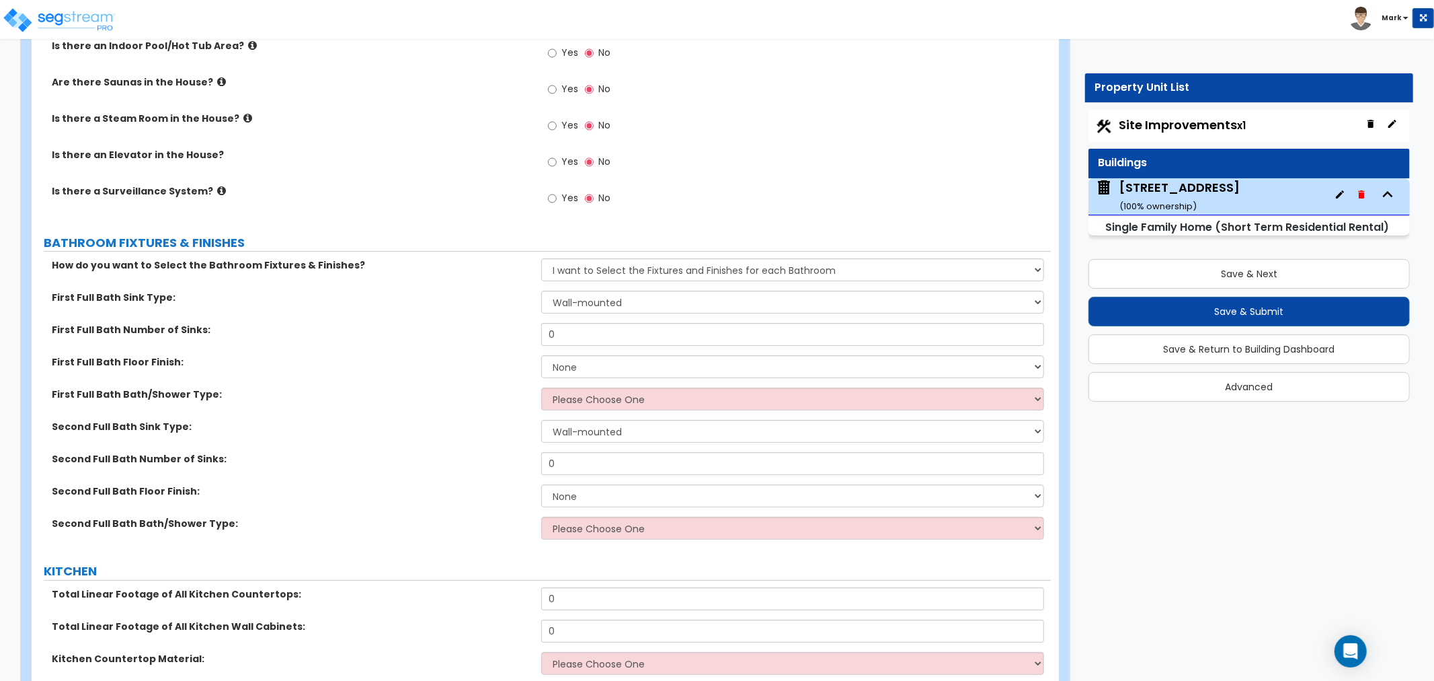
scroll to position [4394, 0]
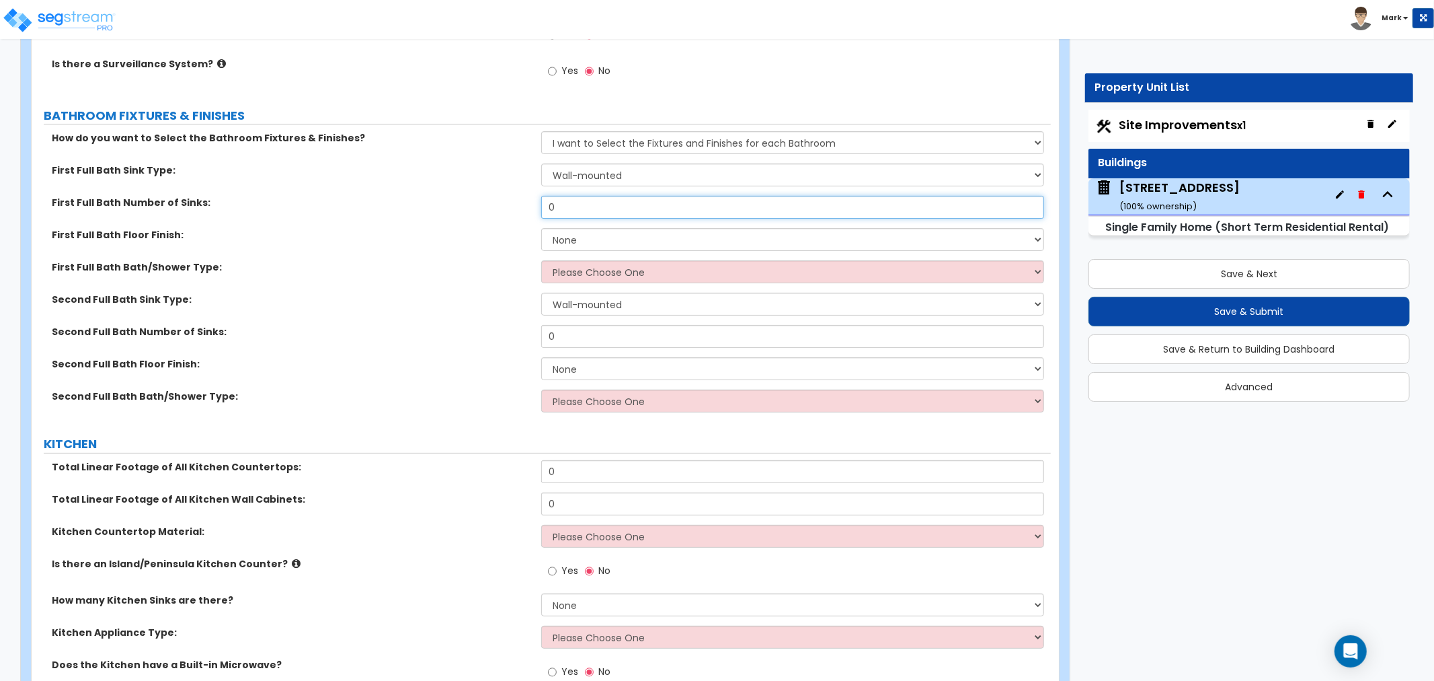
click at [644, 204] on input "0" at bounding box center [792, 207] width 503 height 23
click at [576, 210] on input "0" at bounding box center [792, 207] width 503 height 23
type input "1"
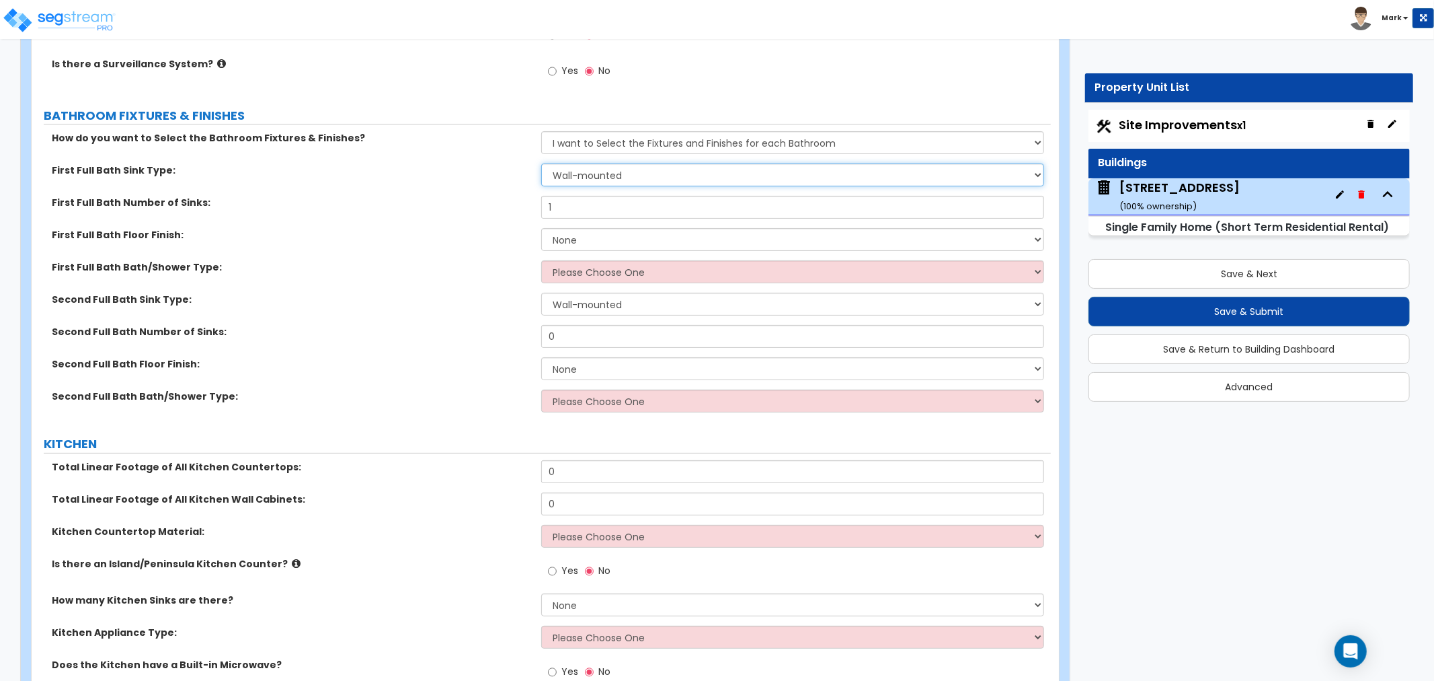
click at [596, 182] on select "Wall-mounted Pedestal-mounted Vanity-mounted" at bounding box center [792, 174] width 503 height 23
select select "3"
click at [541, 163] on select "Wall-mounted Pedestal-mounted Vanity-mounted" at bounding box center [792, 174] width 503 height 23
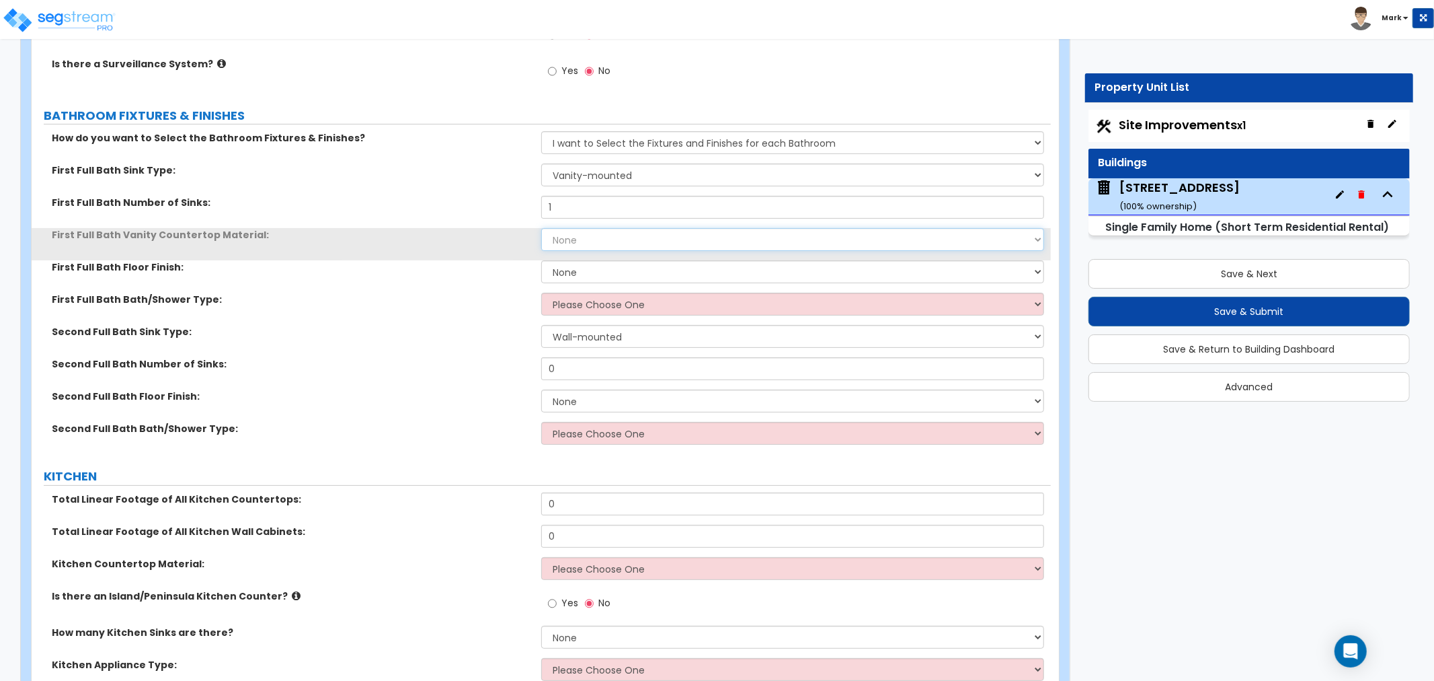
click at [608, 228] on select "None Plastic Laminate Solid Surface Stone Quartz Marble Tile Wood Stainless Ste…" at bounding box center [792, 239] width 503 height 23
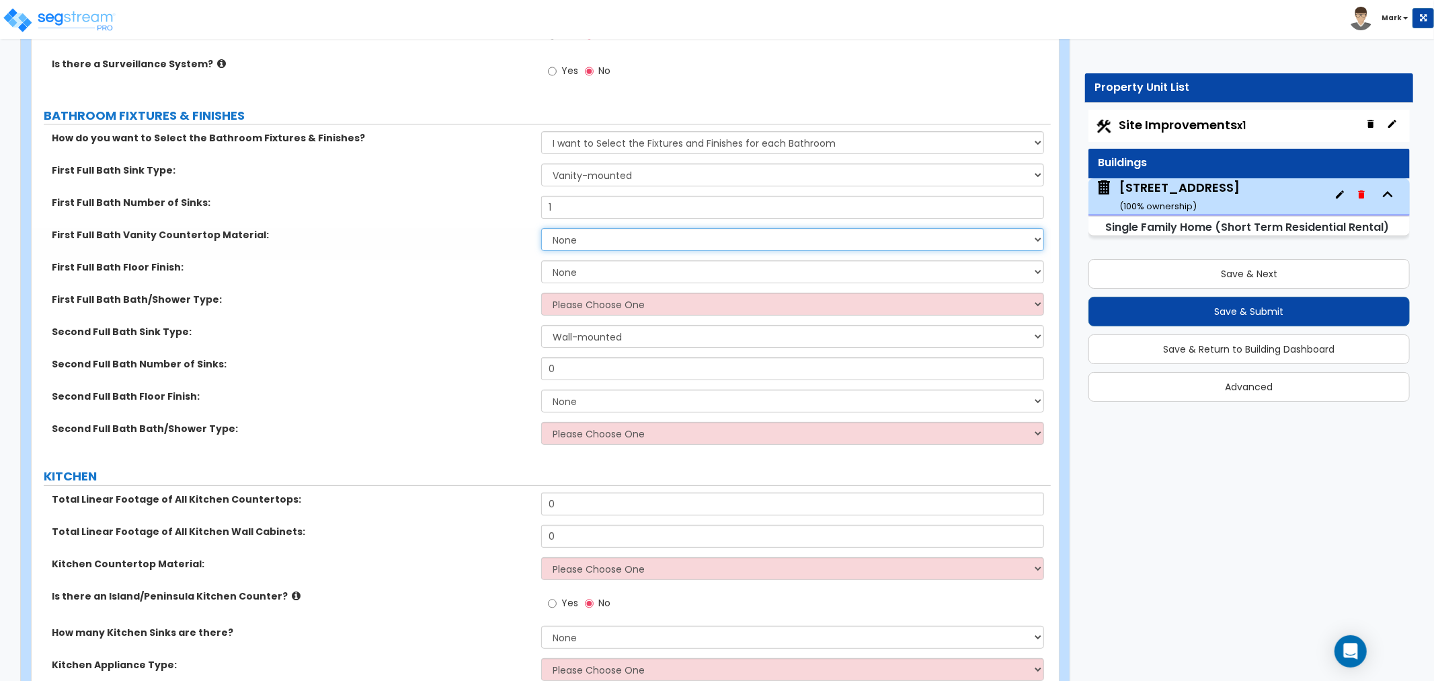
click at [607, 230] on select "None Plastic Laminate Solid Surface Stone Quartz Marble Tile Wood Stainless Ste…" at bounding box center [792, 239] width 503 height 23
click at [541, 228] on select "None Plastic Laminate Solid Surface Stone Quartz Marble Tile Wood Stainless Ste…" at bounding box center [792, 239] width 503 height 23
click at [604, 237] on select "None Plastic Laminate Solid Surface Stone Quartz Marble Tile Wood Stainless Ste…" at bounding box center [792, 239] width 503 height 23
select select "2"
click at [541, 228] on select "None Plastic Laminate Solid Surface Stone Quartz Marble Tile Wood Stainless Ste…" at bounding box center [792, 239] width 503 height 23
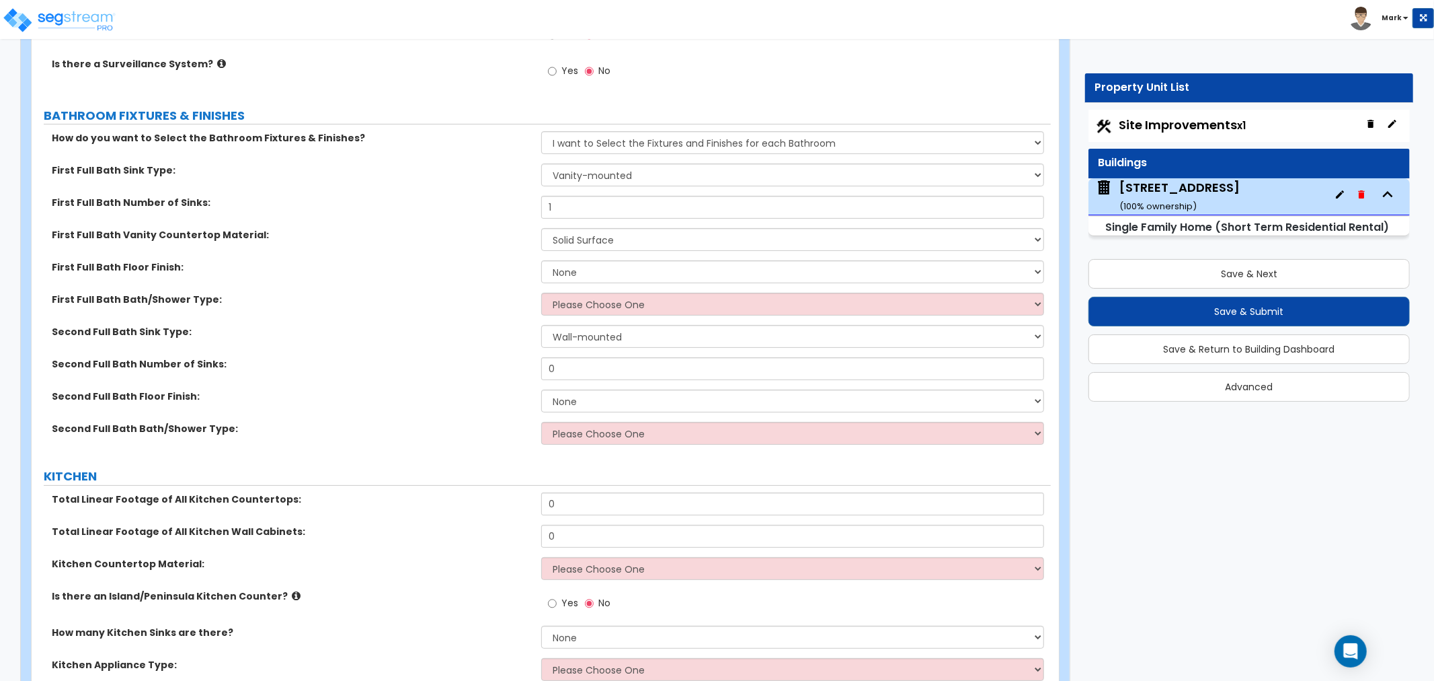
click at [592, 284] on div "First Full Bath Floor Finish: None Tile Flooring Hardwood Flooring Resilient La…" at bounding box center [541, 276] width 1019 height 32
click at [592, 276] on select "None Tile Flooring Hardwood Flooring Resilient Laminate Flooring VCT Flooring S…" at bounding box center [792, 271] width 503 height 23
select select "3"
click at [541, 260] on select "None Tile Flooring Hardwood Flooring Resilient Laminate Flooring VCT Flooring S…" at bounding box center [792, 271] width 503 height 23
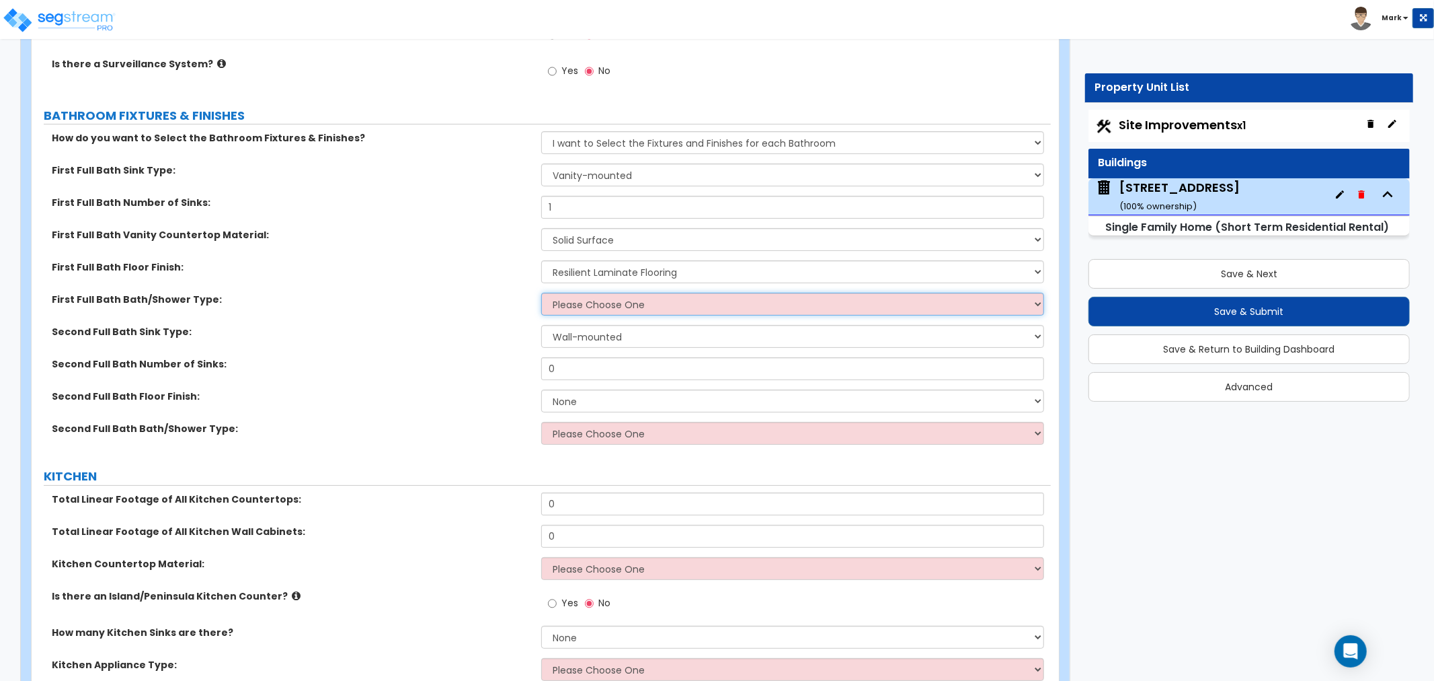
click at [587, 293] on select "Please Choose One Standalone Shower Bathtub - Shower Combo" at bounding box center [792, 304] width 503 height 23
click at [609, 299] on select "Please Choose One Standalone Shower Bathtub - Shower Combo" at bounding box center [792, 304] width 503 height 23
select select "1"
click at [541, 293] on select "Please Choose One Standalone Shower Bathtub - Shower Combo" at bounding box center [792, 304] width 503 height 23
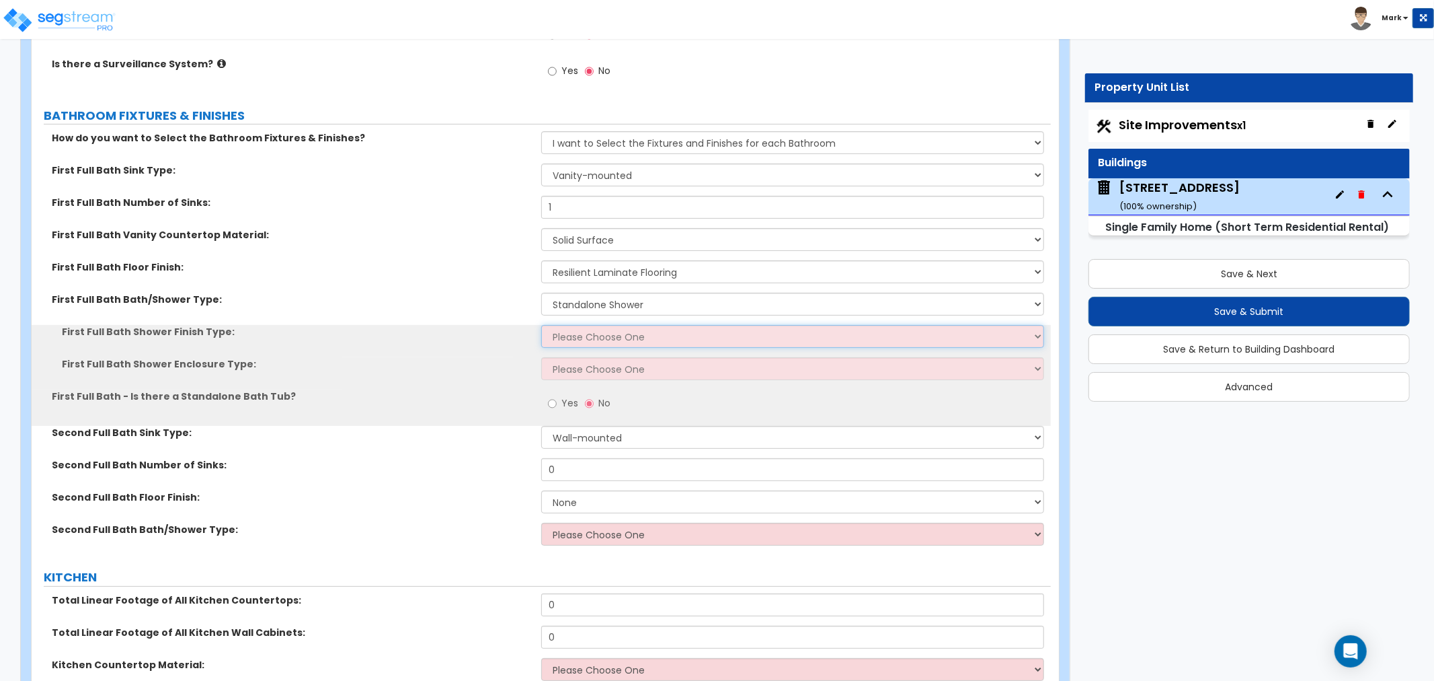
click at [597, 331] on select "Please Choose One Plastic Tile Stone" at bounding box center [792, 336] width 503 height 23
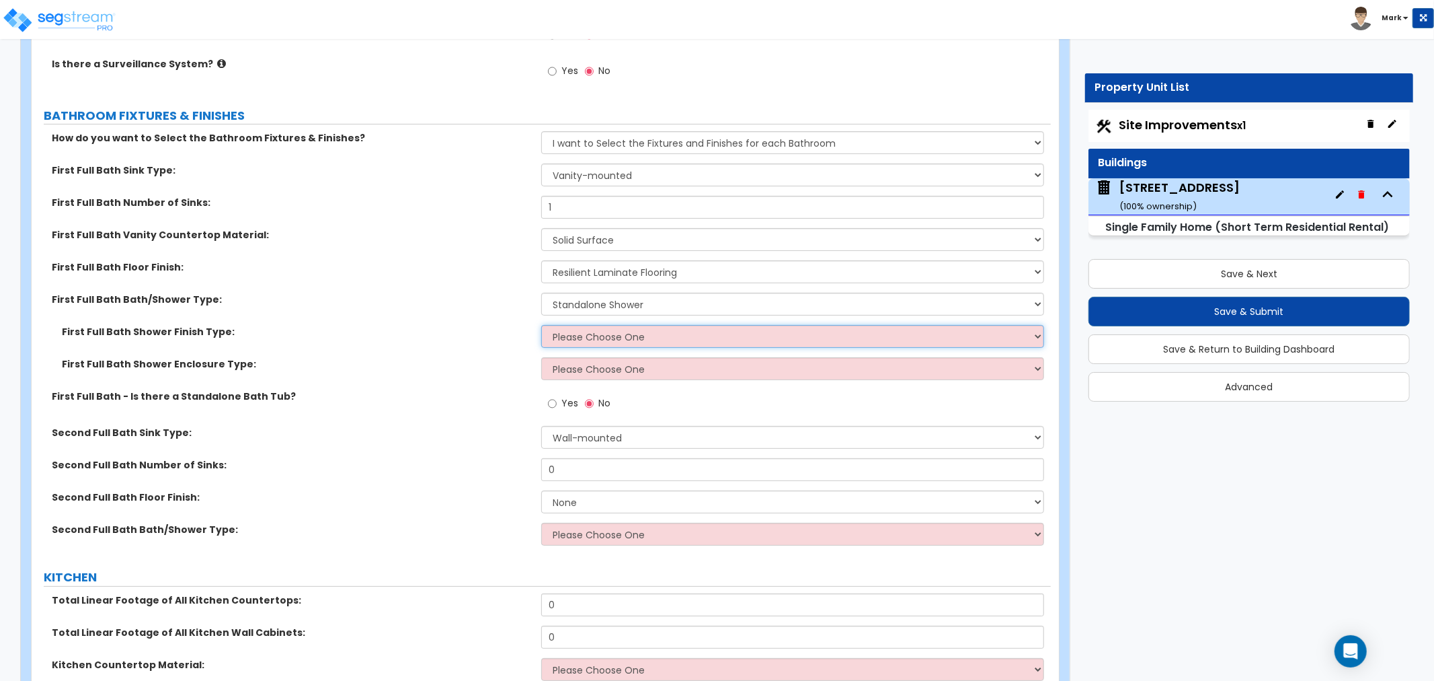
select select "2"
click at [541, 325] on select "Please Choose One Plastic Tile Stone" at bounding box center [792, 336] width 503 height 23
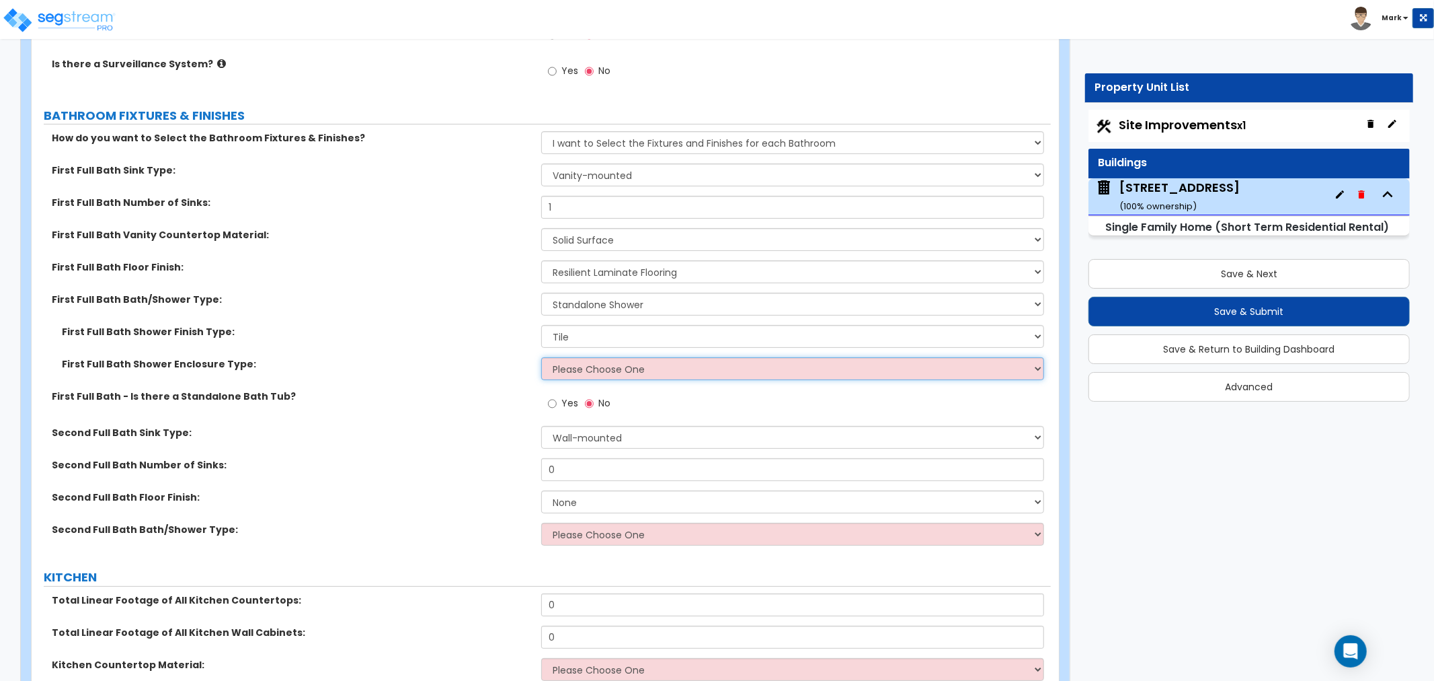
click at [638, 364] on select "Please Choose One Curtain & Rod Glass Sliding Doors Glass Hinged Doors" at bounding box center [792, 368] width 503 height 23
select select "1"
click at [541, 357] on select "Please Choose One Curtain & Rod Glass Sliding Doors Glass Hinged Doors" at bounding box center [792, 368] width 503 height 23
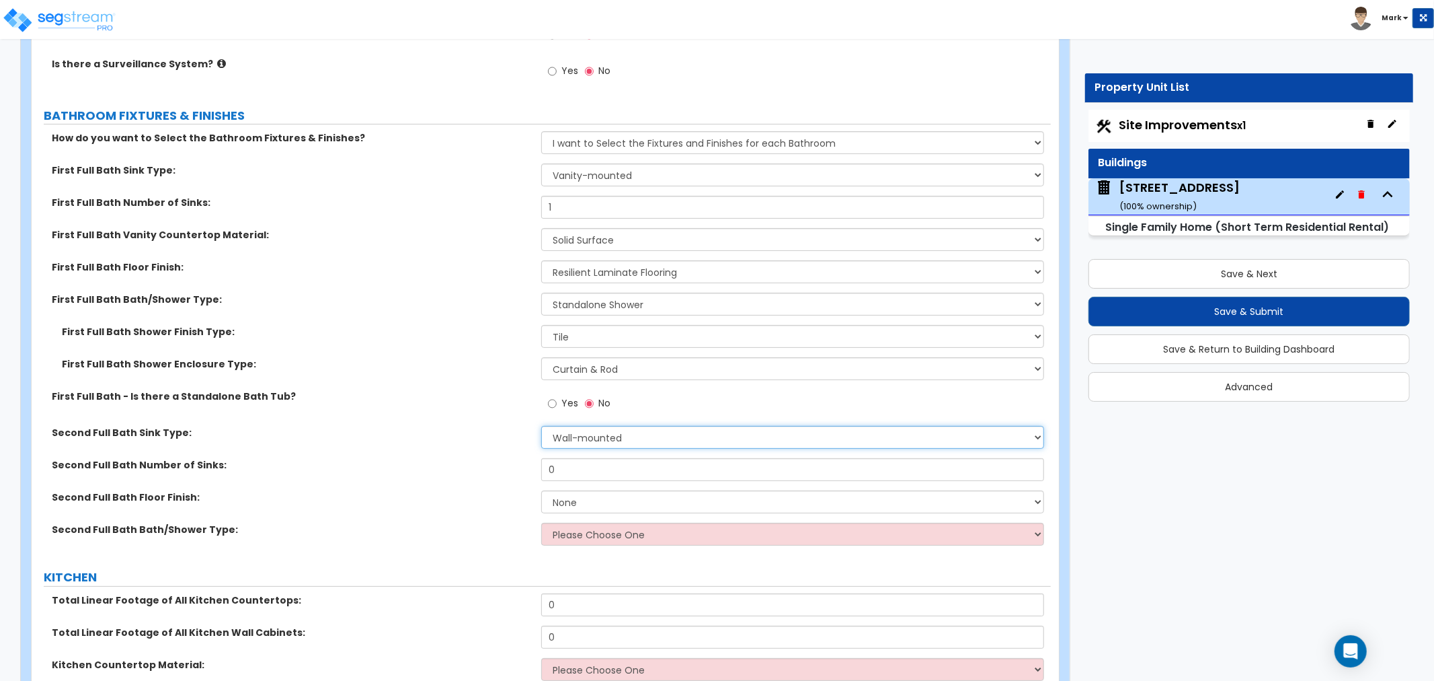
click at [575, 430] on select "Wall-mounted Pedestal-mounted Vanity-mounted" at bounding box center [792, 437] width 503 height 23
select select "3"
click at [541, 426] on select "Wall-mounted Pedestal-mounted Vanity-mounted" at bounding box center [792, 437] width 503 height 23
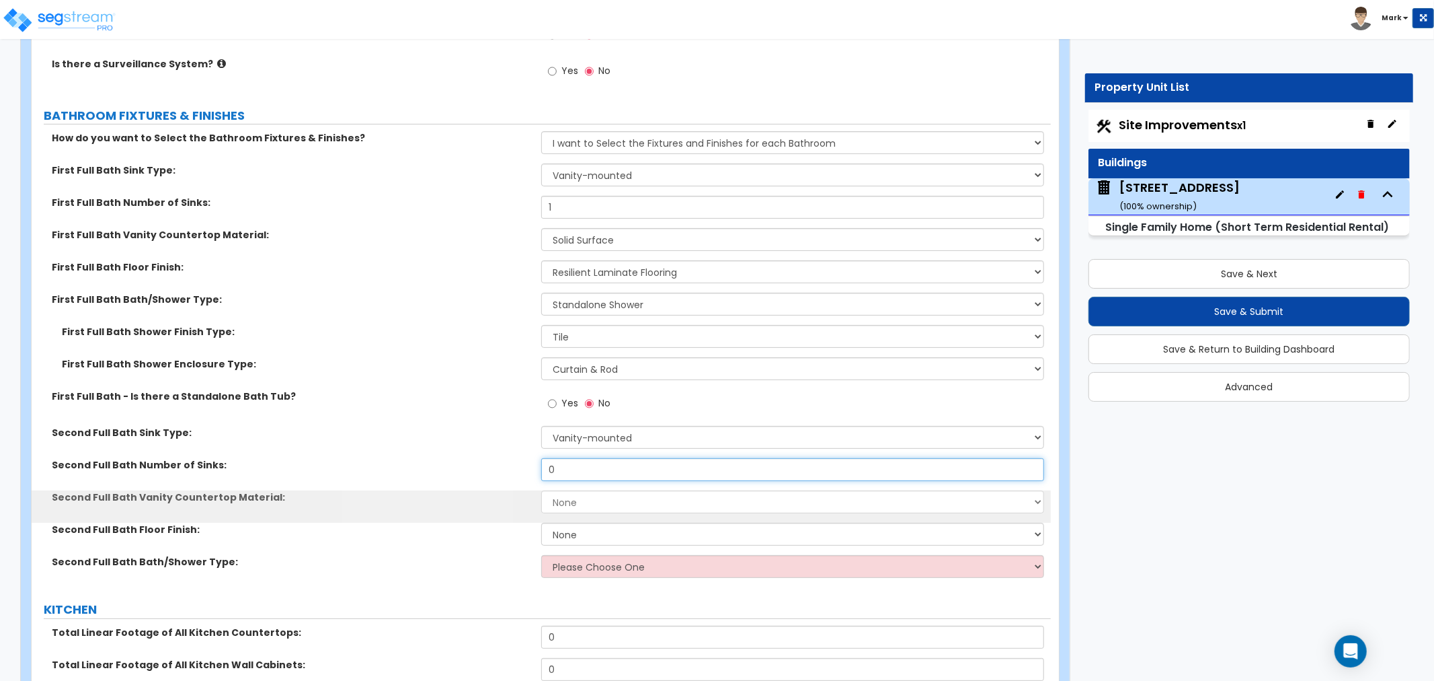
click at [580, 467] on input "0" at bounding box center [792, 469] width 503 height 23
click at [580, 468] on input "0" at bounding box center [792, 469] width 503 height 23
click at [569, 475] on input "0" at bounding box center [792, 469] width 503 height 23
type input "1"
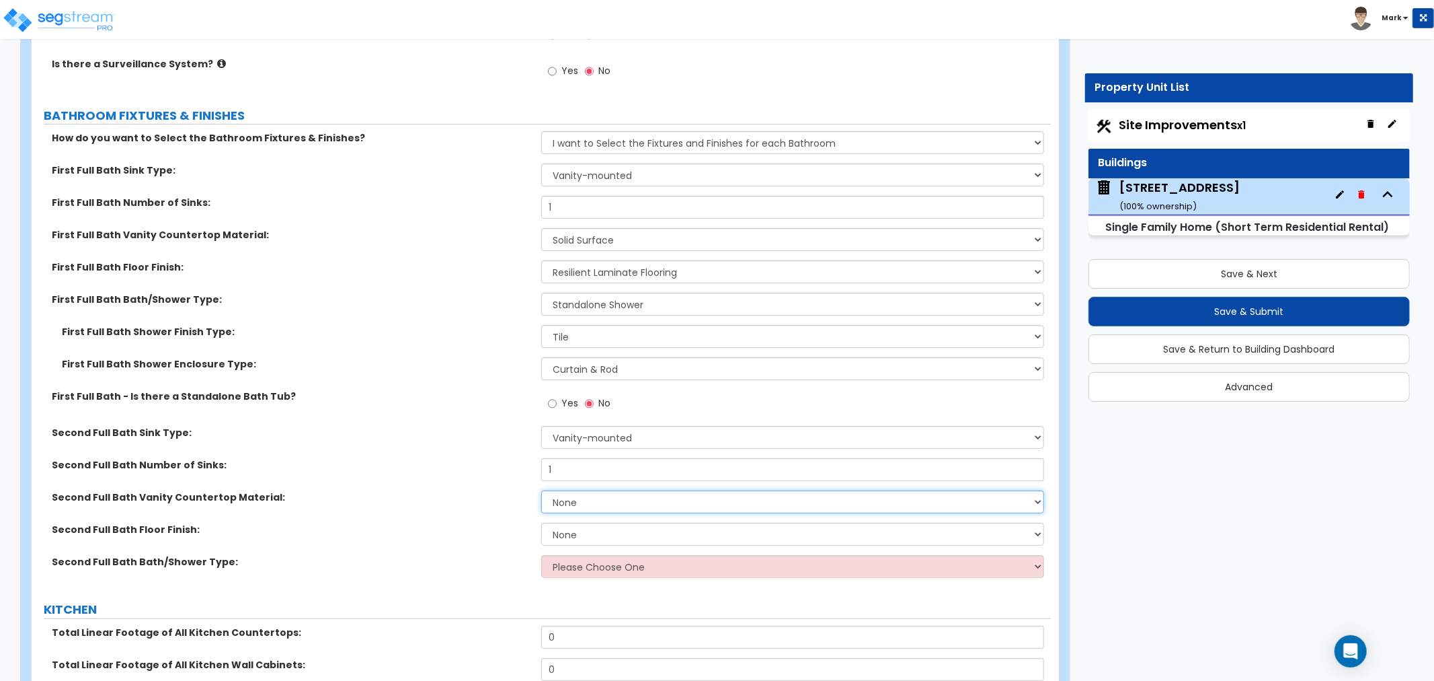
click at [594, 506] on select "None Plastic Laminate Solid Surface Stone Quartz Marble Tile Wood Stainless Ste…" at bounding box center [792, 501] width 503 height 23
select select "2"
click at [541, 490] on select "None Plastic Laminate Solid Surface Stone Quartz Marble Tile Wood Stainless Ste…" at bounding box center [792, 501] width 503 height 23
click at [608, 562] on select "Please Choose One Standalone Shower Bathtub - Shower Combo" at bounding box center [792, 566] width 503 height 23
click at [606, 539] on select "None Tile Flooring Hardwood Flooring Resilient Laminate Flooring VCT Flooring S…" at bounding box center [792, 534] width 503 height 23
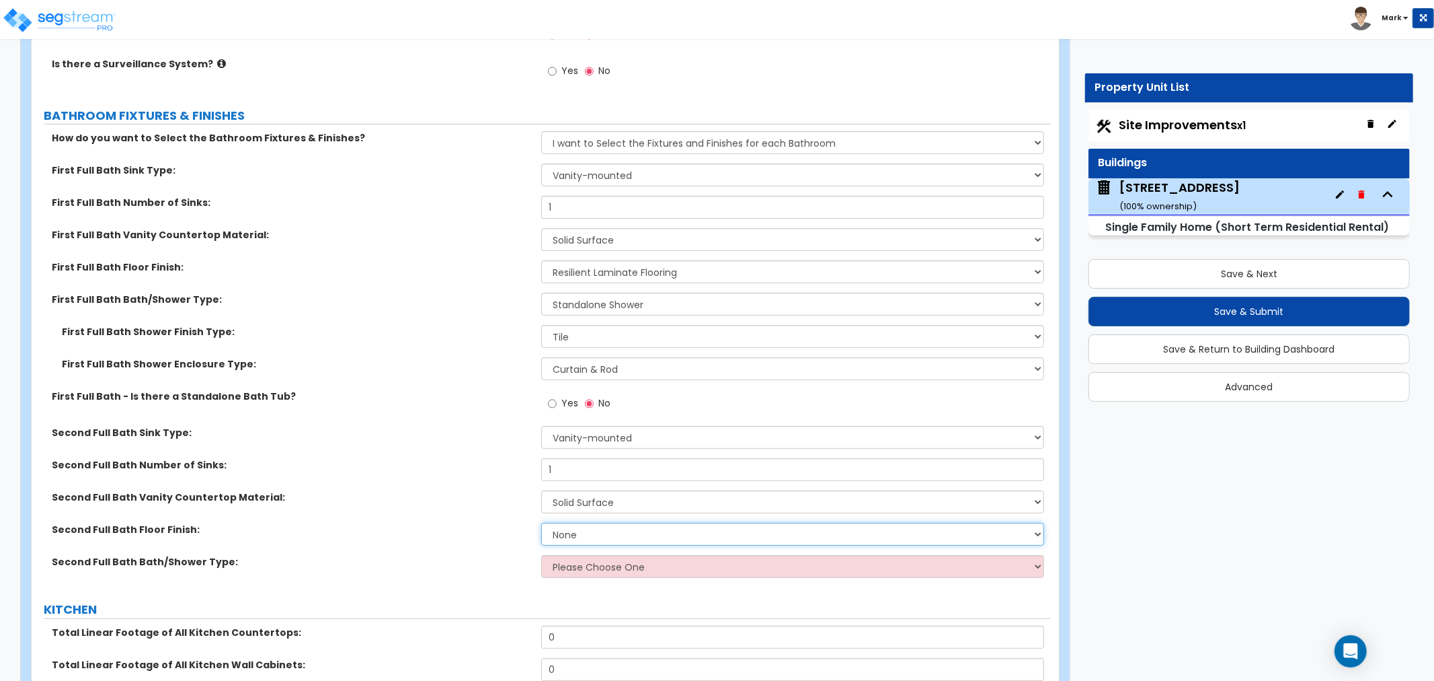
select select "3"
click at [541, 523] on select "None Tile Flooring Hardwood Flooring Resilient Laminate Flooring VCT Flooring S…" at bounding box center [792, 534] width 503 height 23
click at [613, 567] on select "Please Choose One Standalone Shower Bathtub - Shower Combo" at bounding box center [792, 566] width 503 height 23
select select "2"
click at [541, 555] on select "Please Choose One Standalone Shower Bathtub - Shower Combo" at bounding box center [792, 566] width 503 height 23
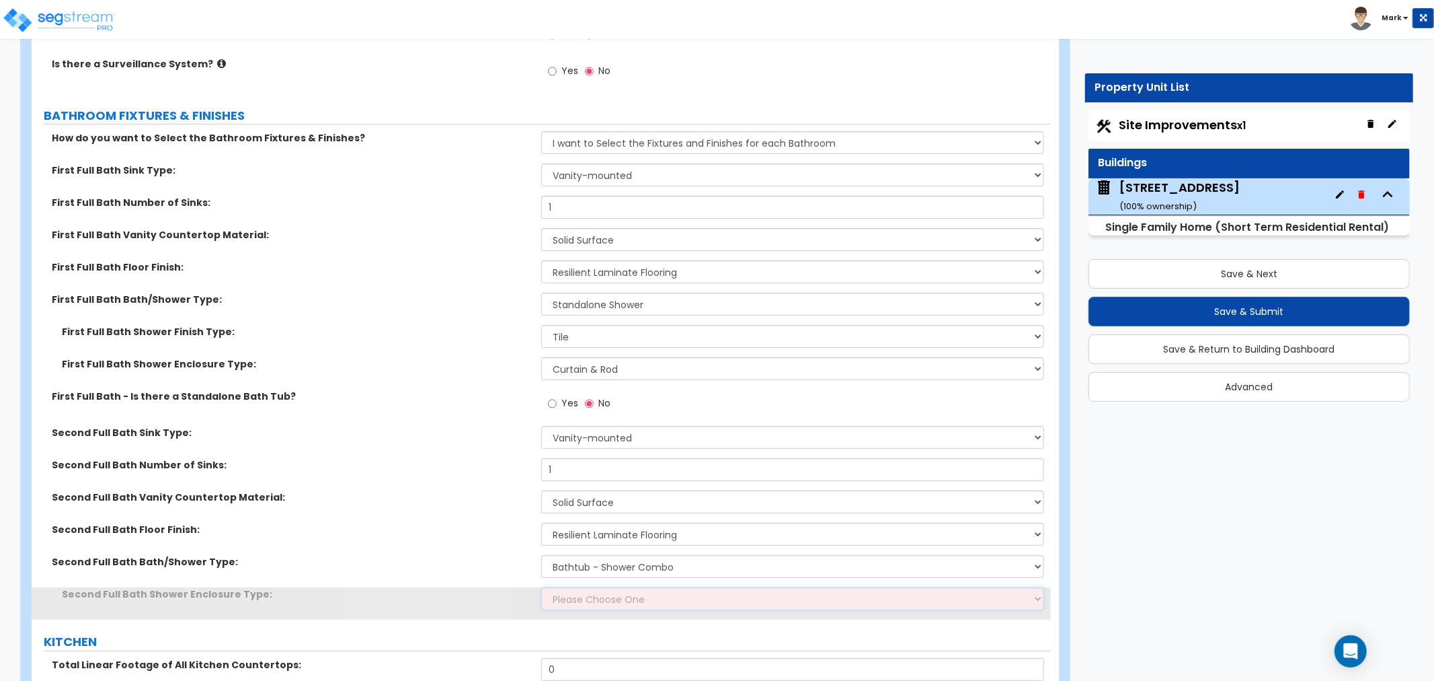
click at [626, 592] on select "Please Choose One Curtain & Rod Glass Sliding Doors Glass Hinged Doors" at bounding box center [792, 598] width 503 height 23
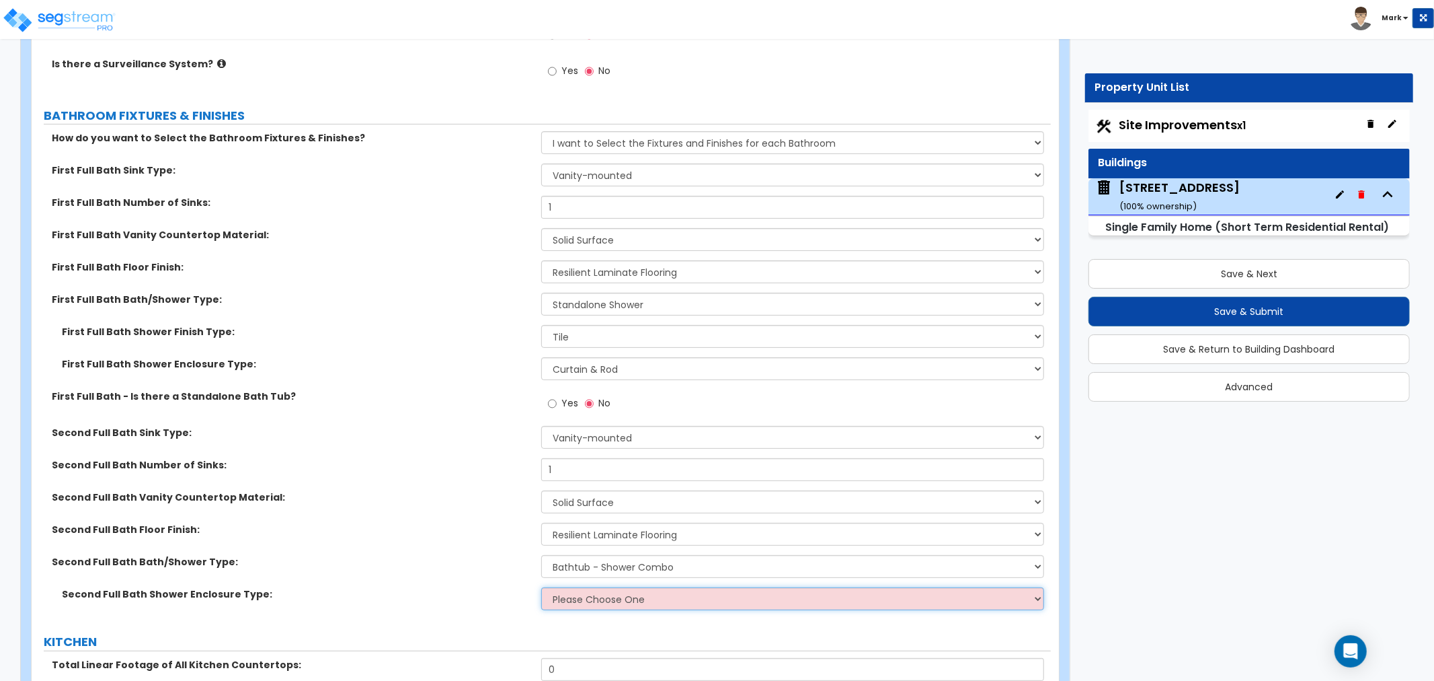
select select "1"
click at [541, 587] on select "Please Choose One Curtain & Rod Glass Sliding Doors Glass Hinged Doors" at bounding box center [792, 598] width 503 height 23
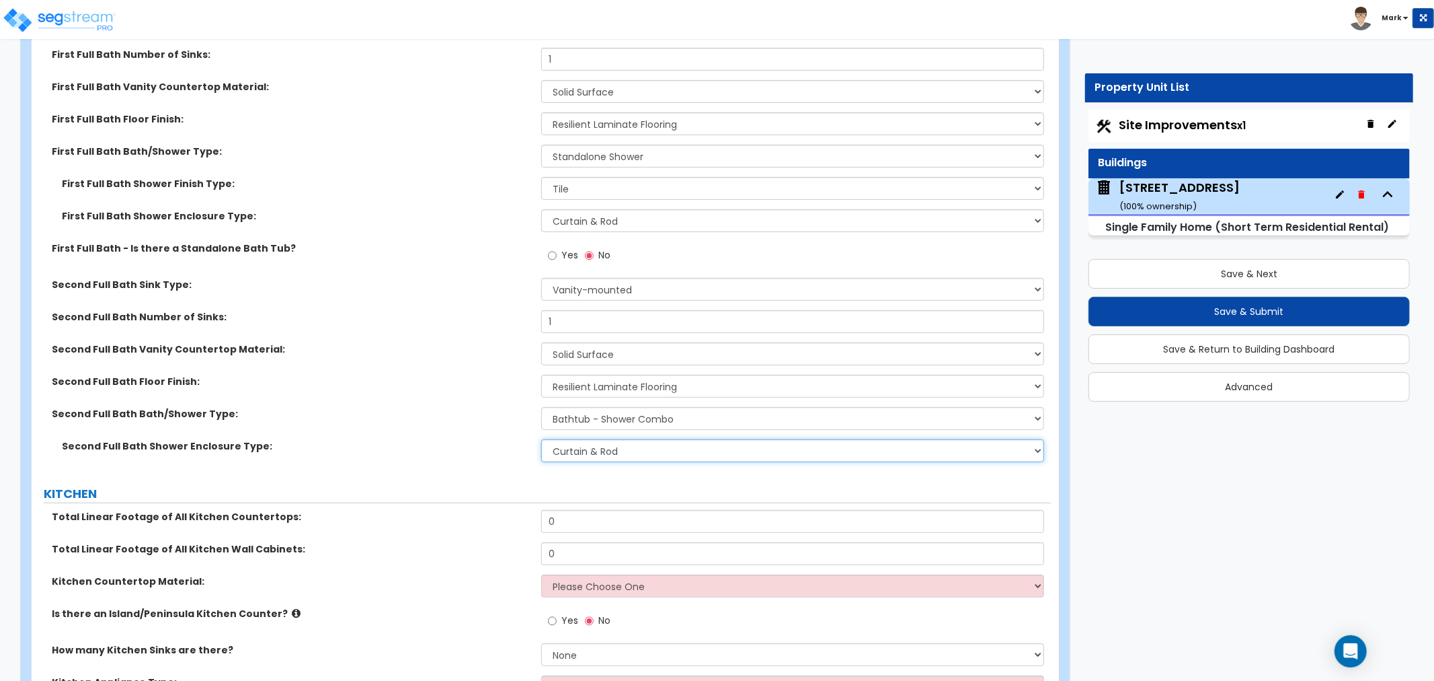
scroll to position [4543, 0]
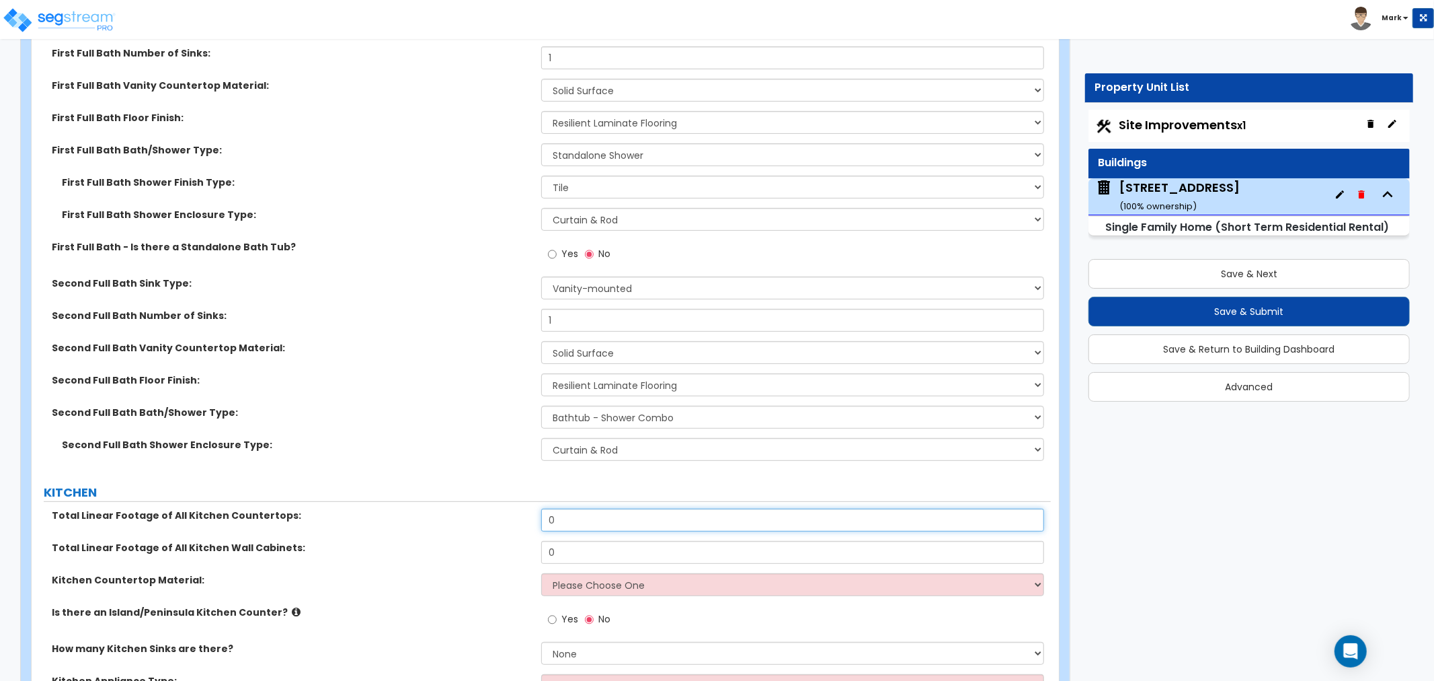
click at [615, 511] on input "0" at bounding box center [792, 519] width 503 height 23
click at [600, 520] on input "0" at bounding box center [792, 519] width 503 height 23
click at [599, 520] on input "0" at bounding box center [792, 519] width 503 height 23
type input "12"
drag, startPoint x: 535, startPoint y: 557, endPoint x: 557, endPoint y: 551, distance: 22.2
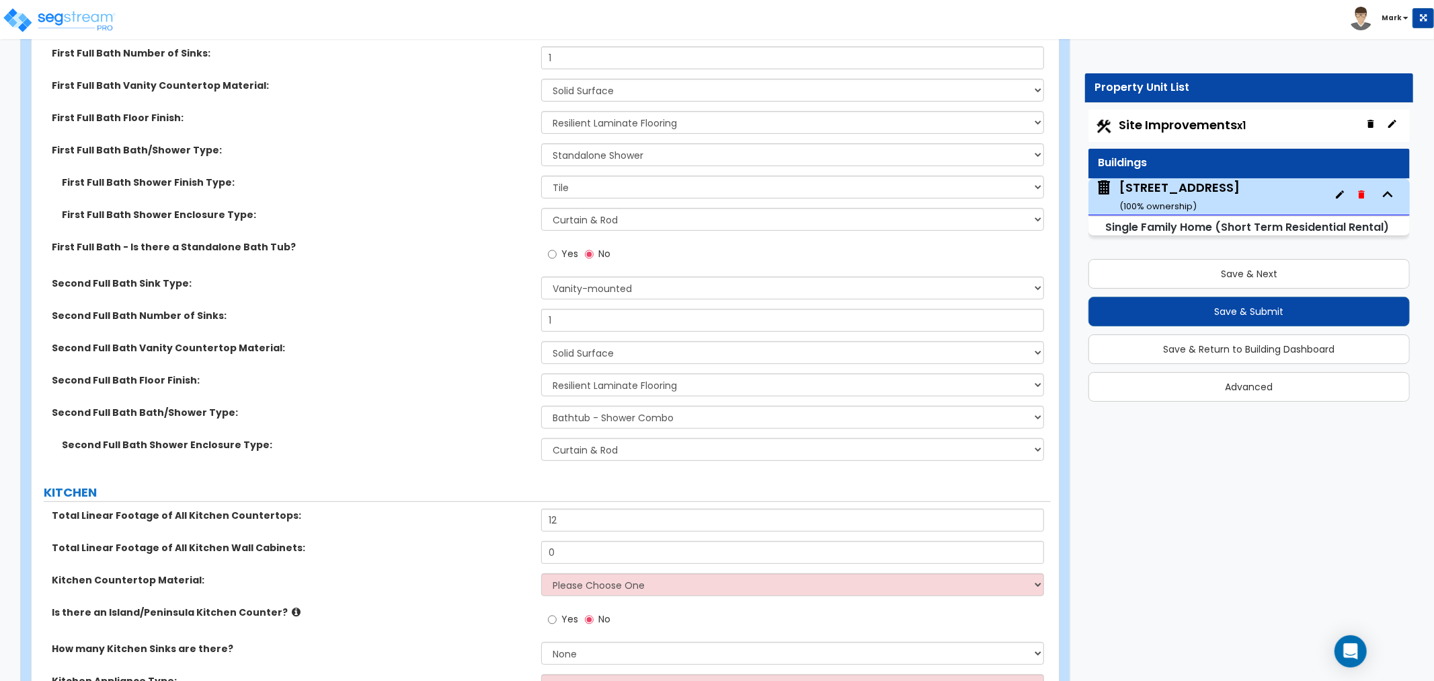
click at [537, 555] on div "Total Linear Footage of All Kitchen Wall Cabinets: 0" at bounding box center [541, 557] width 1019 height 32
click at [558, 551] on input "0" at bounding box center [792, 552] width 503 height 23
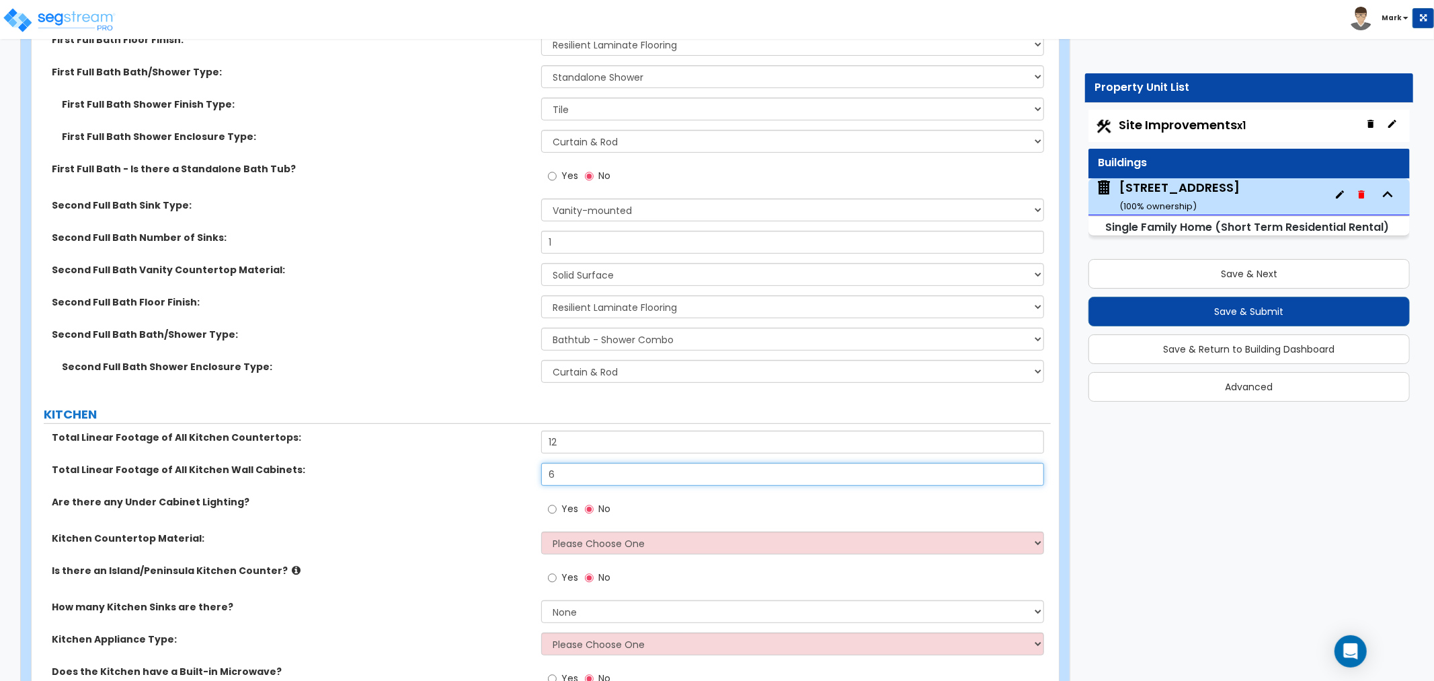
scroll to position [4693, 0]
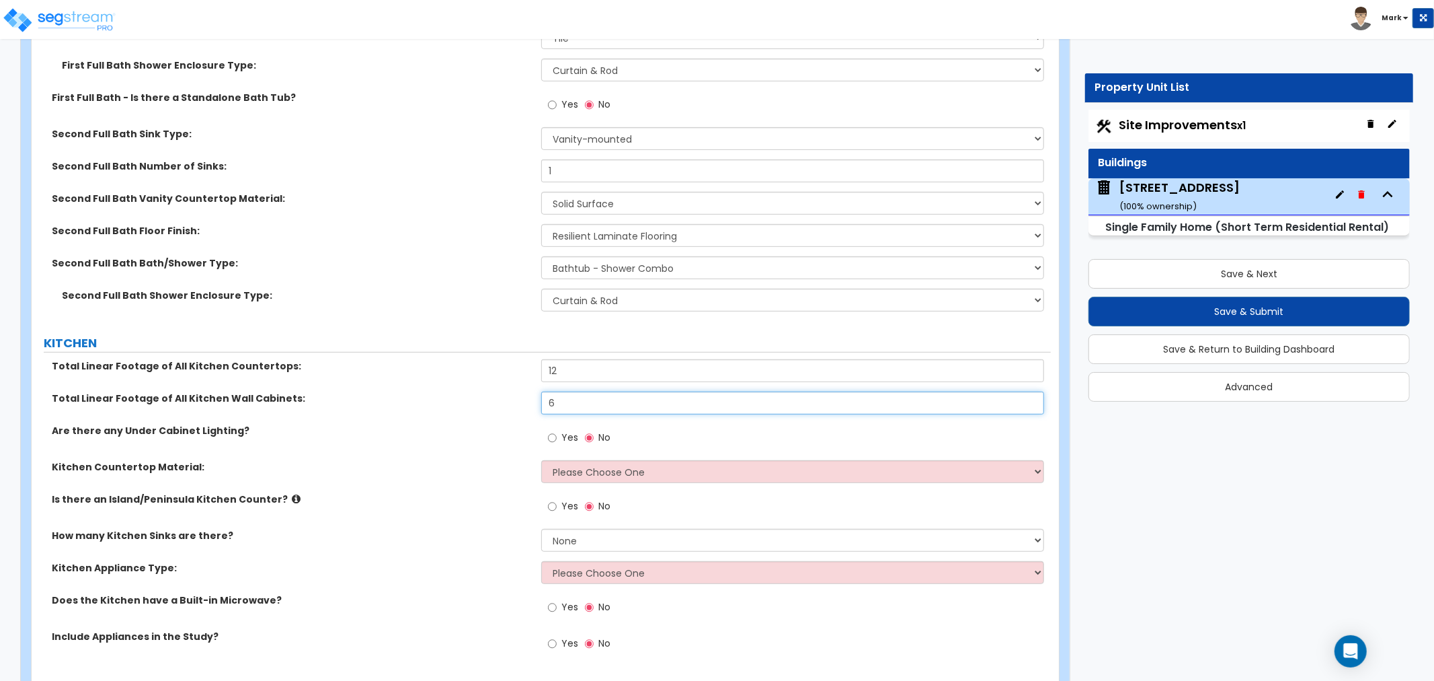
type input "6"
drag, startPoint x: 660, startPoint y: 473, endPoint x: 656, endPoint y: 479, distance: 7.3
click at [660, 473] on select "Please Choose One Plastic Laminate Solid Surface Stone Quartz Marble Tile Wood …" at bounding box center [792, 471] width 503 height 23
select select "2"
click at [541, 460] on select "Please Choose One Plastic Laminate Solid Surface Stone Quartz Marble Tile Wood …" at bounding box center [792, 471] width 503 height 23
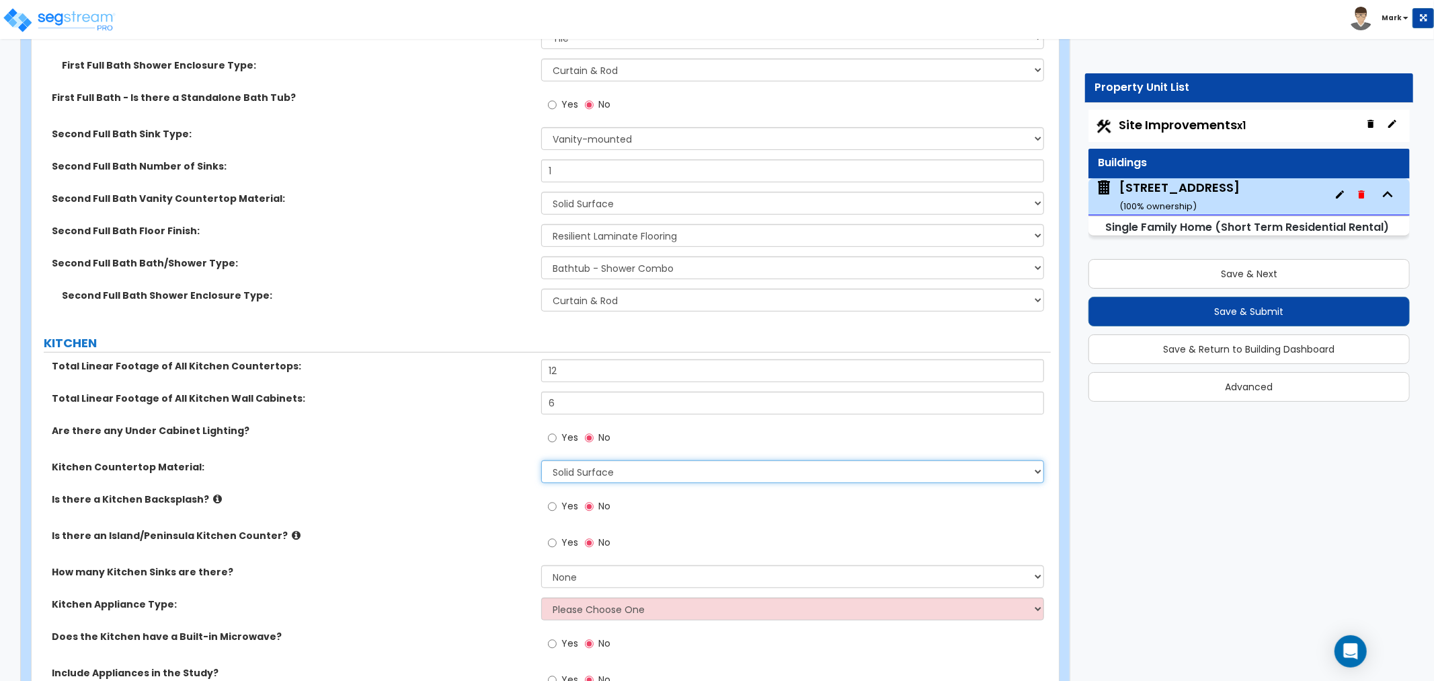
drag, startPoint x: 580, startPoint y: 478, endPoint x: 583, endPoint y: 467, distance: 11.9
click at [583, 467] on select "Please Choose One Plastic Laminate Solid Surface Stone Quartz Marble Tile Wood …" at bounding box center [792, 471] width 503 height 23
click at [584, 463] on select "Please Choose One Plastic Laminate Solid Surface Stone Quartz Marble Tile Wood …" at bounding box center [792, 471] width 503 height 23
click at [538, 508] on div "Is there a Kitchen Backsplash? Yes No" at bounding box center [541, 510] width 1019 height 36
click at [551, 504] on input "Yes" at bounding box center [552, 506] width 9 height 15
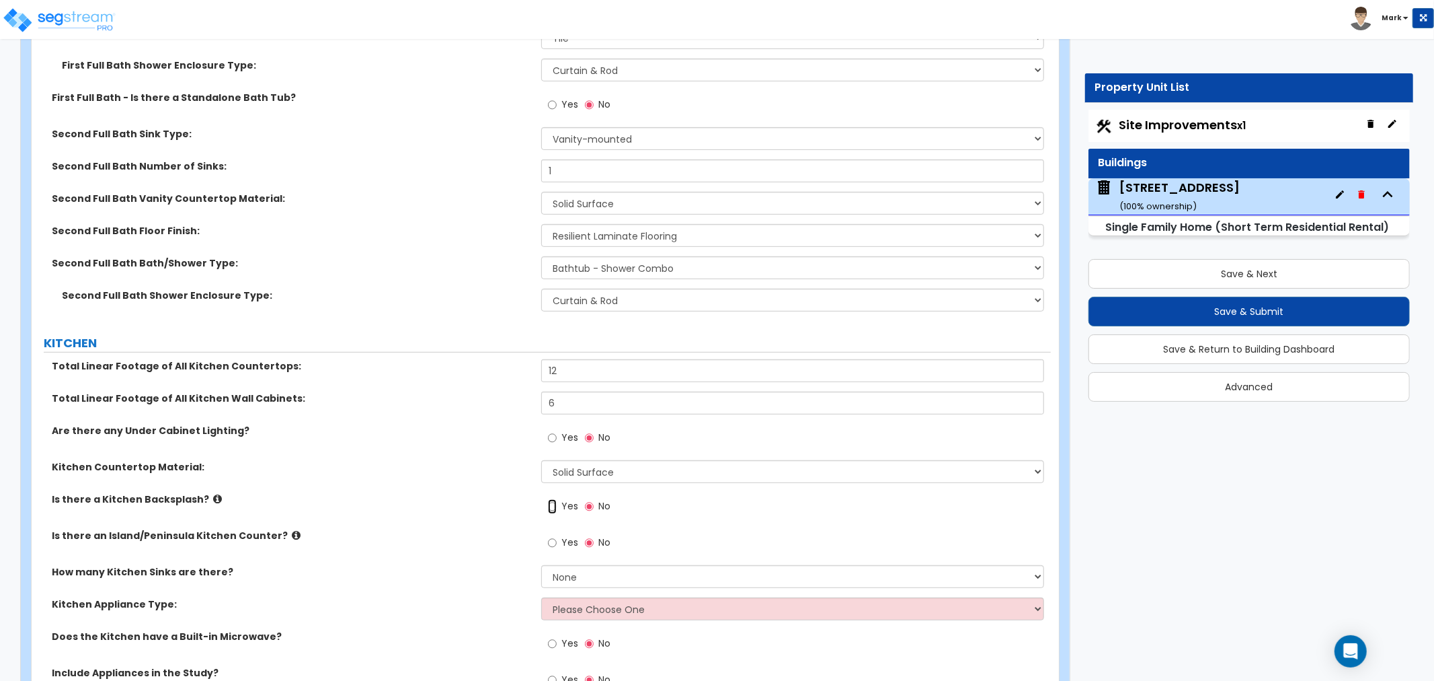
radio input "true"
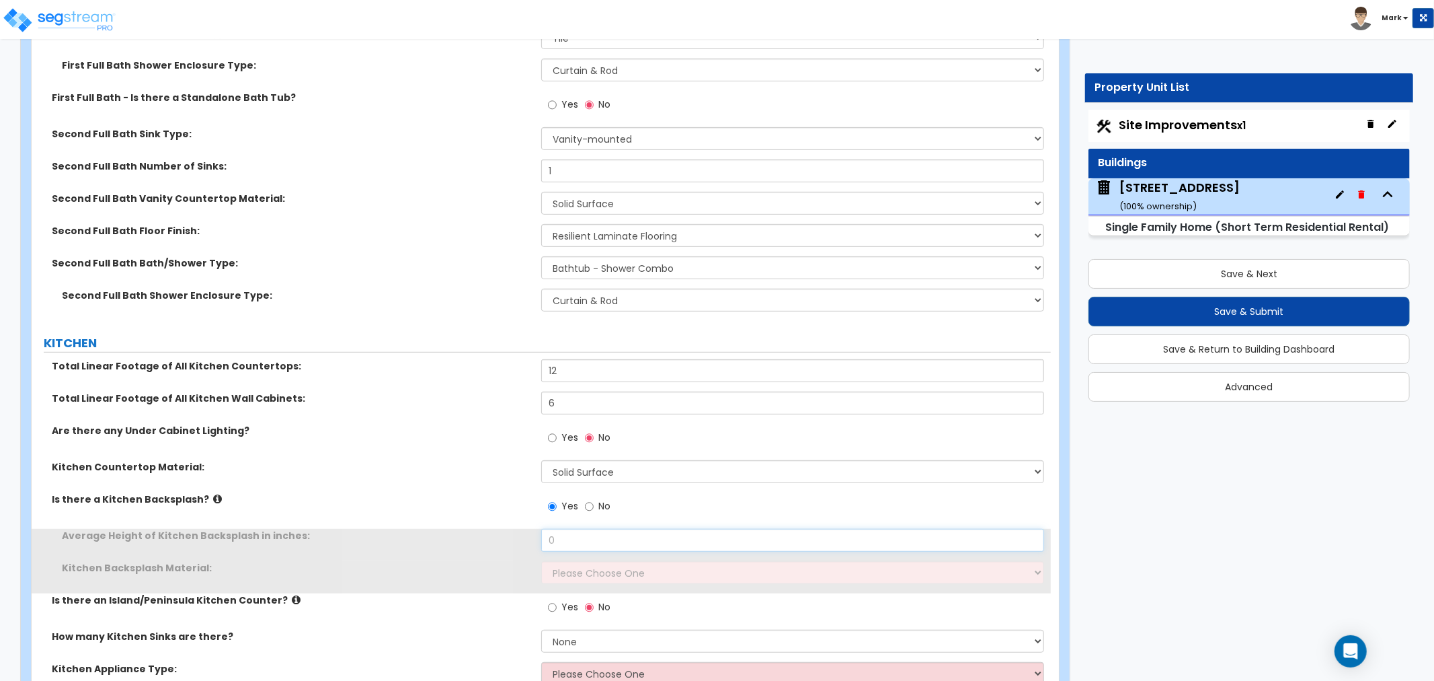
click at [567, 535] on input "0" at bounding box center [792, 540] width 503 height 23
drag, startPoint x: 567, startPoint y: 535, endPoint x: 578, endPoint y: 530, distance: 12.4
click at [567, 538] on input "0" at bounding box center [792, 540] width 503 height 23
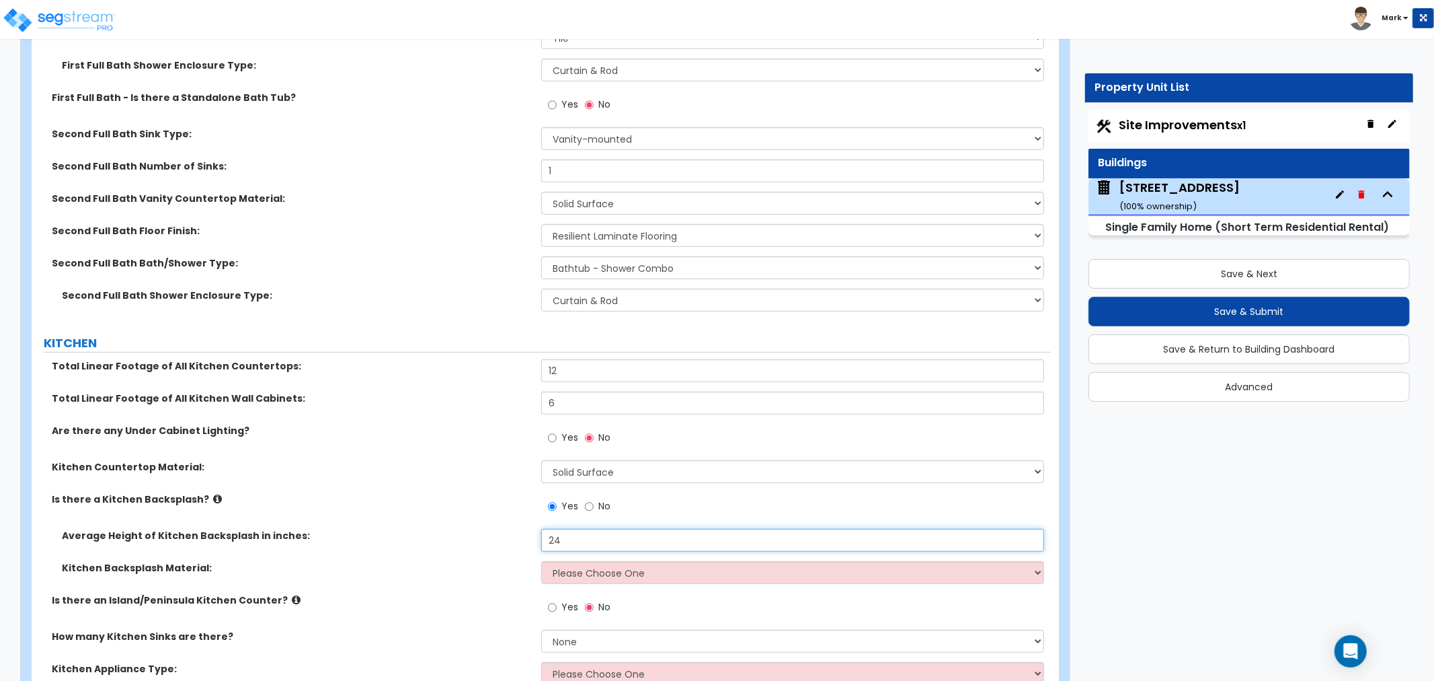
type input "24"
click at [590, 577] on select "Please Choose One Plastic Laminate Solid Surface Stone Quartz Tile Stainless St…" at bounding box center [792, 572] width 503 height 23
select select "6"
click at [541, 561] on select "Please Choose One Plastic Laminate Solid Surface Stone Quartz Tile Stainless St…" at bounding box center [792, 572] width 503 height 23
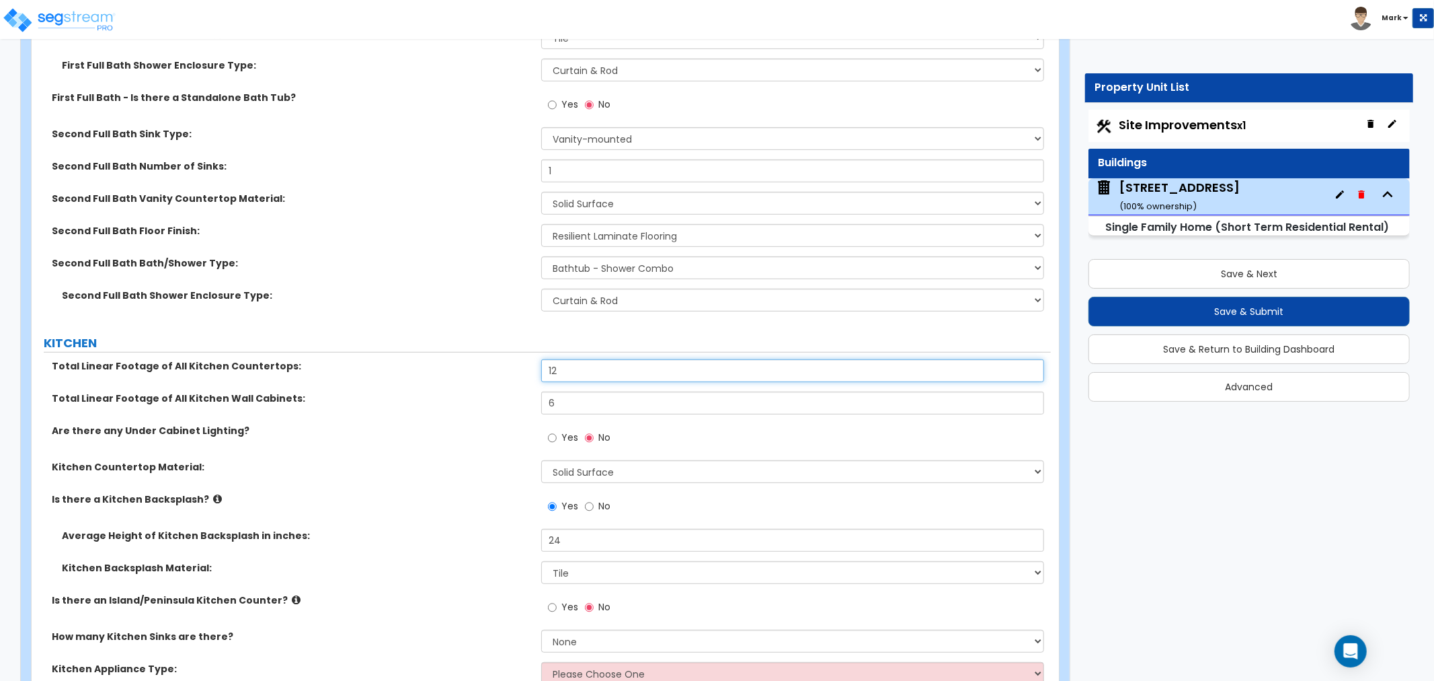
click at [596, 360] on input "12" at bounding box center [792, 370] width 503 height 23
type input "14"
click at [609, 395] on input "6" at bounding box center [792, 402] width 503 height 23
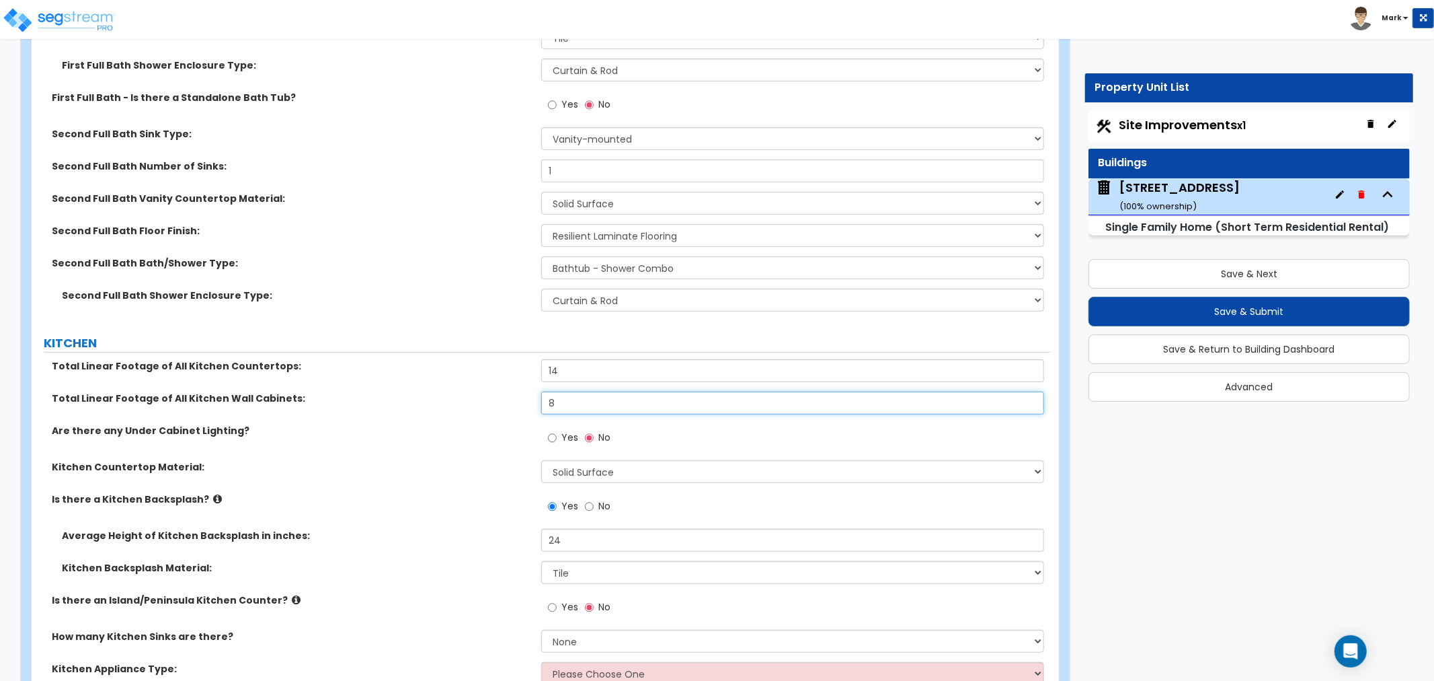
scroll to position [4768, 0]
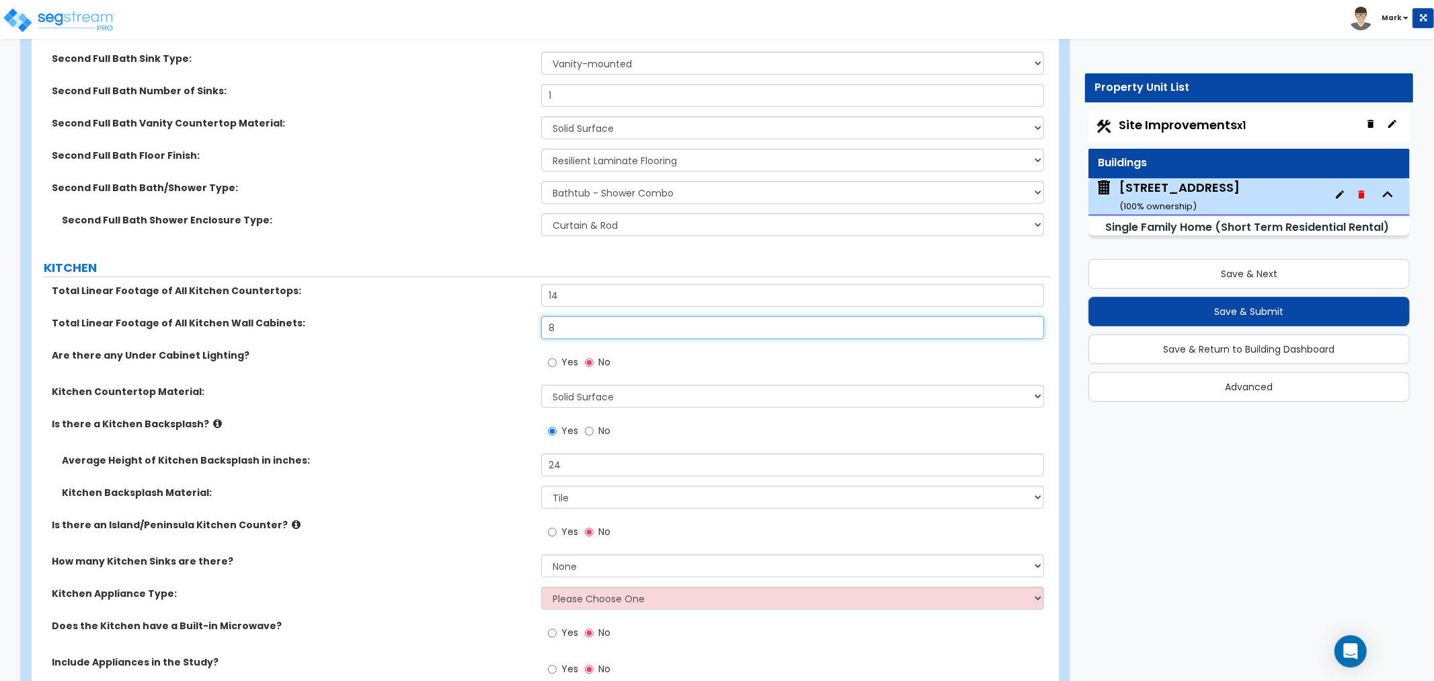
type input "8"
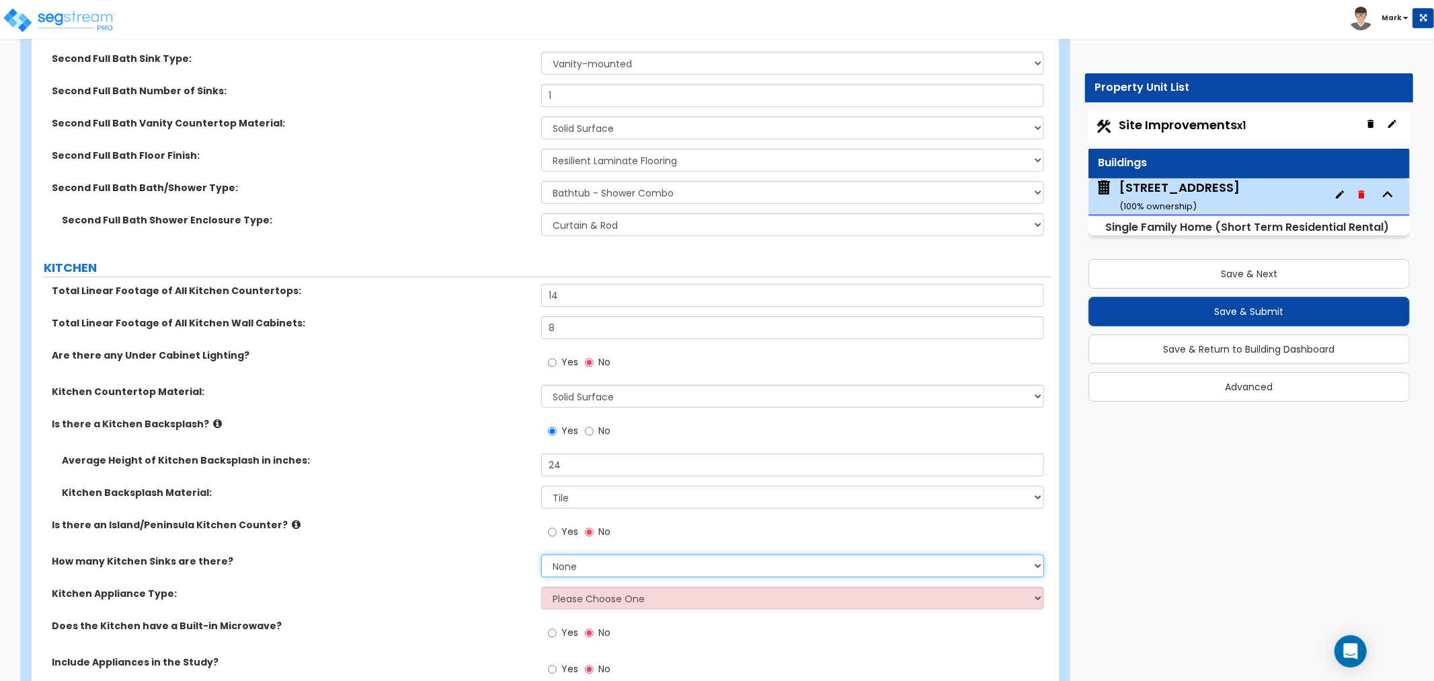
click at [564, 555] on select "None 1 2 3" at bounding box center [792, 565] width 503 height 23
select select "1"
click at [541, 554] on select "None 1 2 3" at bounding box center [792, 565] width 503 height 23
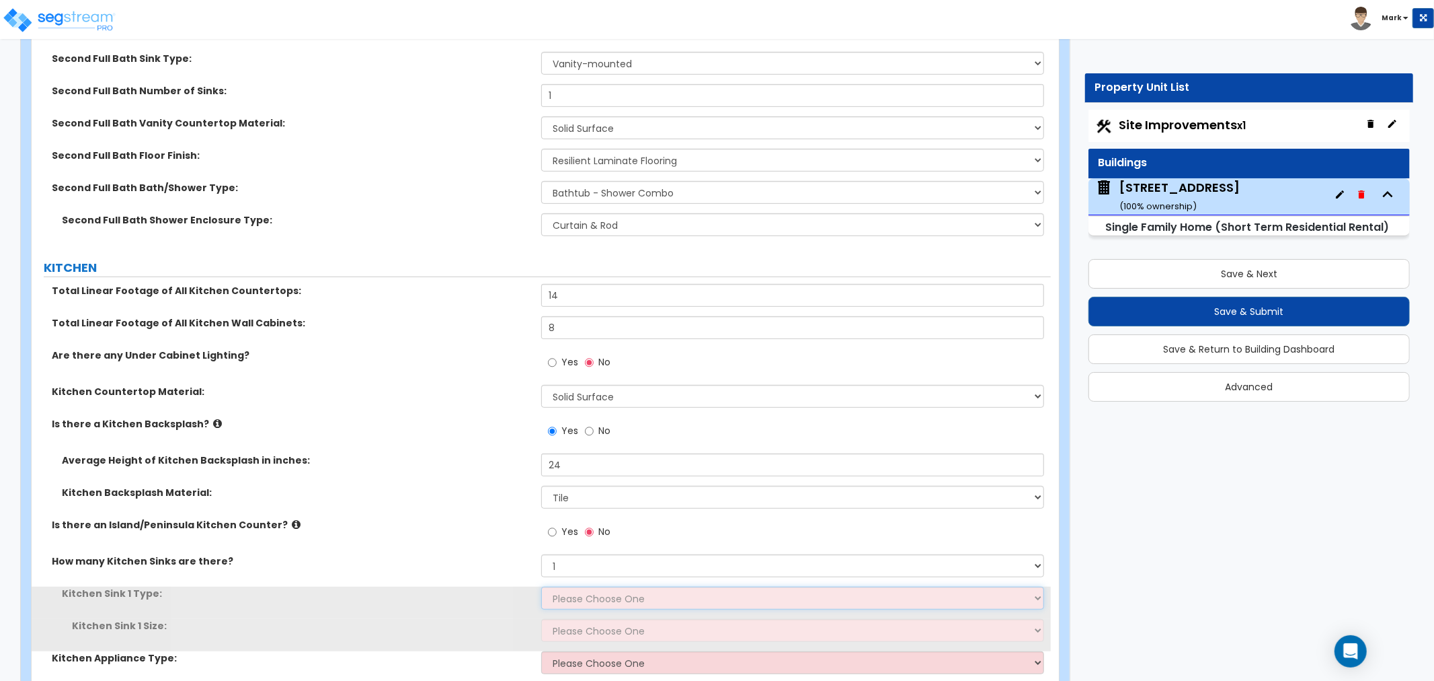
drag, startPoint x: 567, startPoint y: 594, endPoint x: 567, endPoint y: 586, distance: 8.1
click at [567, 586] on select "Please Choose One Stainless Steel Porcelain Enamel Cast Iron Granite Composite" at bounding box center [792, 597] width 503 height 23
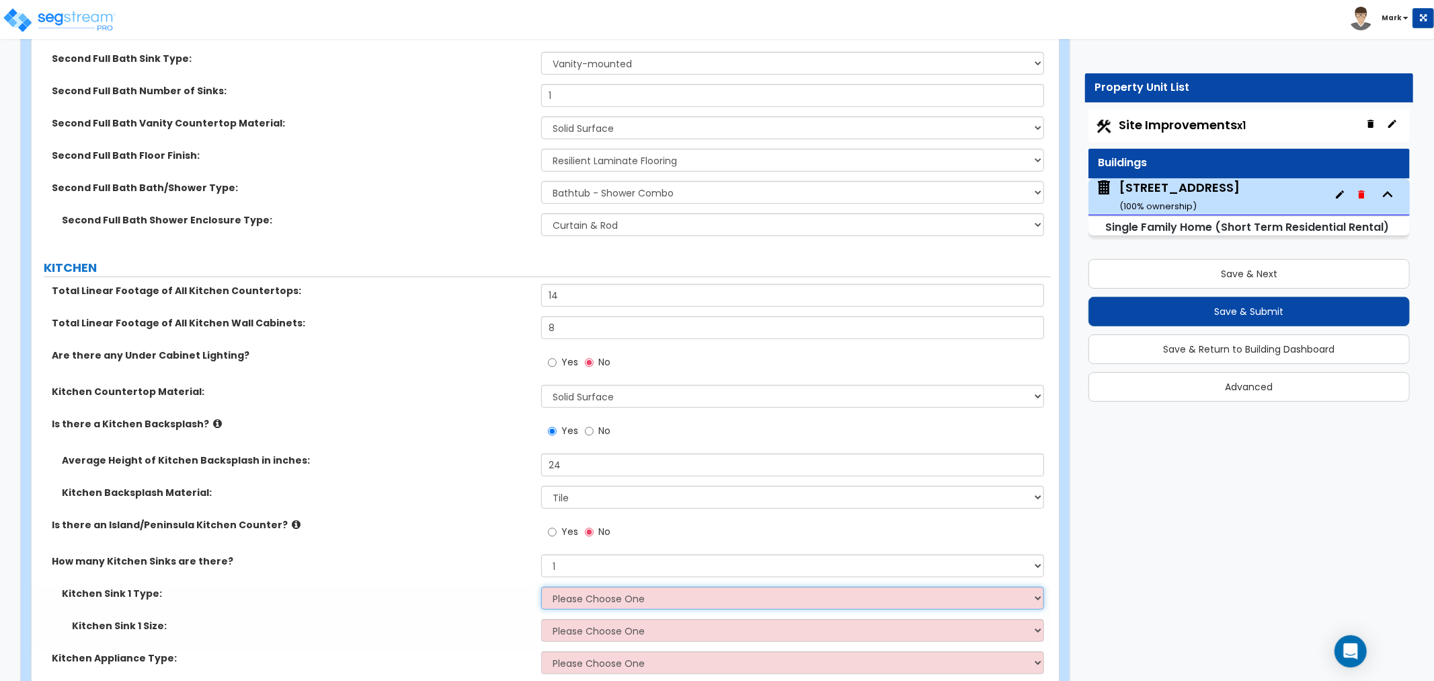
select select "1"
click at [541, 586] on select "Please Choose One Stainless Steel Porcelain Enamel Cast Iron Granite Composite" at bounding box center [792, 597] width 503 height 23
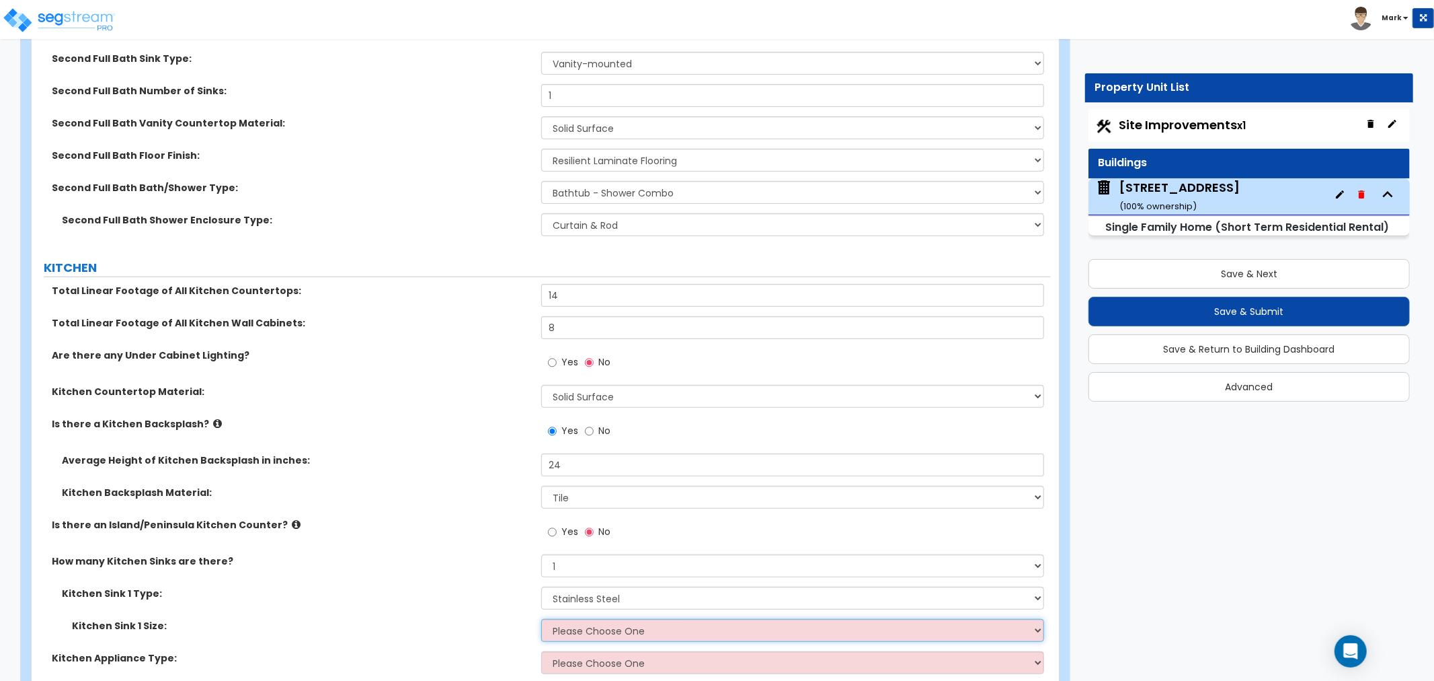
click at [582, 630] on select "Please Choose One Single Sink Double Sink" at bounding box center [792, 630] width 503 height 23
select select "2"
click at [541, 619] on select "Please Choose One Single Sink Double Sink" at bounding box center [792, 630] width 503 height 23
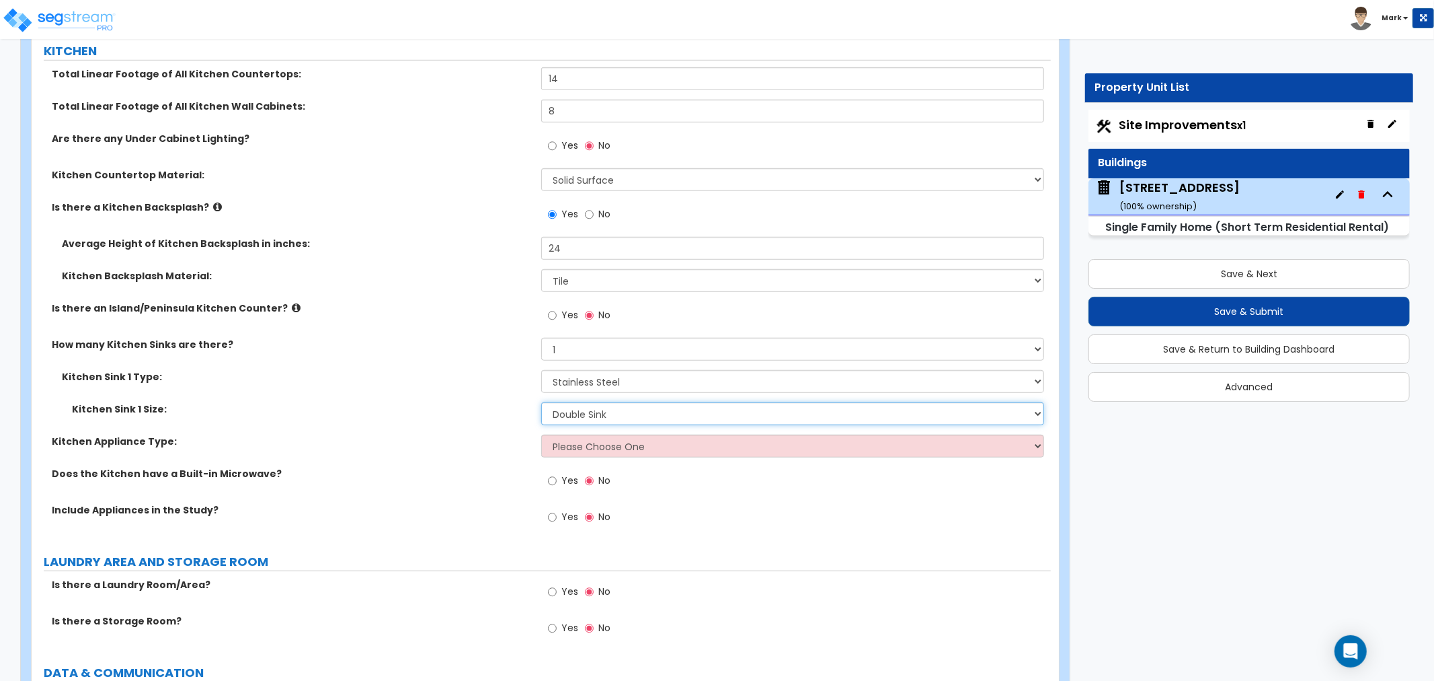
scroll to position [4992, 0]
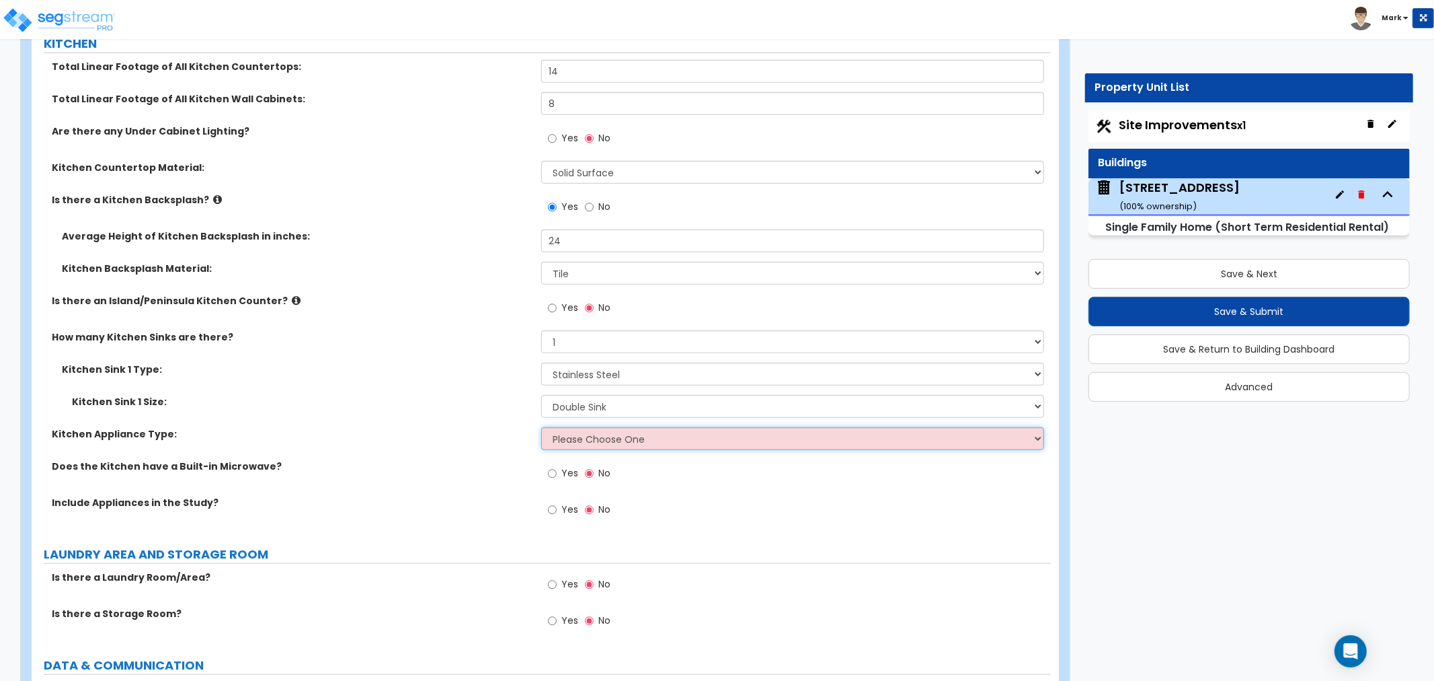
click at [607, 438] on select "Please Choose One Gas Electric" at bounding box center [792, 438] width 503 height 23
select select "2"
click at [541, 427] on select "Please Choose One Gas Electric" at bounding box center [792, 438] width 503 height 23
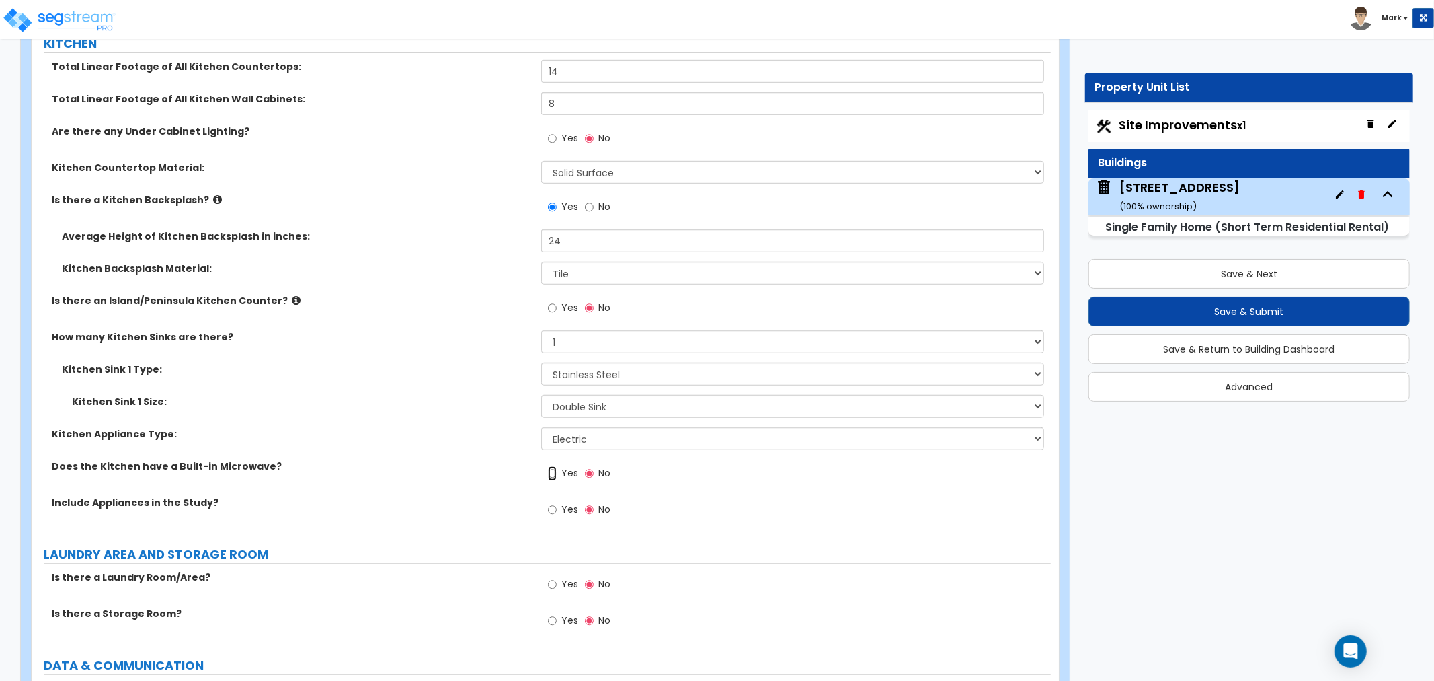
click at [551, 469] on input "Yes" at bounding box center [552, 473] width 9 height 15
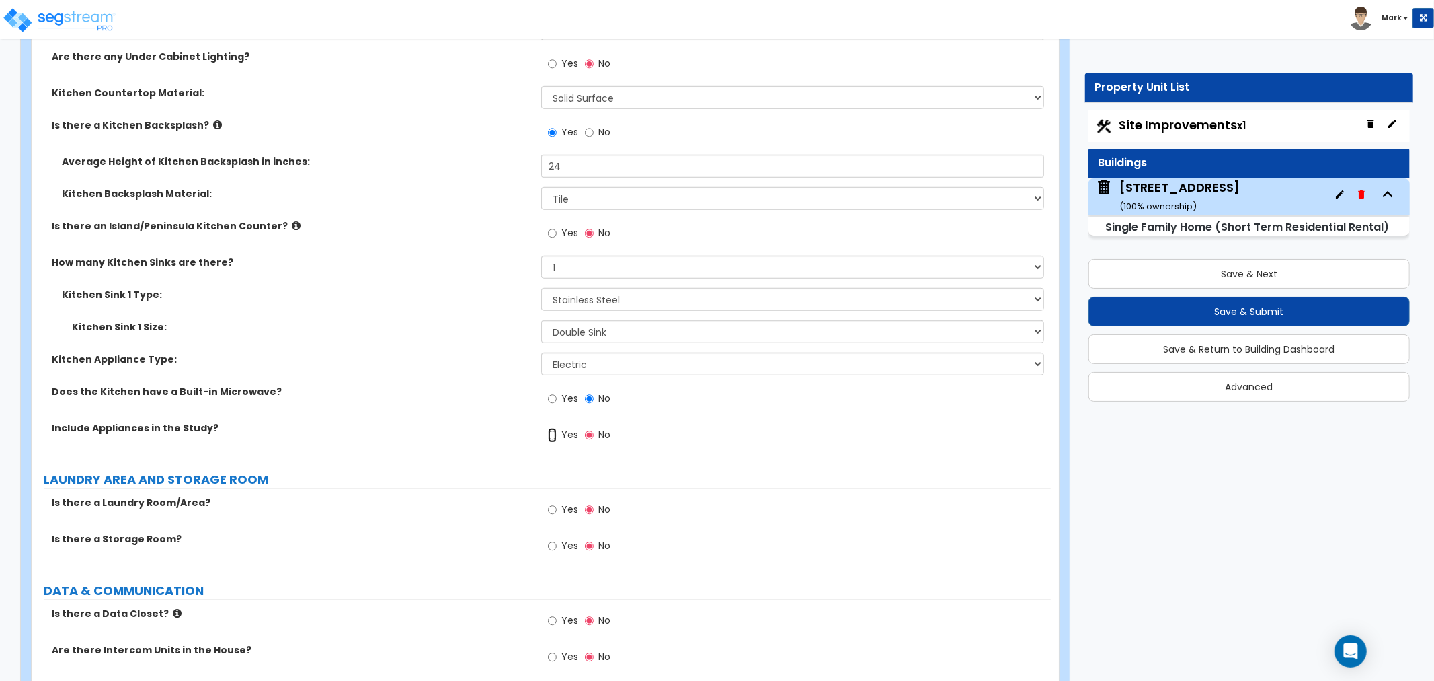
click at [549, 432] on input "Yes" at bounding box center [552, 435] width 9 height 15
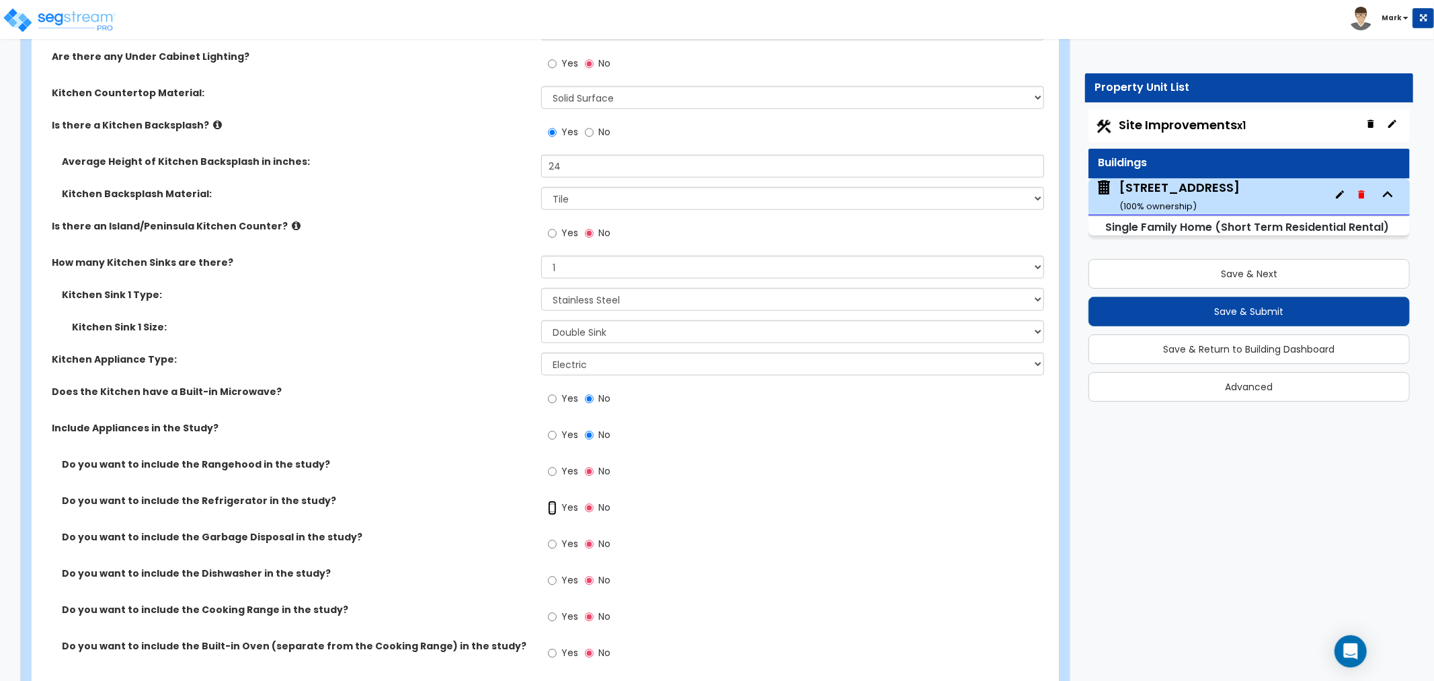
click at [556, 504] on input "Yes" at bounding box center [552, 507] width 9 height 15
radio input "true"
drag, startPoint x: 559, startPoint y: 541, endPoint x: 562, endPoint y: 561, distance: 19.6
click at [559, 541] on label "Yes" at bounding box center [563, 545] width 30 height 23
click at [557, 541] on input "Yes" at bounding box center [552, 544] width 9 height 15
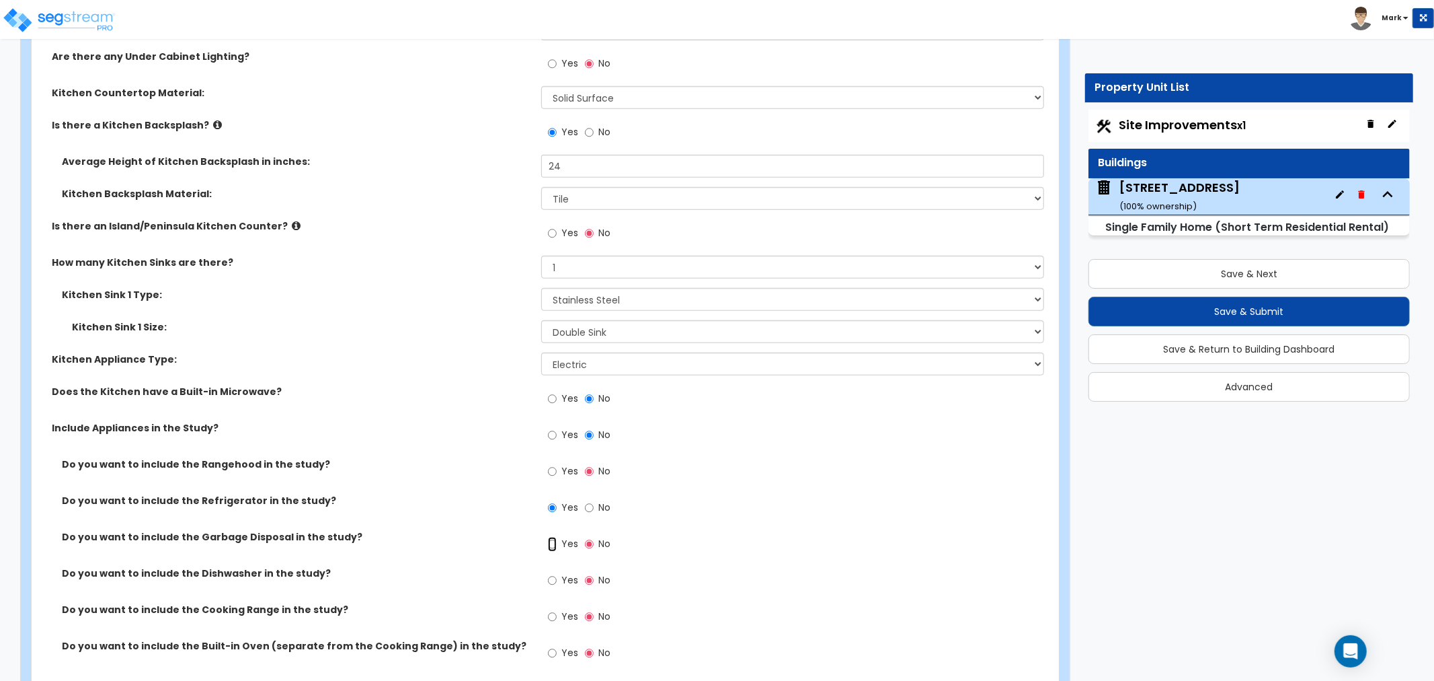
radio input "true"
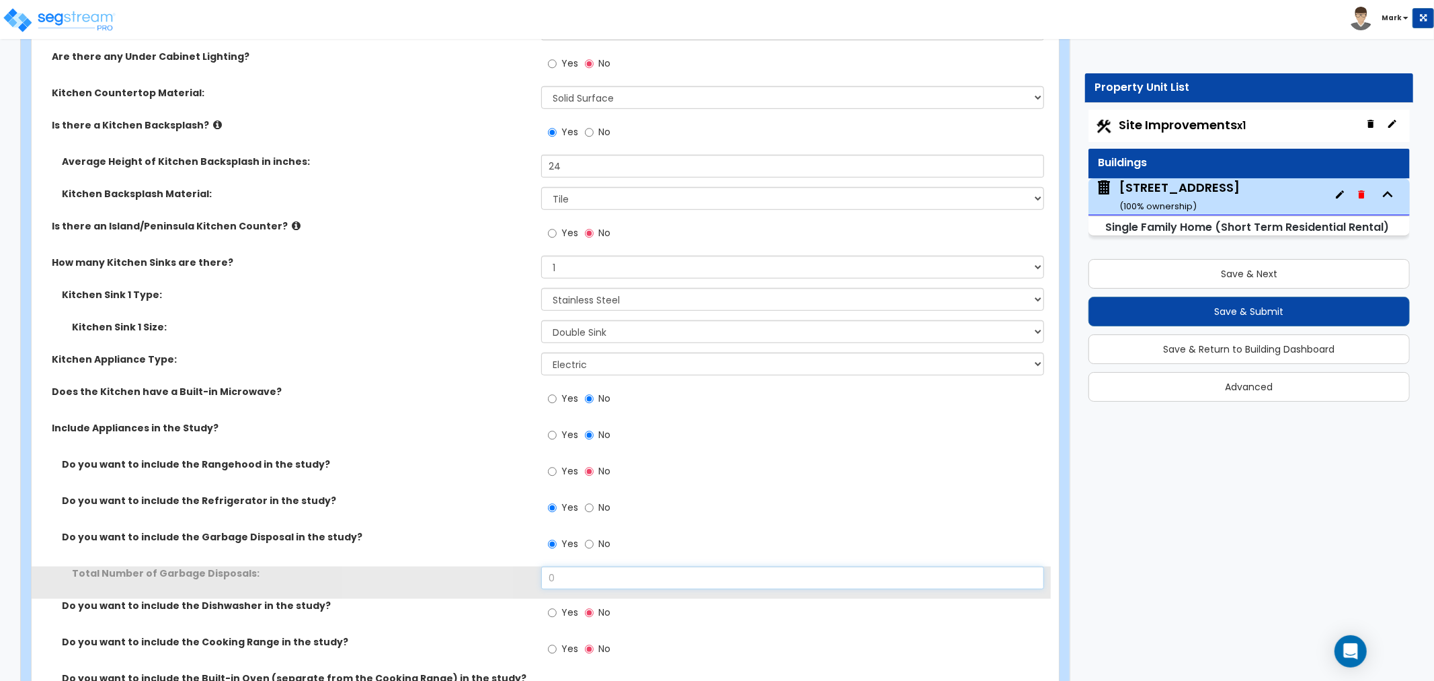
click at [570, 584] on input "0" at bounding box center [792, 577] width 503 height 23
click at [570, 581] on input "0" at bounding box center [792, 577] width 503 height 23
click at [569, 582] on input "0" at bounding box center [792, 577] width 503 height 23
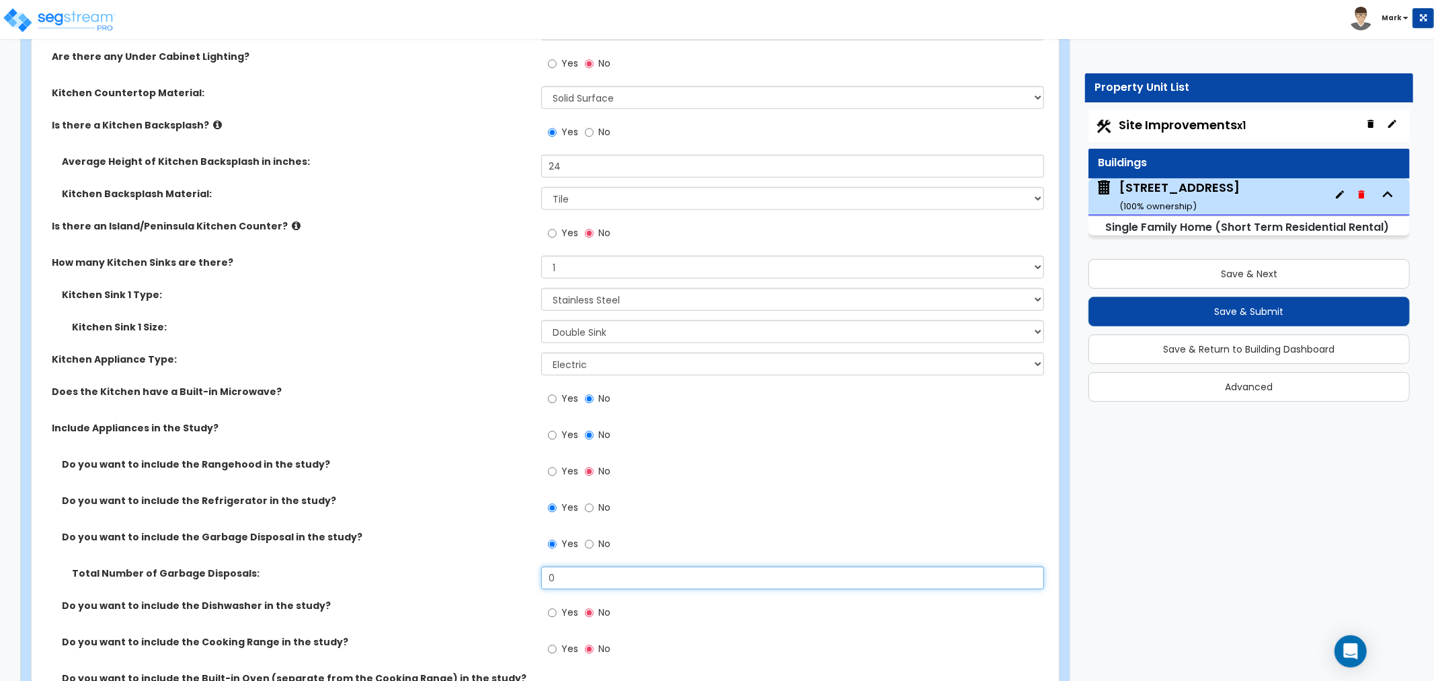
click at [568, 582] on input "0" at bounding box center [792, 577] width 503 height 23
click at [574, 574] on input "0" at bounding box center [792, 577] width 503 height 23
click at [574, 573] on input "0" at bounding box center [792, 577] width 503 height 23
click at [568, 572] on input "1" at bounding box center [792, 577] width 503 height 23
type input "1"
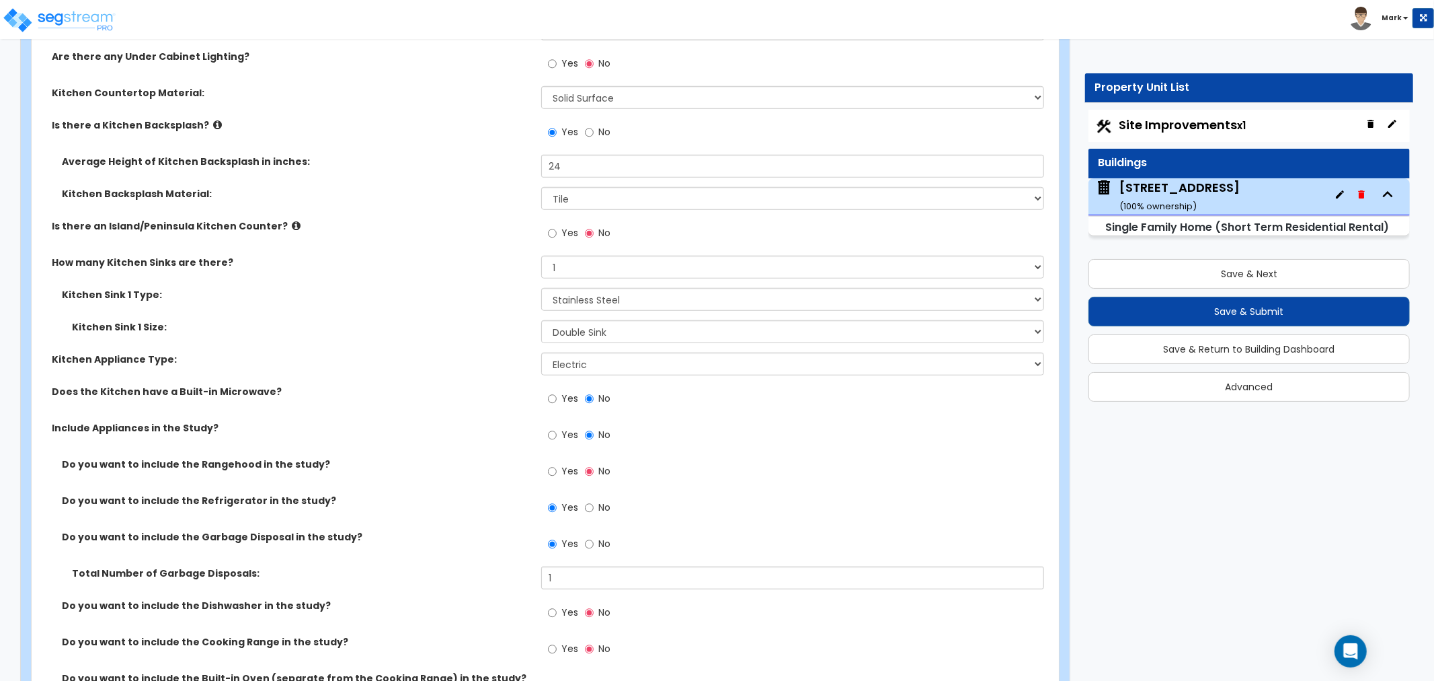
click at [510, 609] on label "Do you want to include the Dishwasher in the study?" at bounding box center [296, 604] width 469 height 13
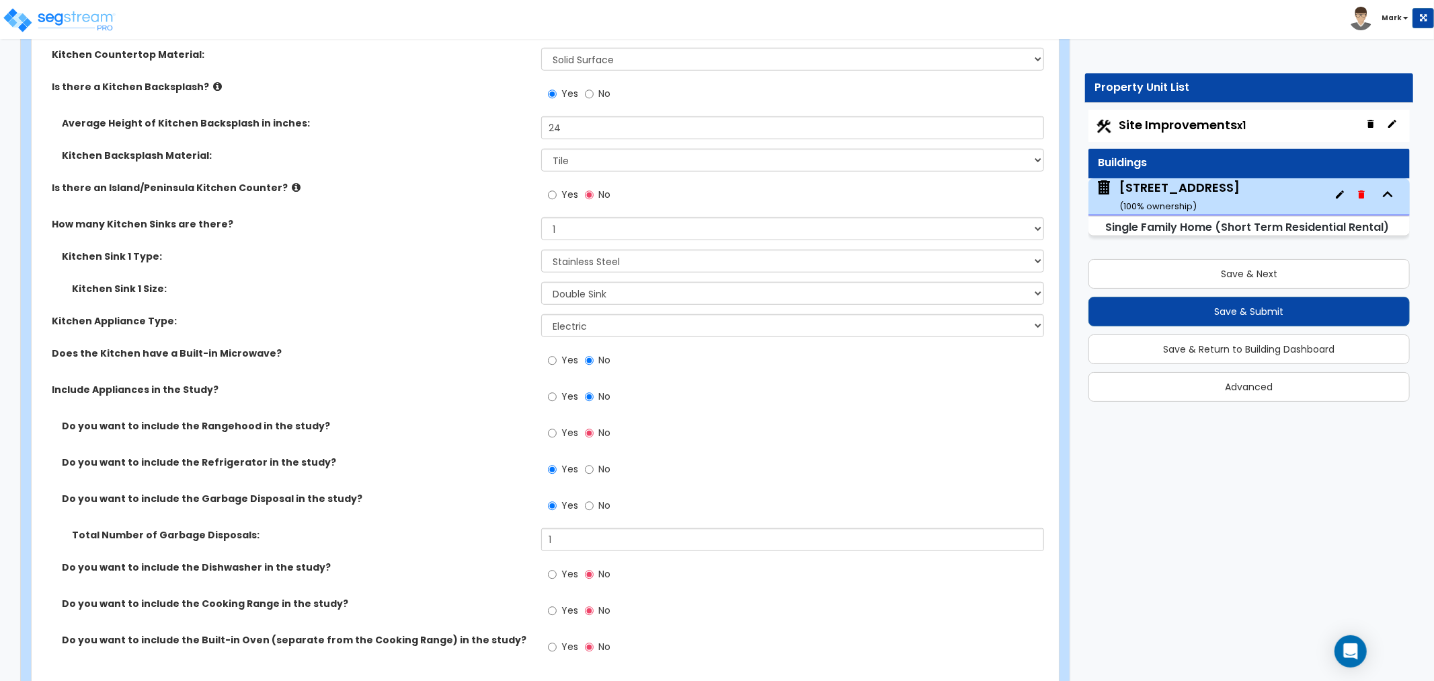
scroll to position [5141, 0]
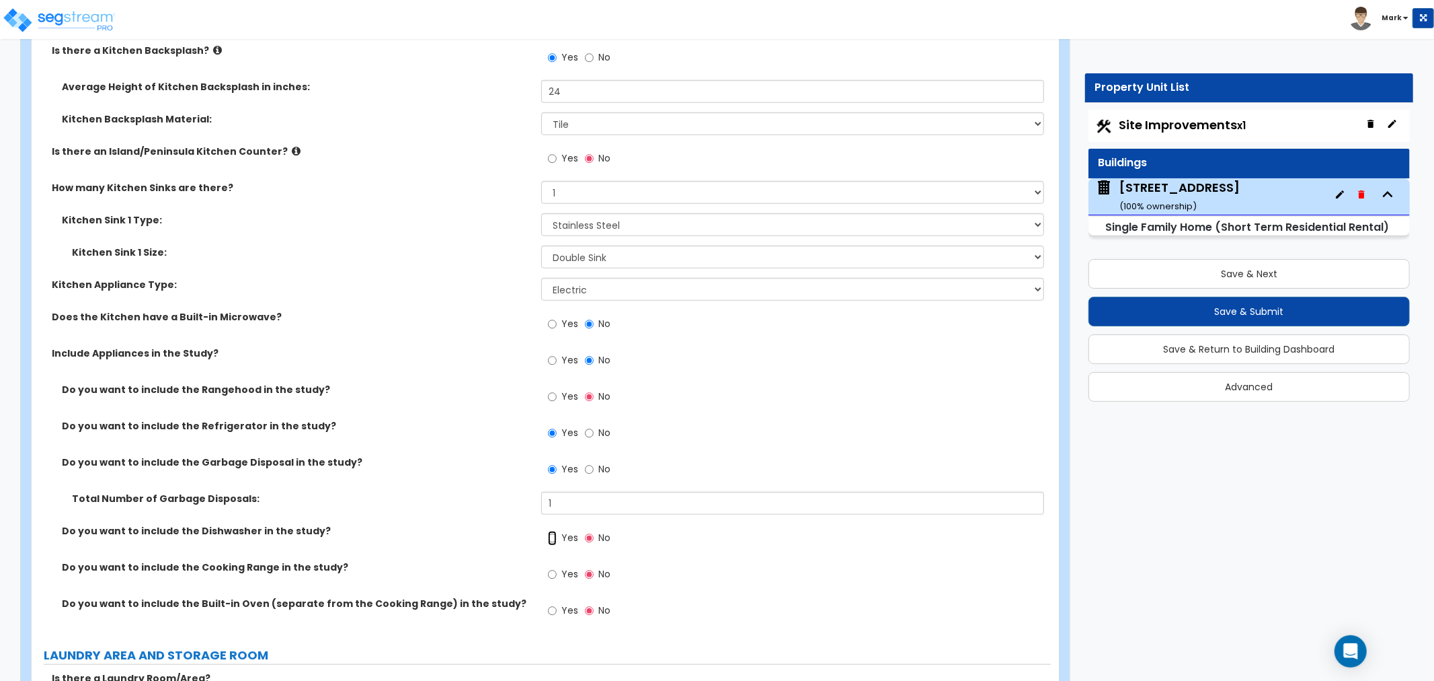
click at [549, 531] on input "Yes" at bounding box center [552, 538] width 9 height 15
radio input "true"
click at [559, 572] on label "Yes" at bounding box center [563, 575] width 30 height 23
click at [557, 572] on input "Yes" at bounding box center [552, 574] width 9 height 15
radio input "true"
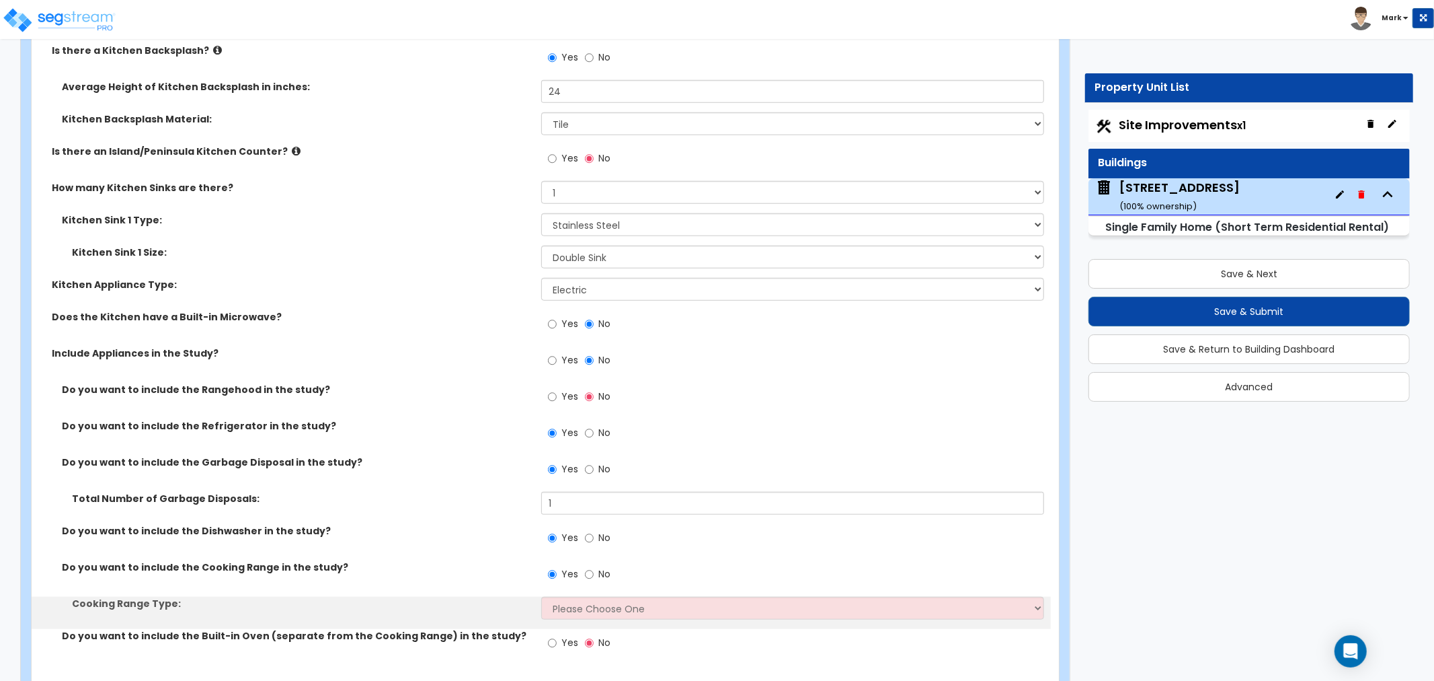
click at [564, 620] on div "Cooking Range Type: Please Choose One Cook Top Only Range with Oven" at bounding box center [541, 612] width 1019 height 32
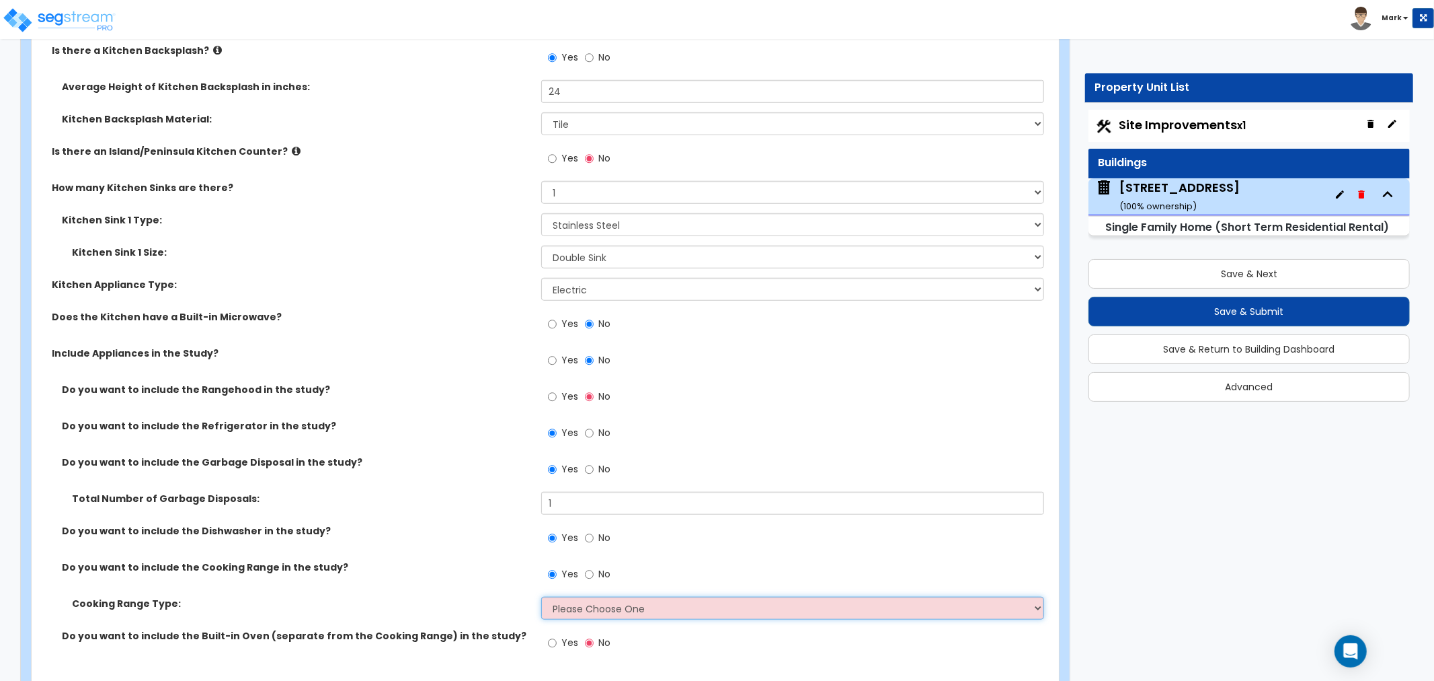
drag, startPoint x: 559, startPoint y: 612, endPoint x: 558, endPoint y: 619, distance: 7.4
click at [558, 612] on select "Please Choose One Cook Top Only Range with Oven" at bounding box center [792, 607] width 503 height 23
select select "2"
click at [541, 596] on select "Please Choose One Cook Top Only Range with Oven" at bounding box center [792, 607] width 503 height 23
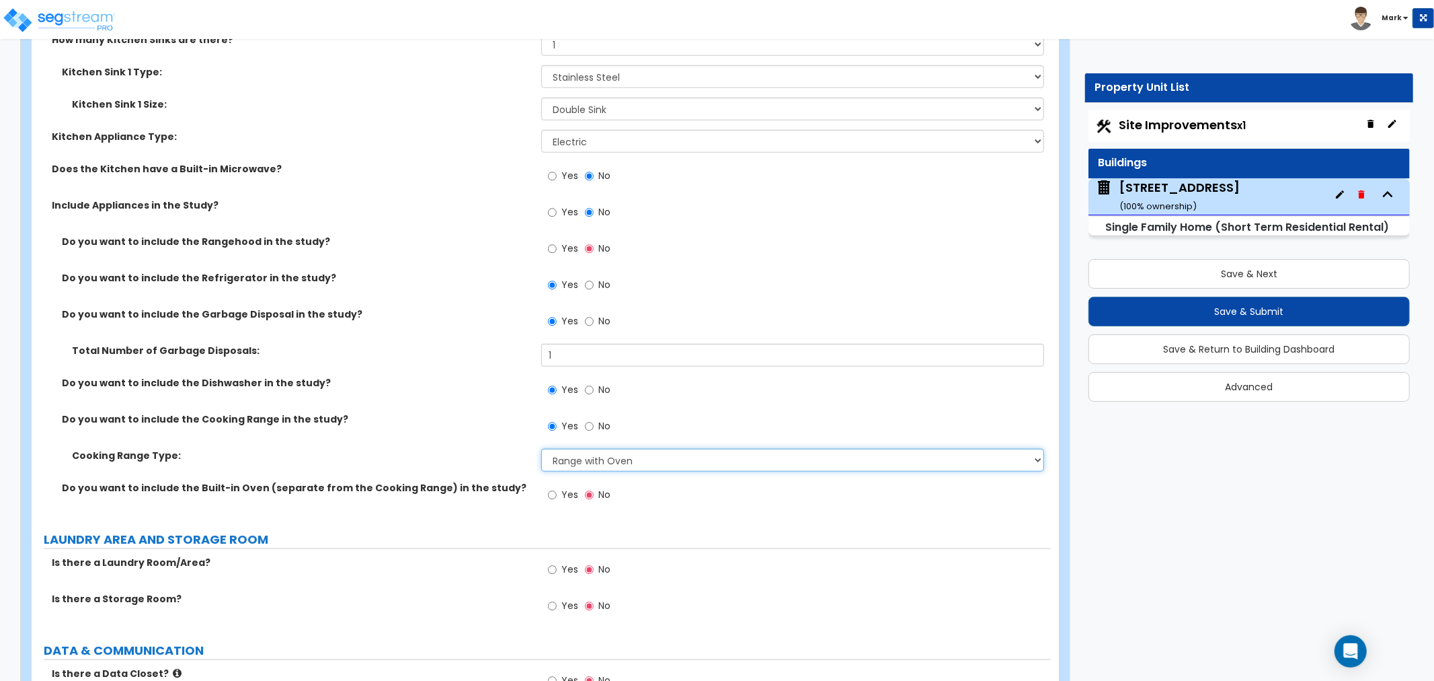
scroll to position [5290, 0]
click at [558, 562] on label "Yes" at bounding box center [563, 569] width 30 height 23
click at [557, 562] on input "Yes" at bounding box center [552, 568] width 9 height 15
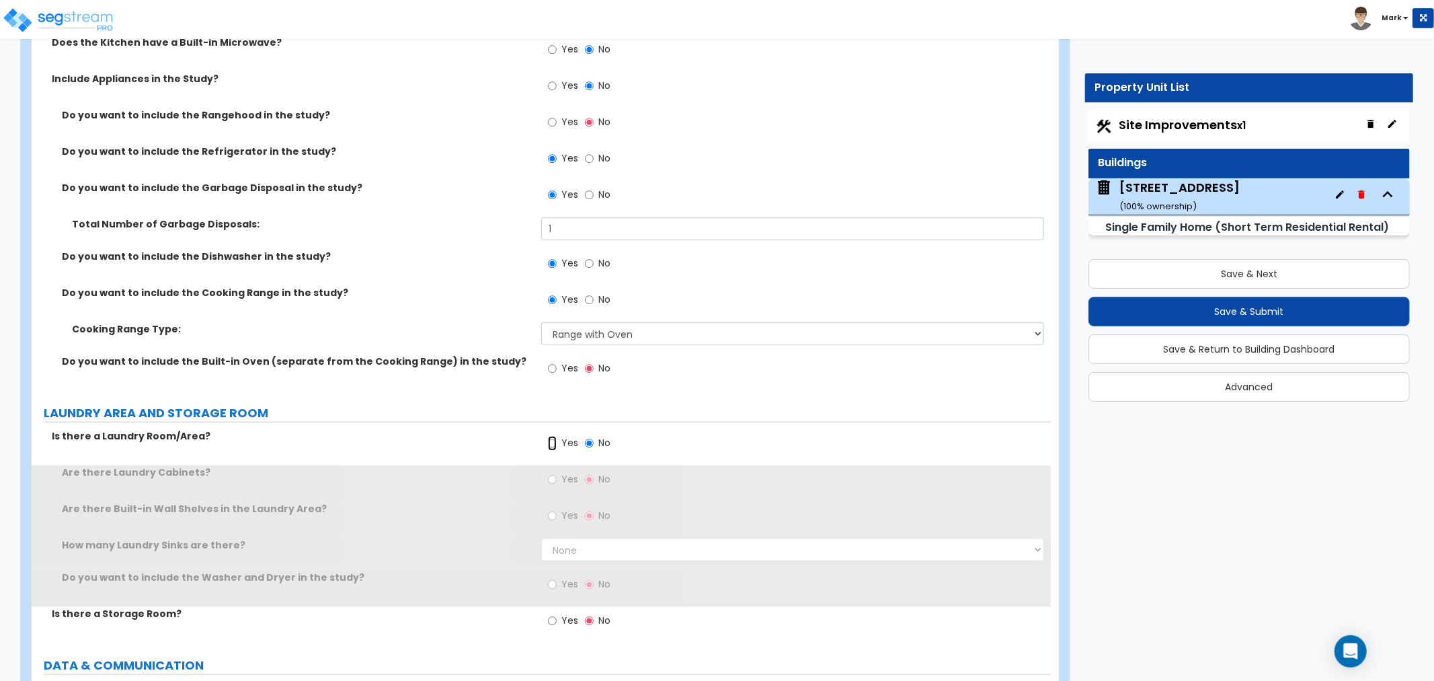
scroll to position [5440, 0]
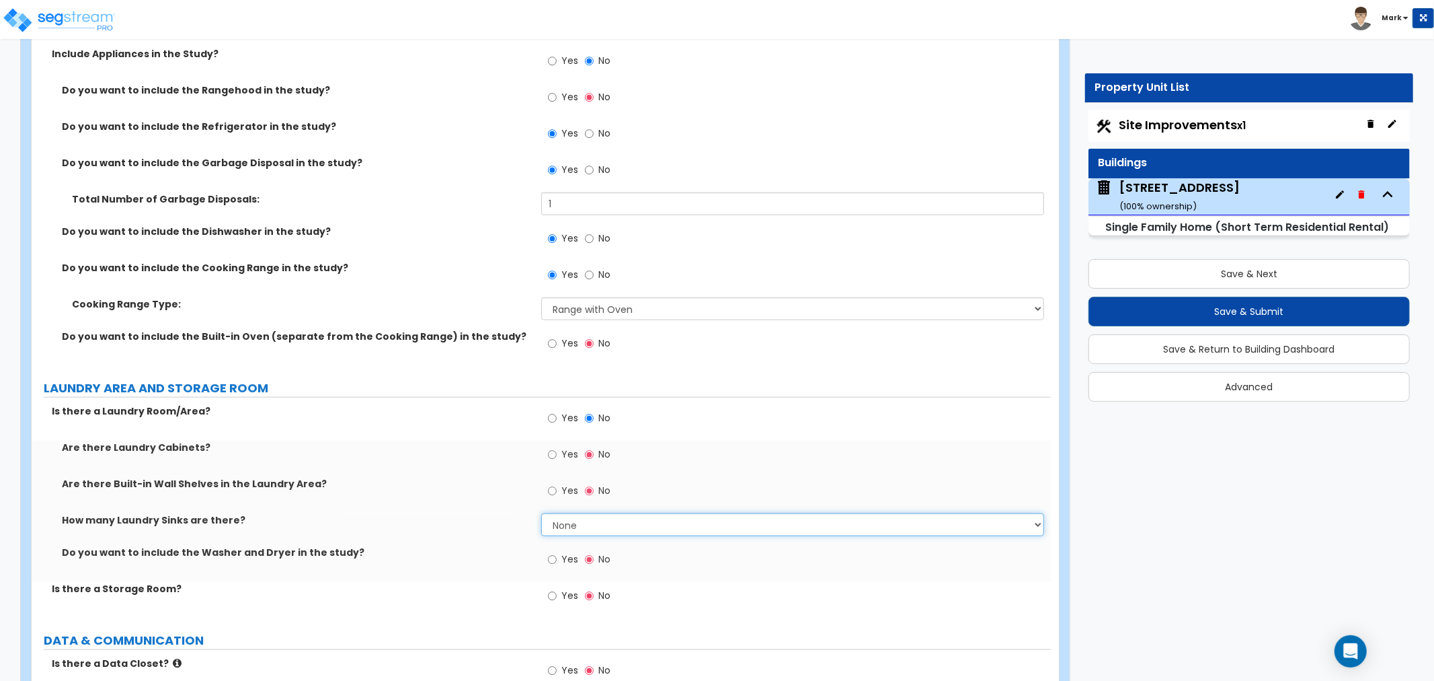
click at [555, 525] on select "None 1 2 3" at bounding box center [792, 524] width 503 height 23
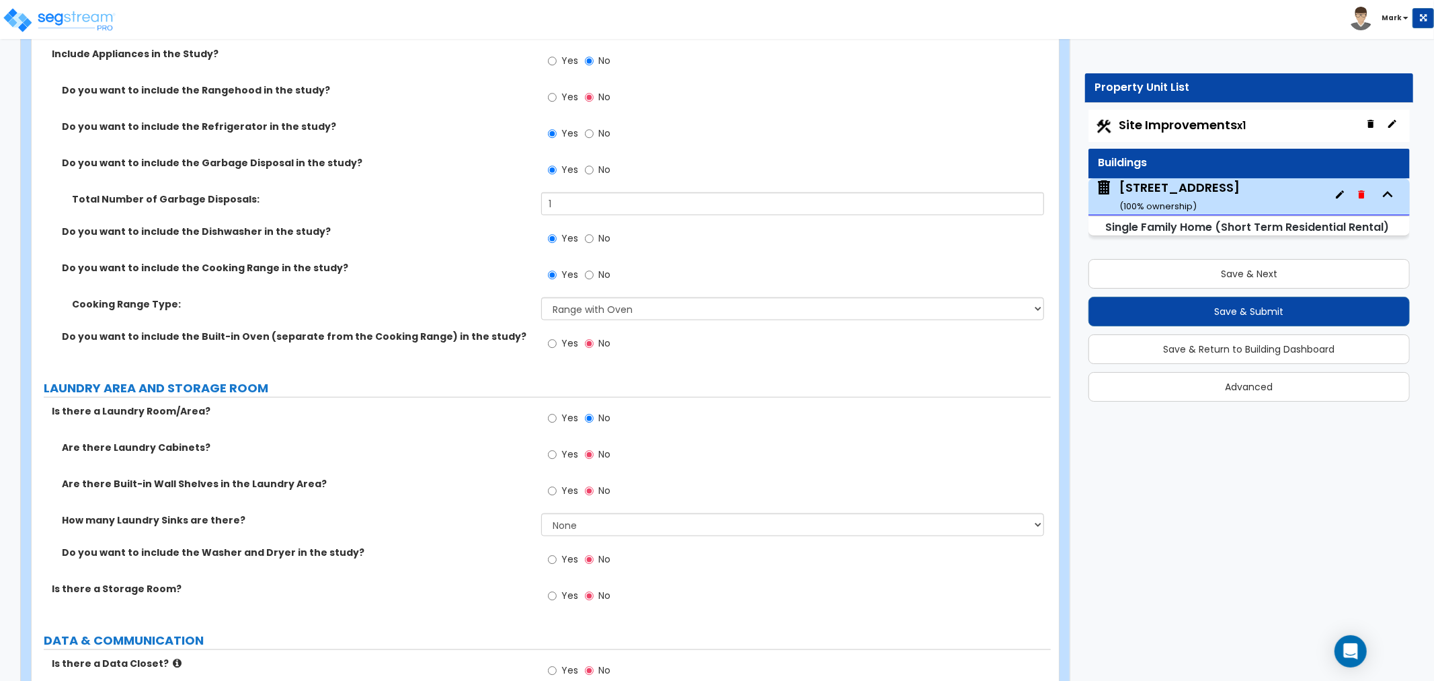
click at [457, 532] on div "How many Laundry Sinks are there? None 1 2 3" at bounding box center [541, 529] width 1019 height 32
click at [559, 557] on label "Yes" at bounding box center [563, 560] width 30 height 23
click at [557, 557] on input "Yes" at bounding box center [552, 559] width 9 height 15
radio input "true"
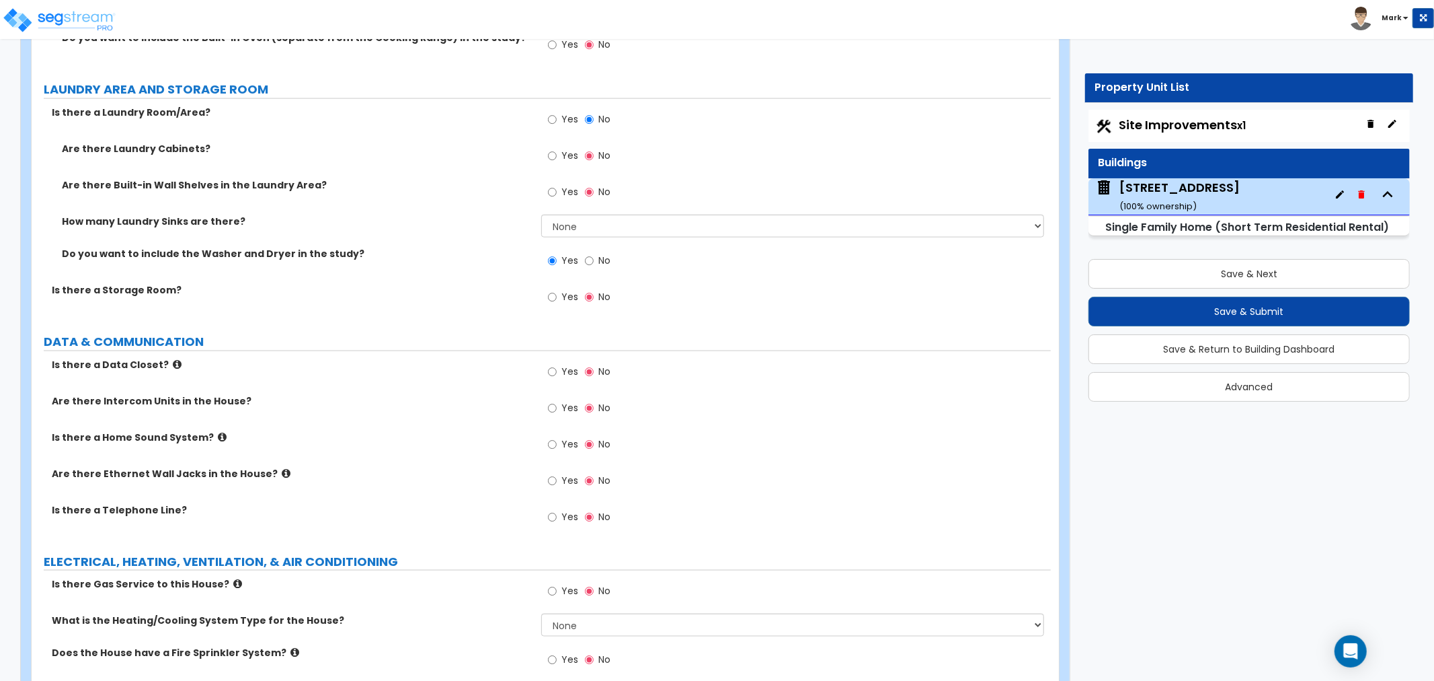
scroll to position [5814, 0]
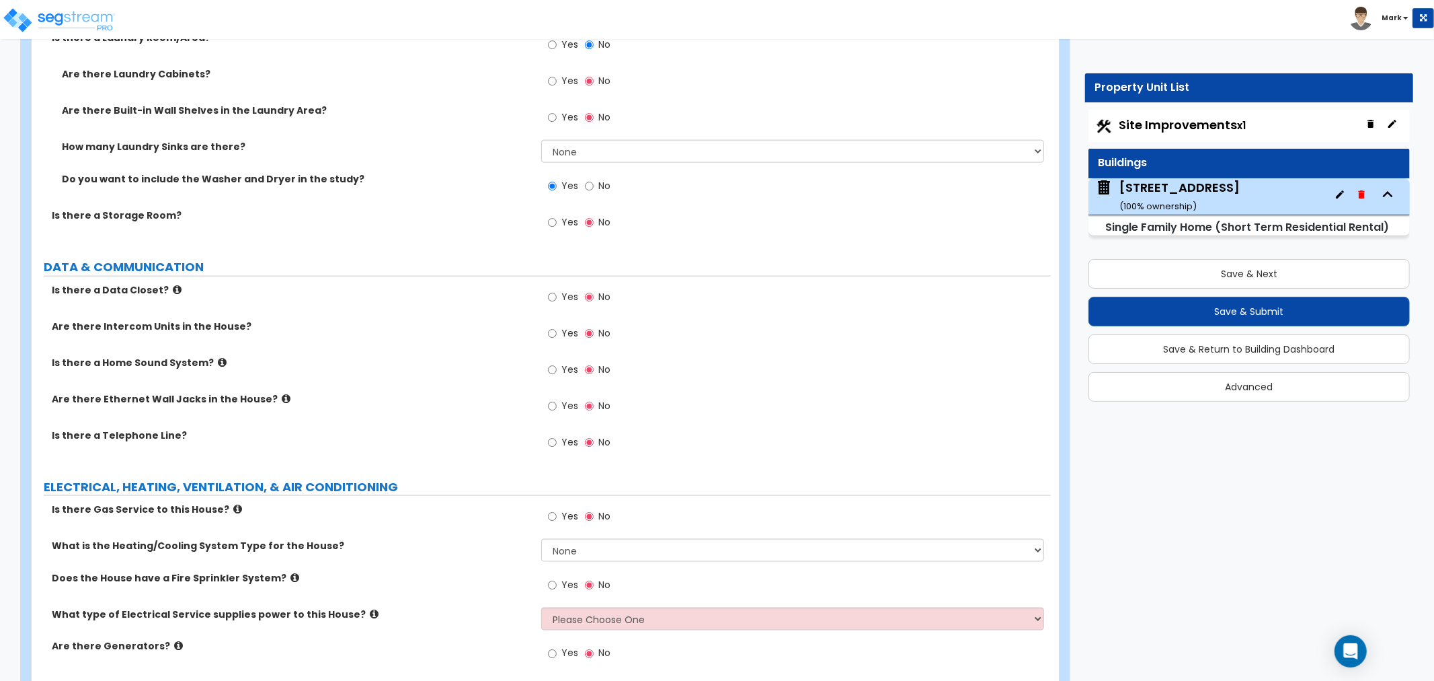
click at [557, 407] on label "Yes" at bounding box center [563, 407] width 30 height 23
click at [557, 407] on input "Yes" at bounding box center [552, 406] width 9 height 15
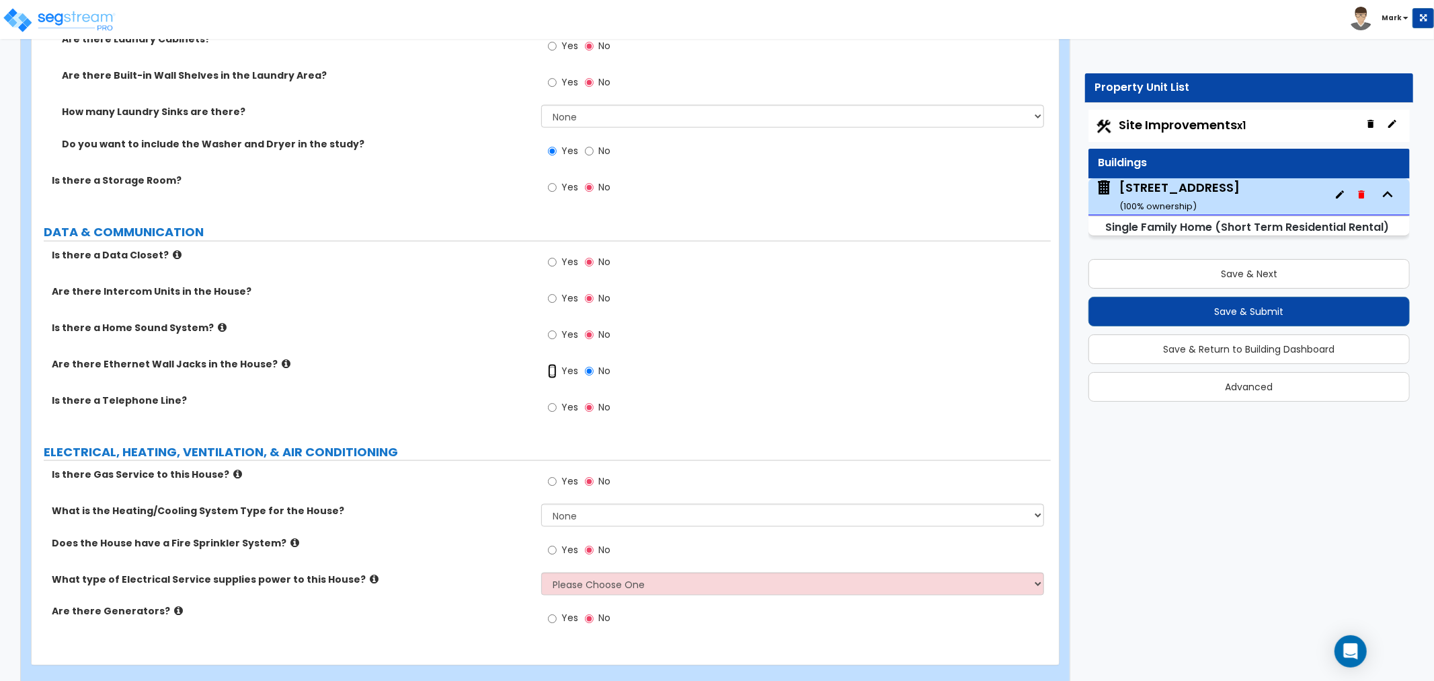
scroll to position [5868, 0]
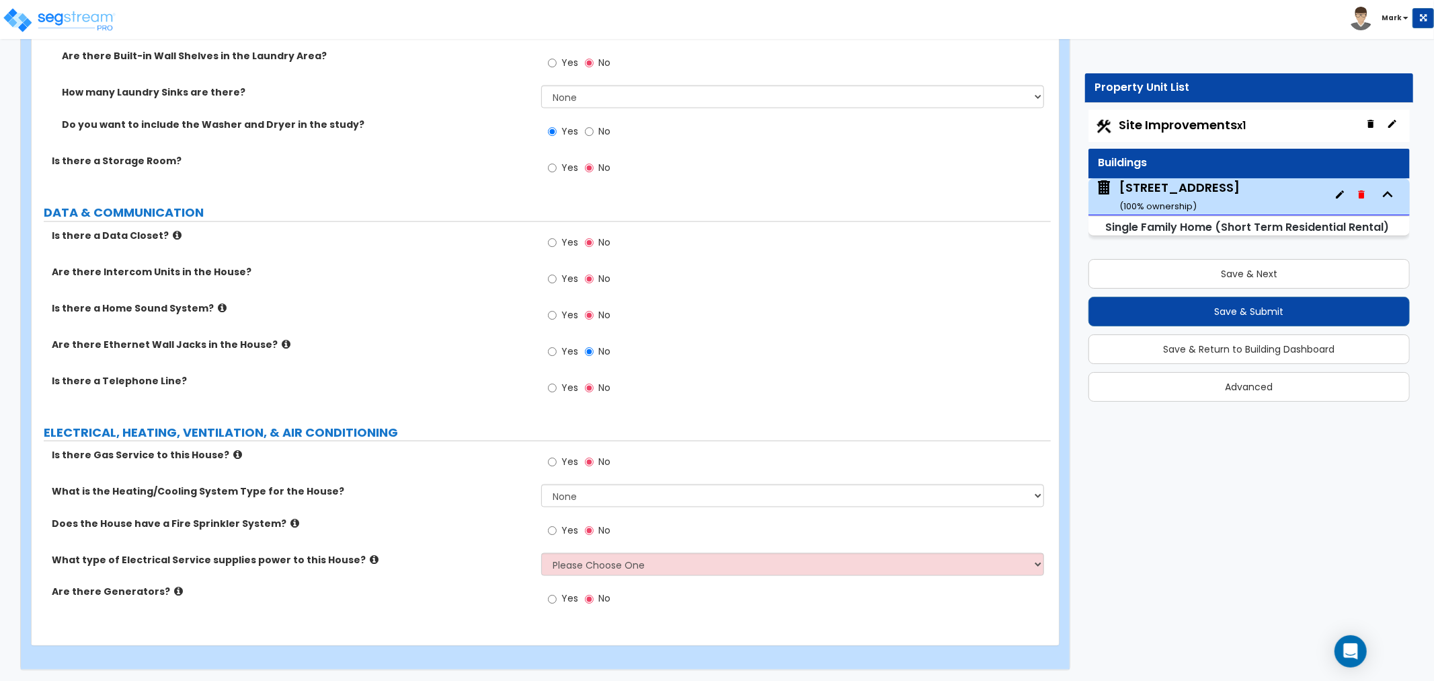
click at [566, 464] on span "Yes" at bounding box center [570, 461] width 17 height 13
click at [557, 464] on input "Yes" at bounding box center [552, 462] width 9 height 15
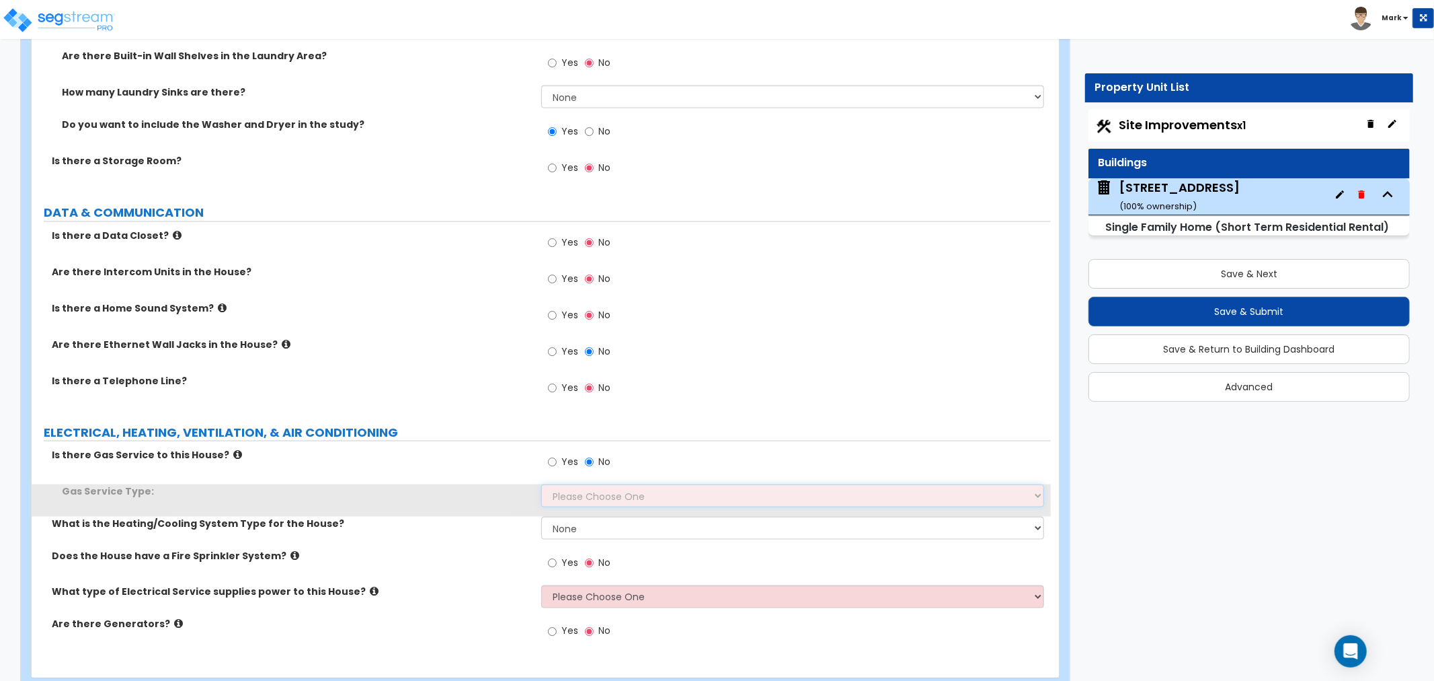
click at [568, 490] on select "Please Choose One Natural Gas Service Propane Tank On-site" at bounding box center [792, 495] width 503 height 23
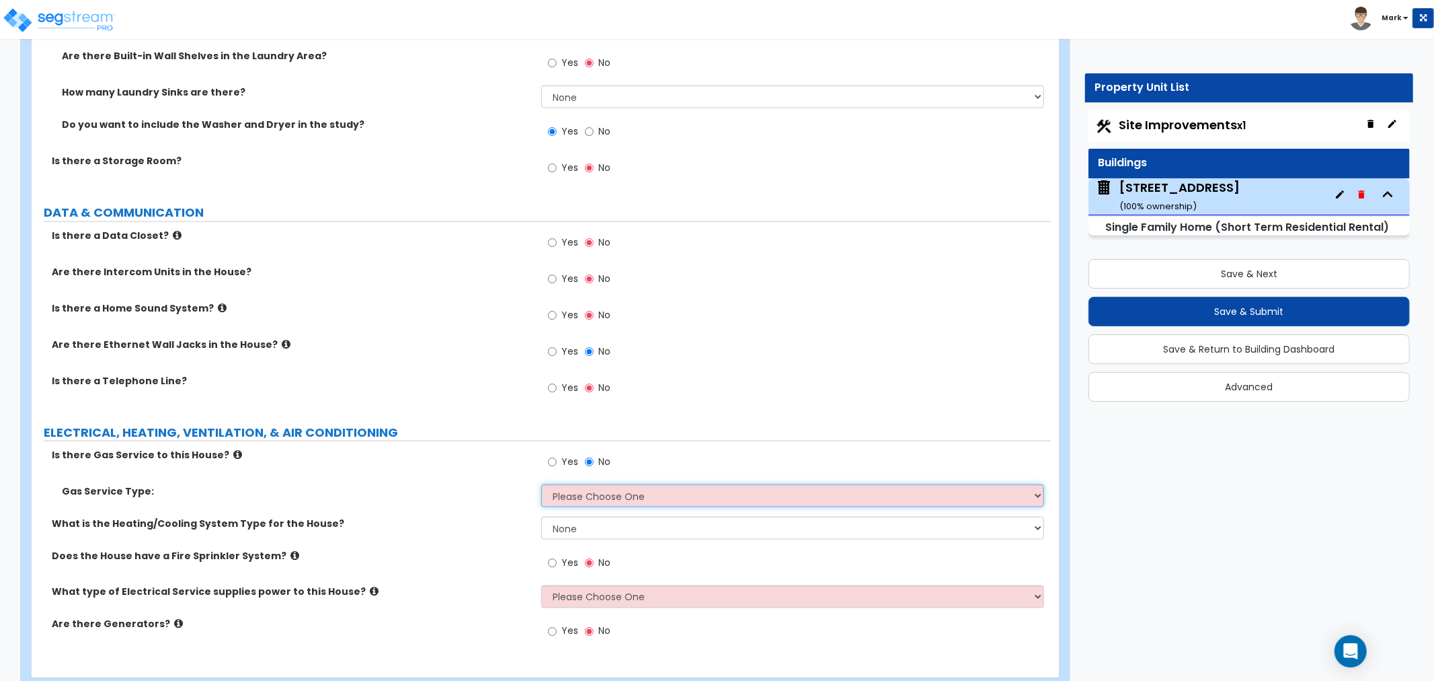
select select "2"
click at [541, 484] on select "Please Choose One Natural Gas Service Propane Tank On-site" at bounding box center [792, 495] width 503 height 23
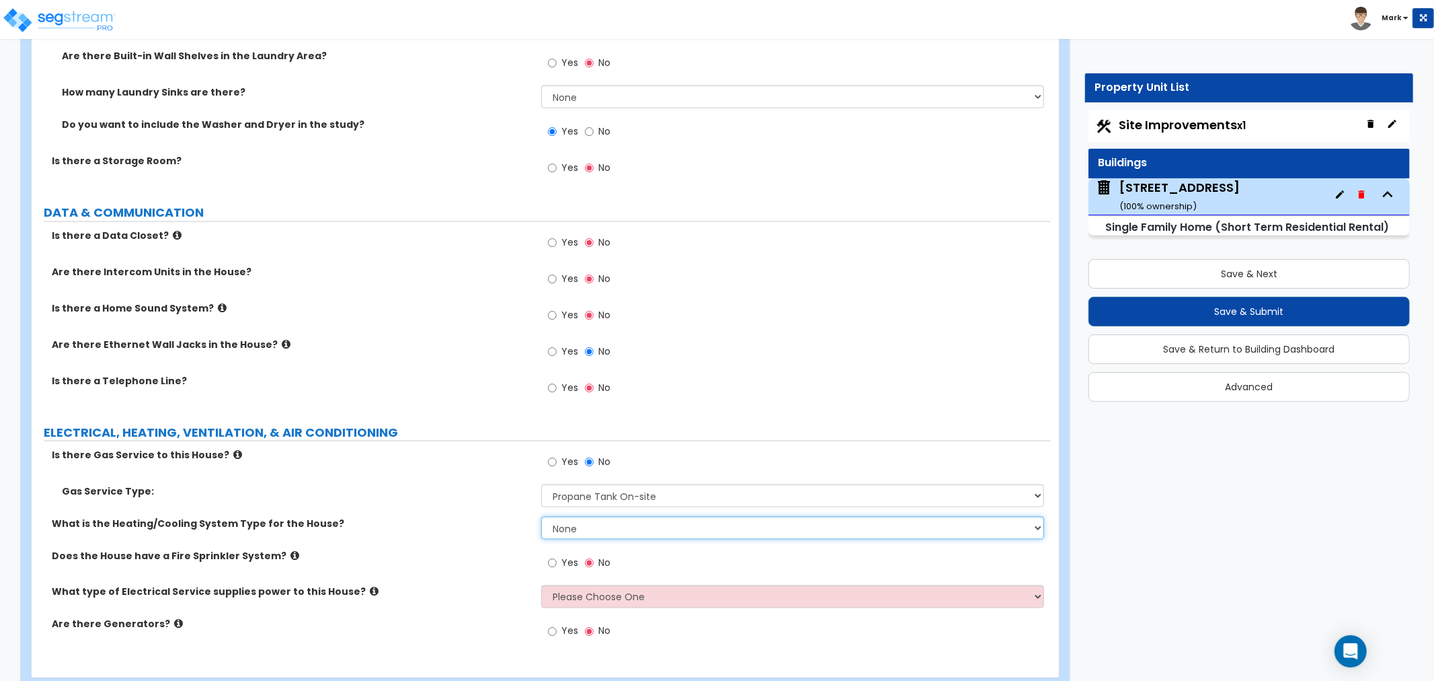
click at [570, 518] on select "None Heat Only Centralized Heating & Cooling Thru Wall Air Conditioners Mini Sp…" at bounding box center [792, 527] width 503 height 23
select select "4"
click at [541, 516] on select "None Heat Only Centralized Heating & Cooling Thru Wall Air Conditioners Mini Sp…" at bounding box center [792, 527] width 503 height 23
click at [619, 516] on select "None Heat Only Centralized Heating & Cooling Thru Wall Air Conditioners Mini Sp…" at bounding box center [792, 527] width 503 height 23
click at [622, 527] on select "None Heat Only Centralized Heating & Cooling Thru Wall Air Conditioners Mini Sp…" at bounding box center [792, 527] width 503 height 23
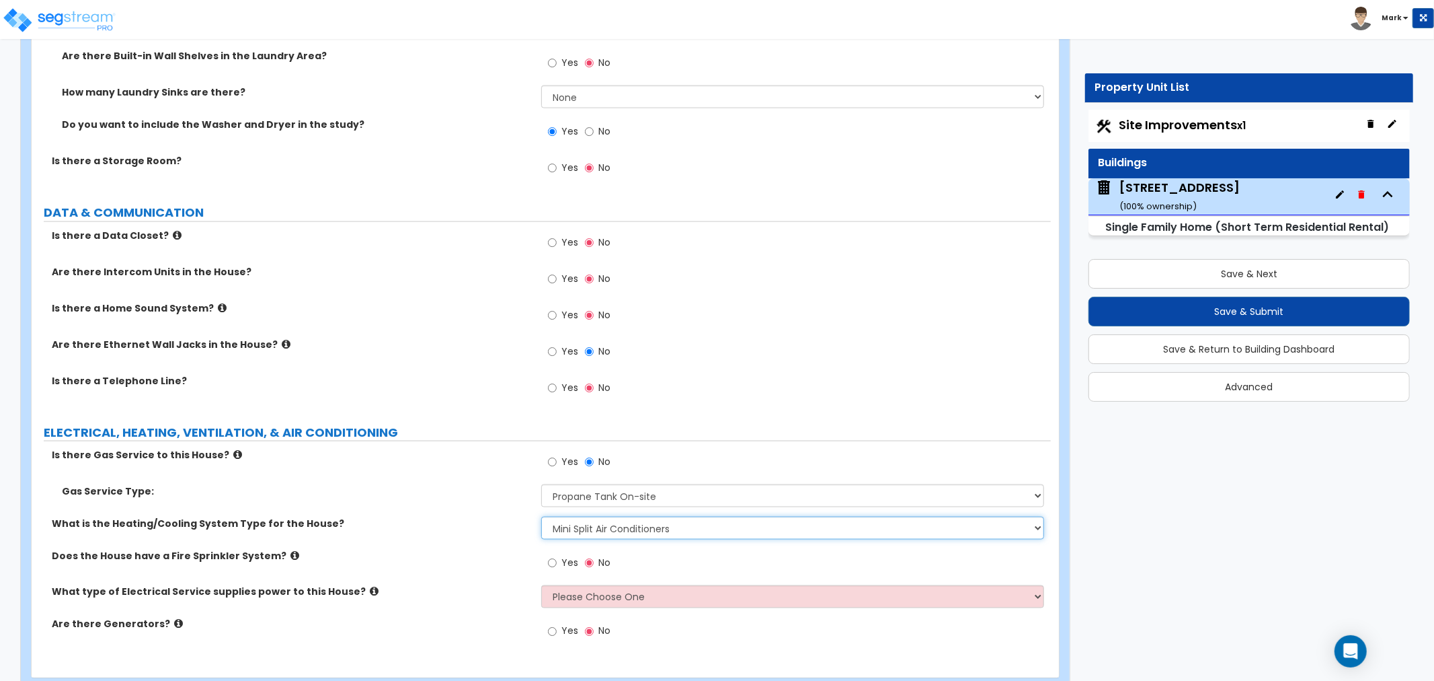
click at [587, 523] on select "None Heat Only Centralized Heating & Cooling Thru Wall Air Conditioners Mini Sp…" at bounding box center [792, 527] width 503 height 23
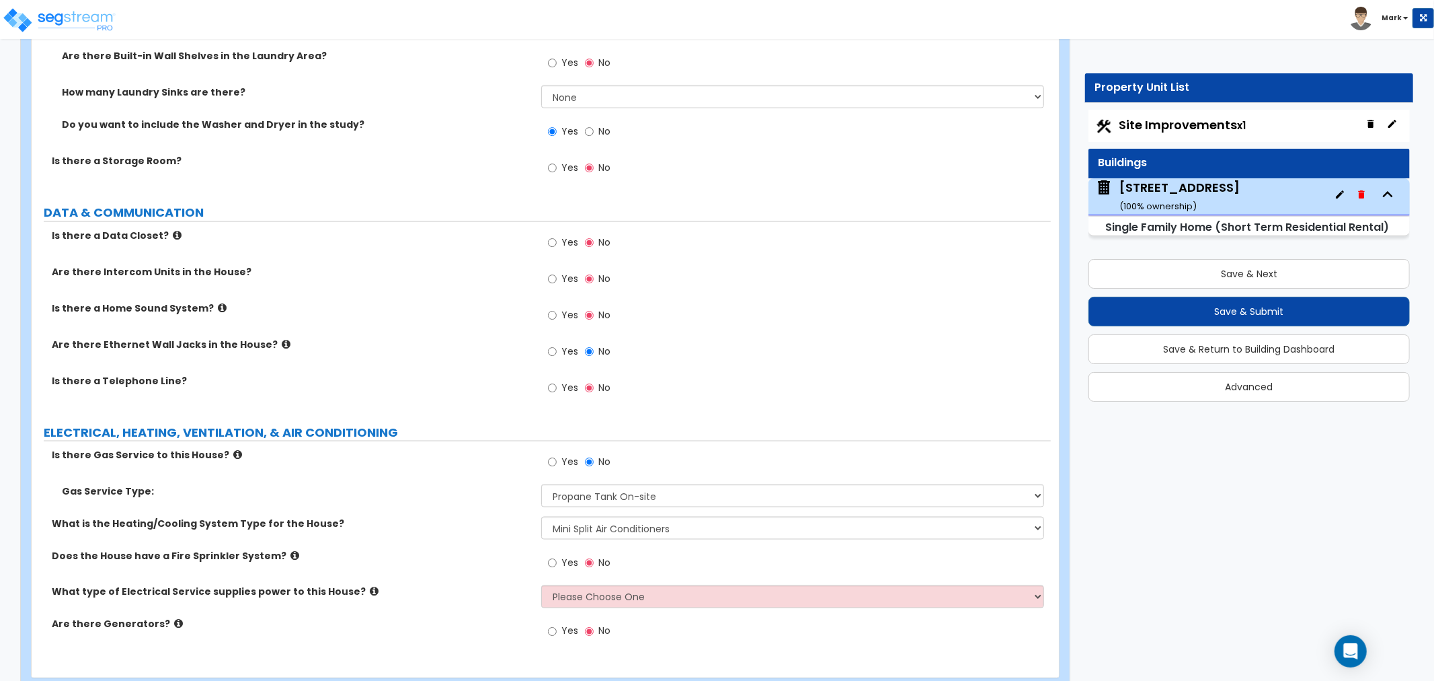
click at [457, 590] on label "What type of Electrical Service supplies power to this House?" at bounding box center [291, 591] width 479 height 13
drag, startPoint x: 584, startPoint y: 494, endPoint x: 442, endPoint y: 531, distance: 146.6
click at [442, 530] on div "What is the Heating/Cooling System Type for the House? None Heat Only Centraliz…" at bounding box center [541, 532] width 1019 height 32
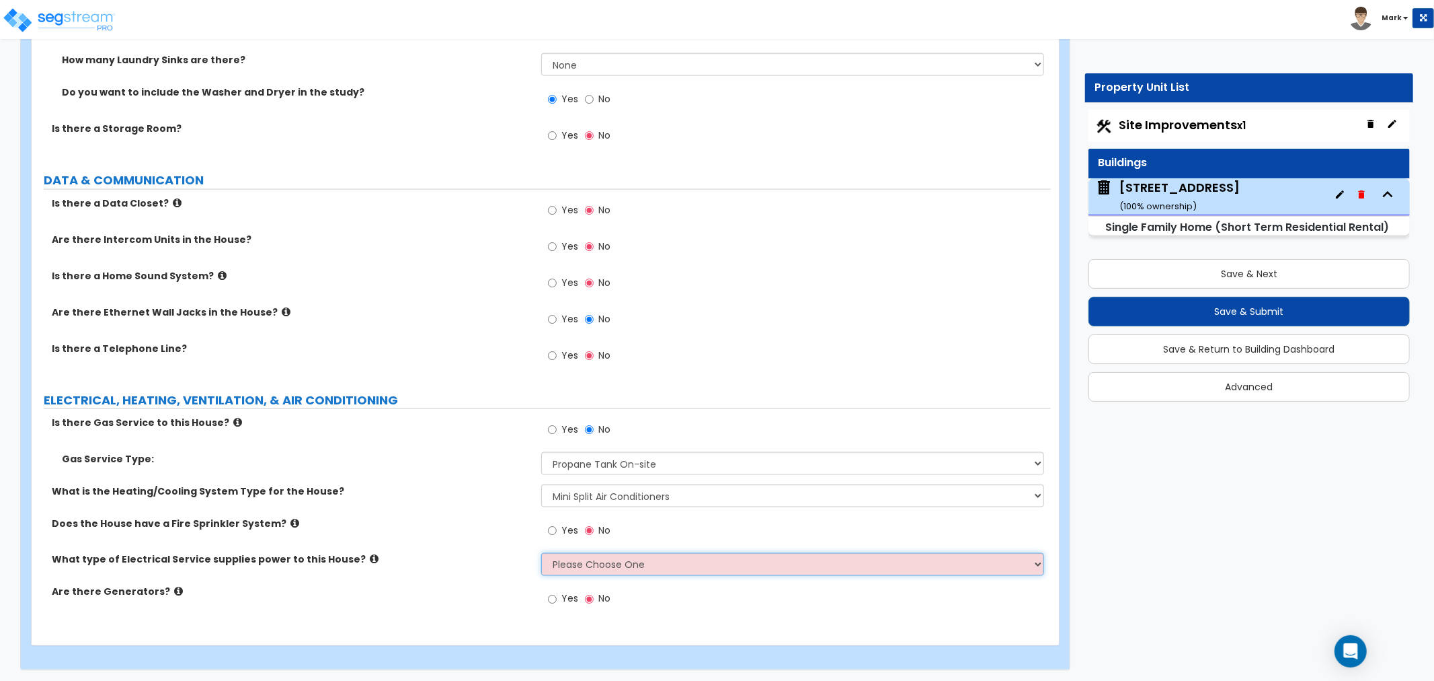
click at [586, 569] on select "Please Choose One Overhead Underground" at bounding box center [792, 564] width 503 height 23
select select "2"
click at [541, 553] on select "Please Choose One Overhead Underground" at bounding box center [792, 564] width 503 height 23
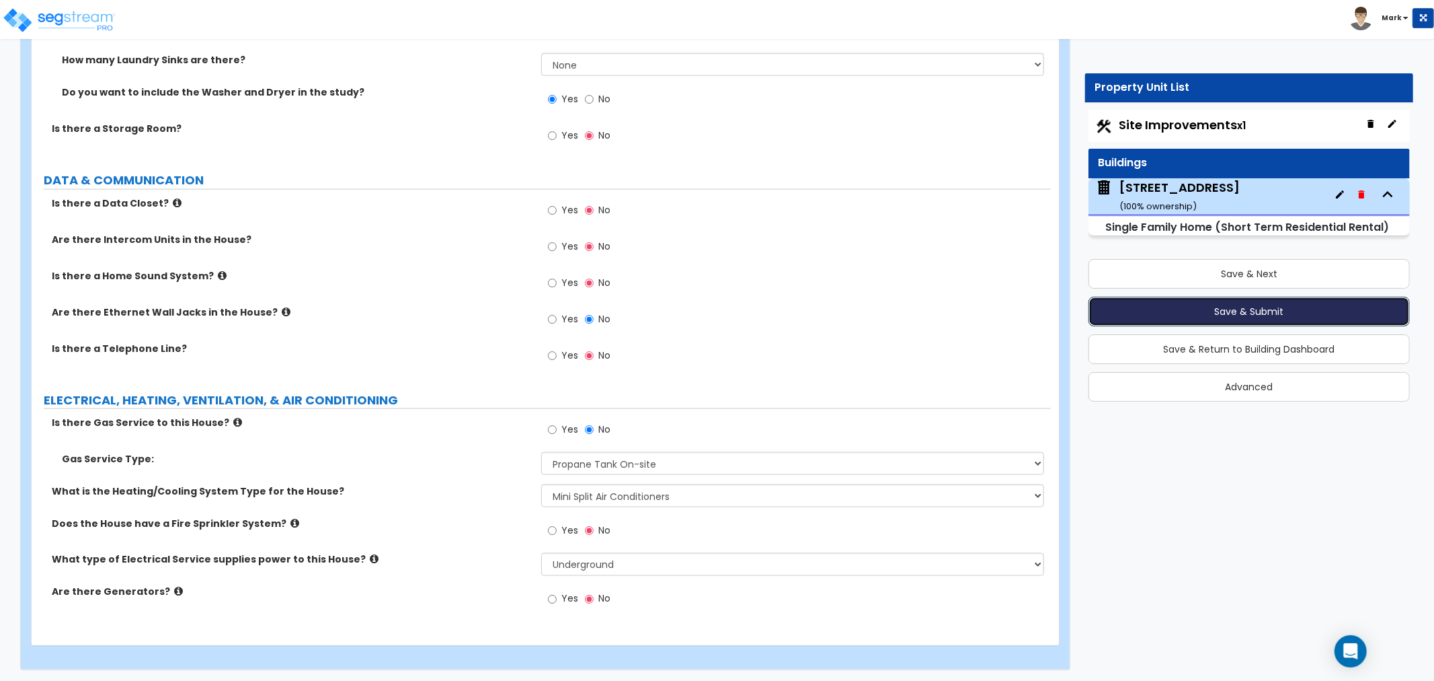
click at [1282, 313] on button "Save & Submit" at bounding box center [1249, 312] width 321 height 30
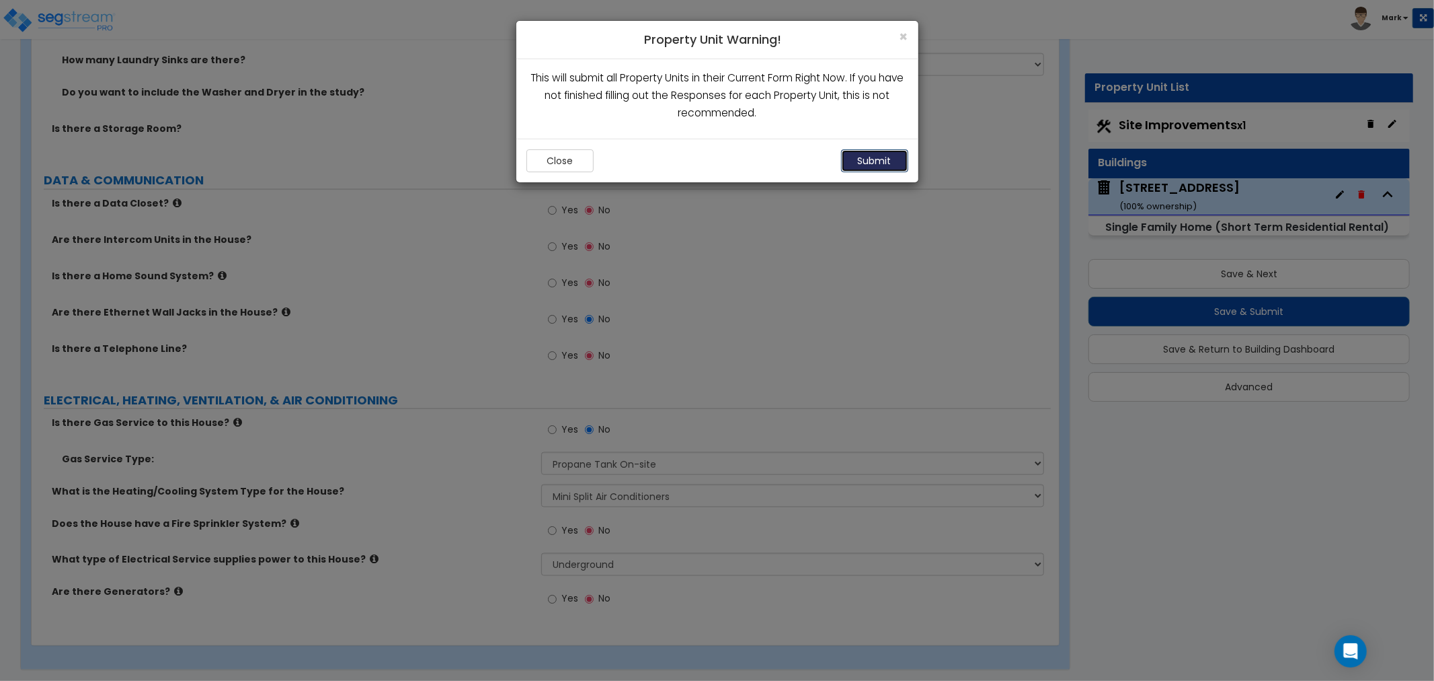
click at [891, 157] on button "Submit" at bounding box center [874, 160] width 67 height 23
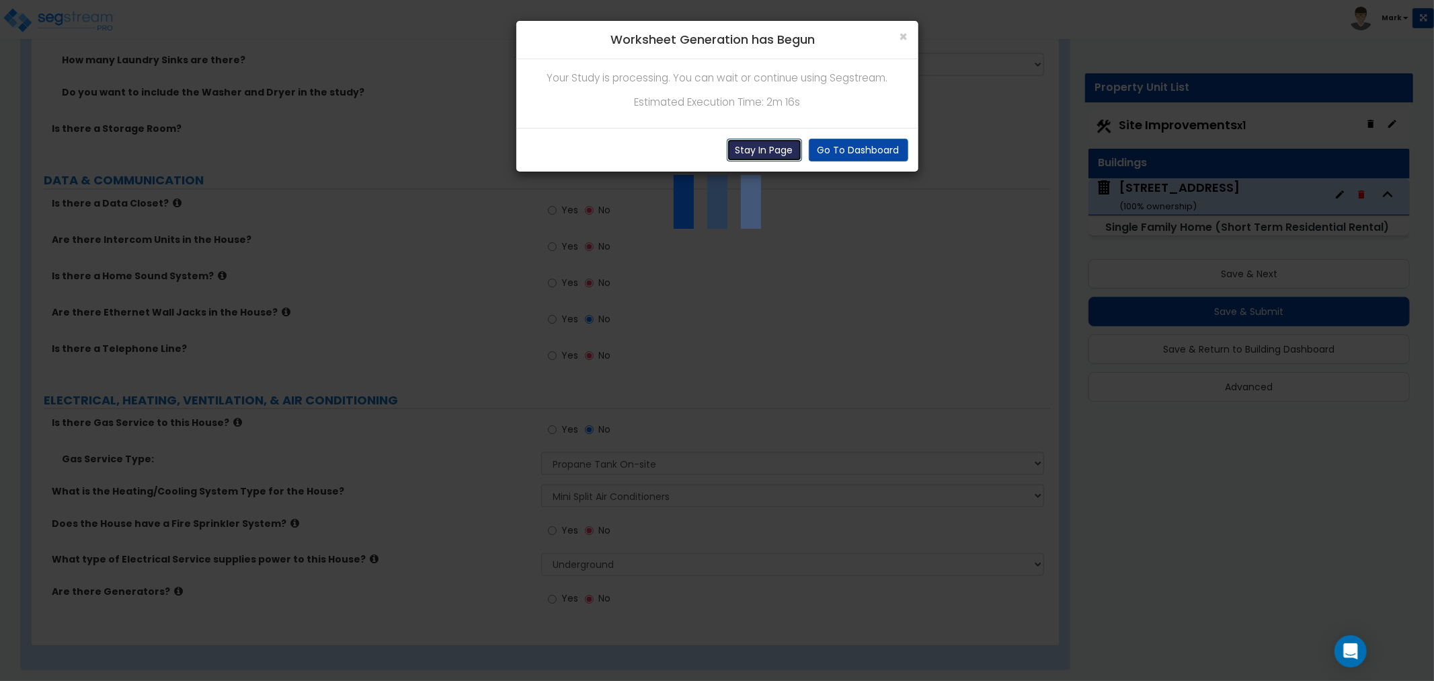
click at [745, 143] on button "Stay In Page" at bounding box center [764, 150] width 75 height 23
